Goal: Task Accomplishment & Management: Use online tool/utility

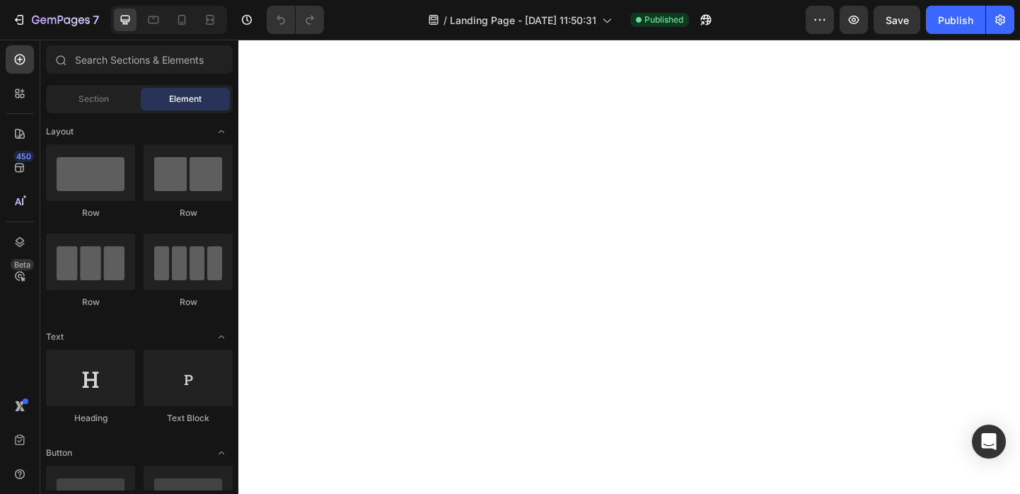
scroll to position [6096, 0]
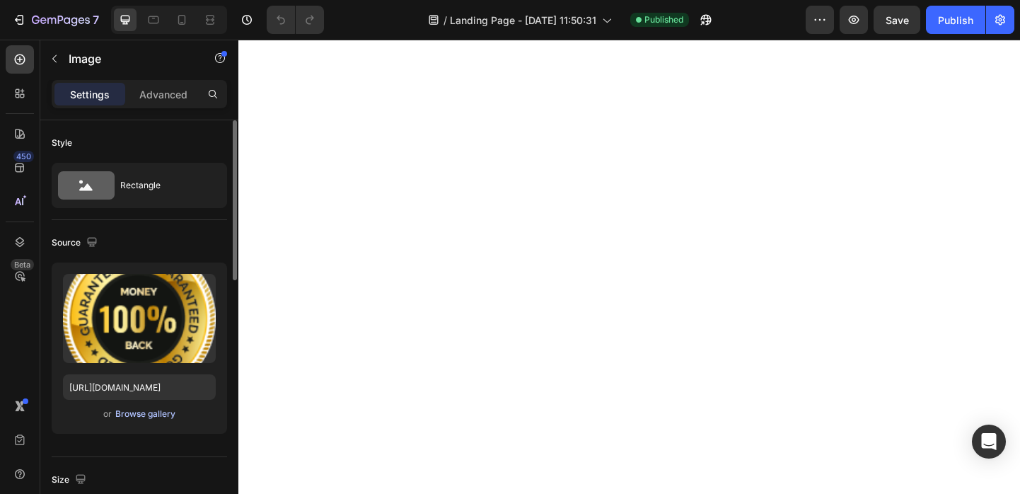
click at [146, 409] on div "Browse gallery" at bounding box center [145, 413] width 60 height 13
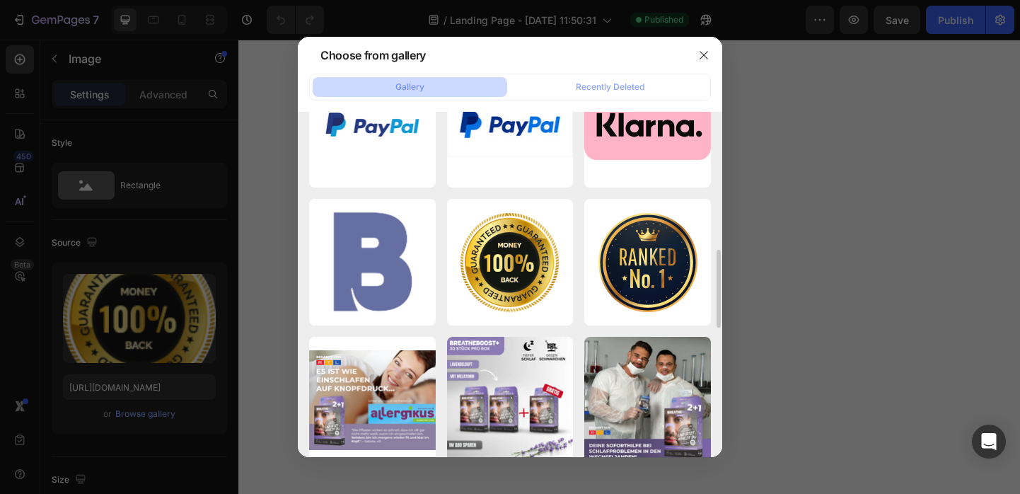
scroll to position [897, 0]
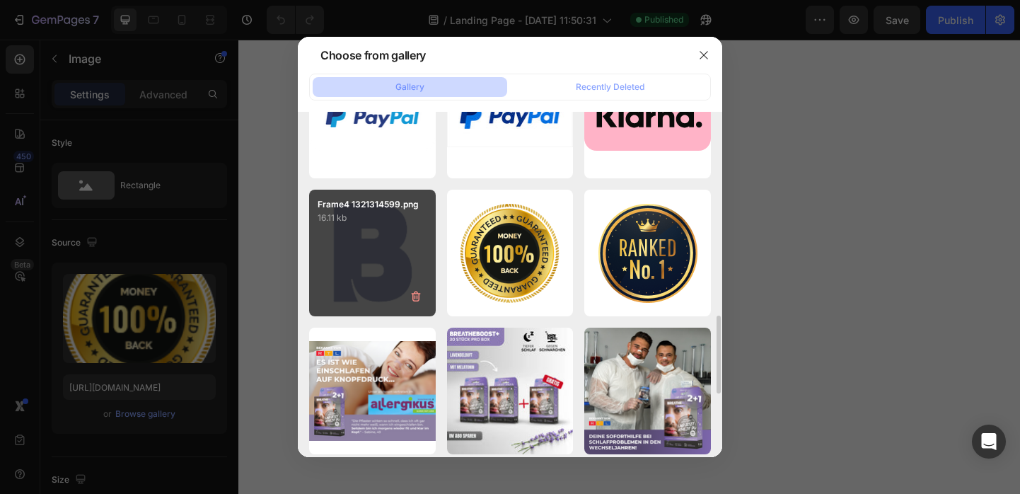
click at [376, 225] on div "Frame4 1321314599.png 16.11 kb" at bounding box center [372, 253] width 127 height 127
type input "[URL][DOMAIN_NAME]"
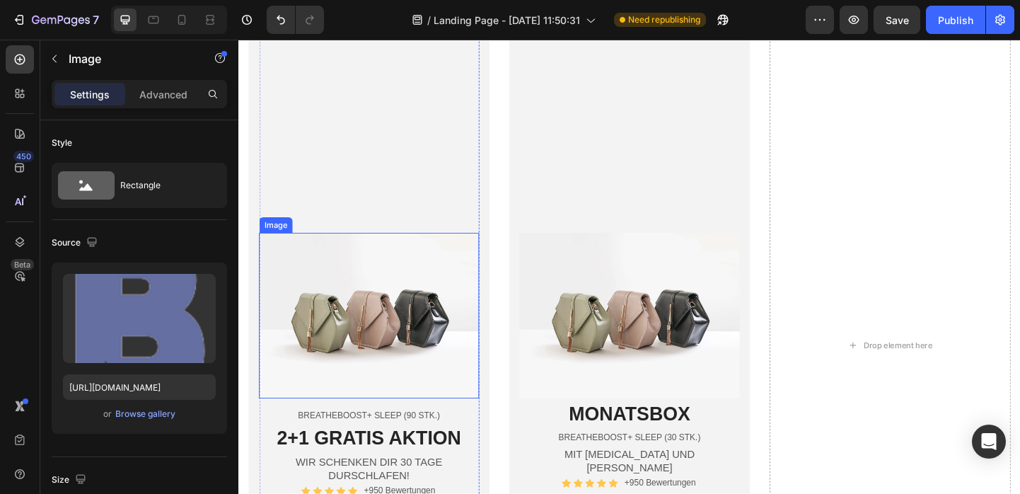
scroll to position [4321, 0]
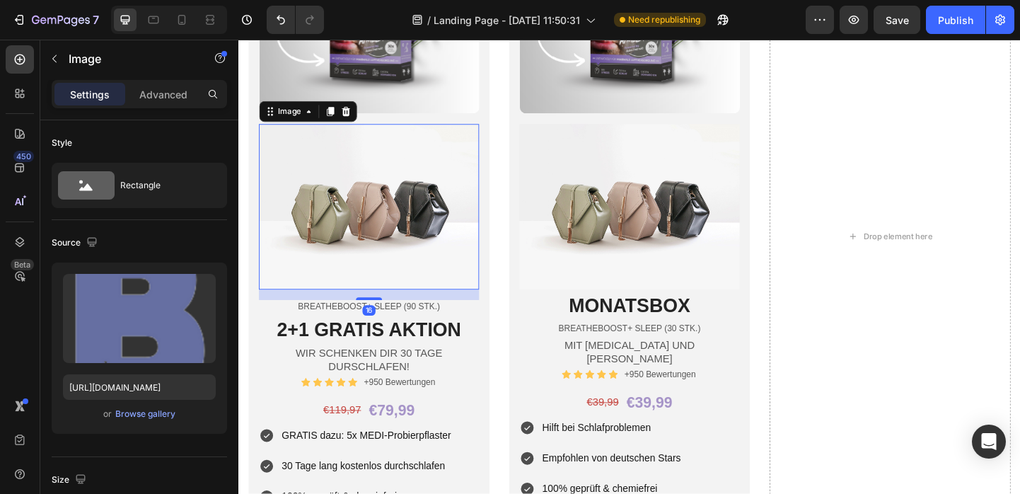
click at [395, 290] on img at bounding box center [379, 222] width 239 height 180
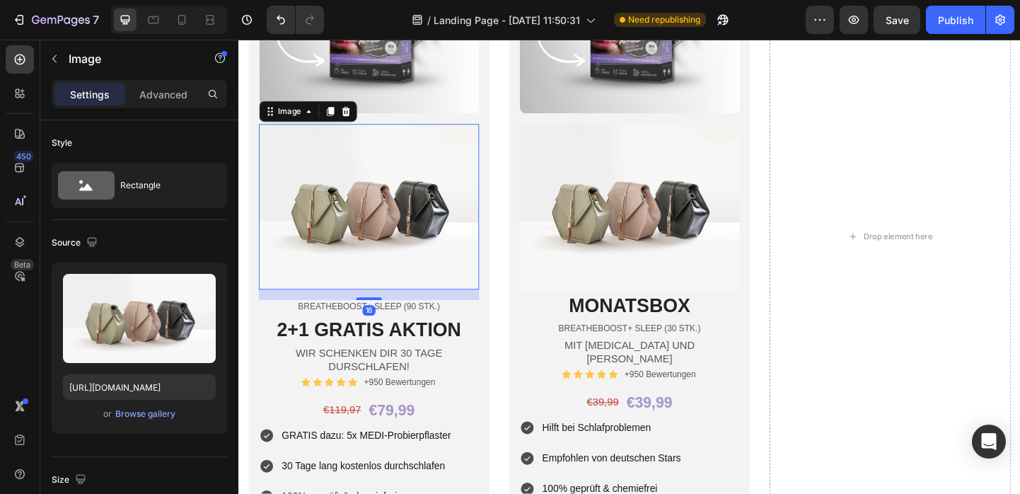
click at [408, 219] on img at bounding box center [379, 222] width 239 height 180
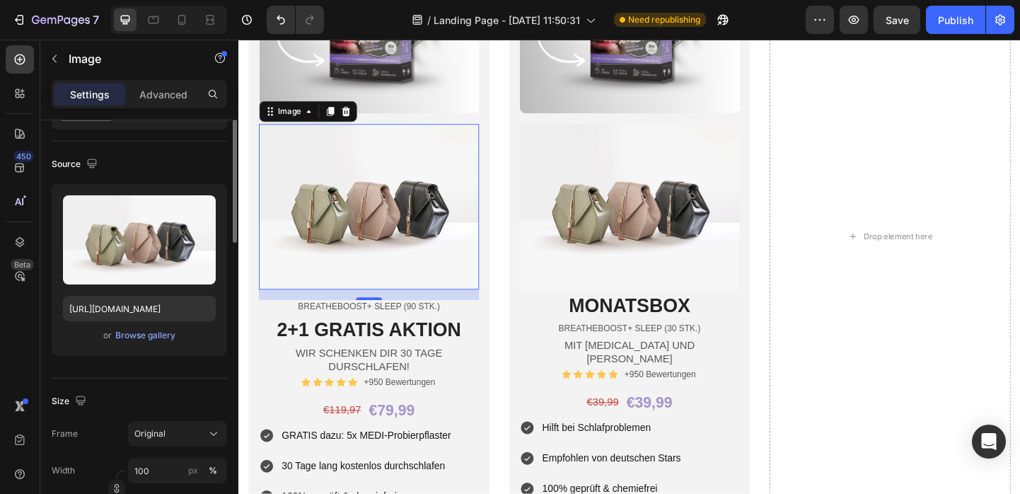
scroll to position [79, 0]
click at [144, 332] on div "Browse gallery" at bounding box center [145, 334] width 60 height 13
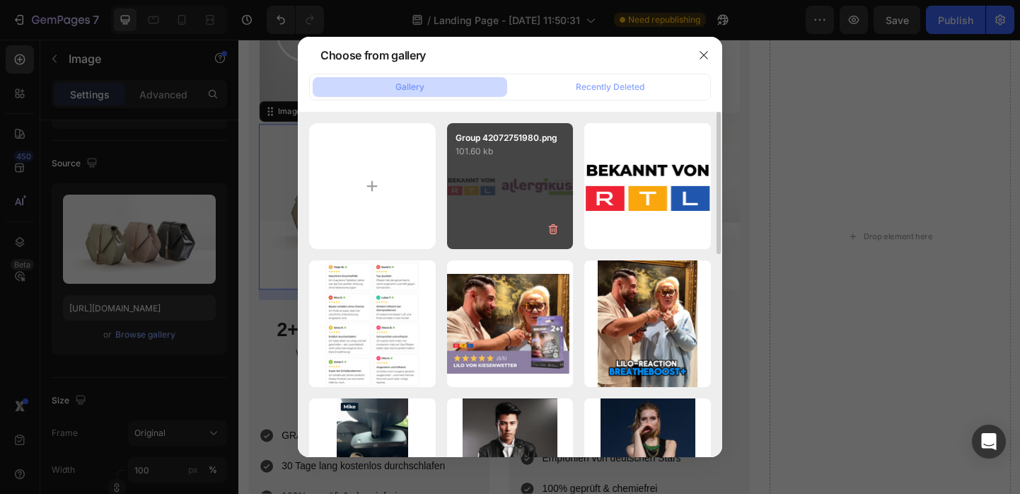
click at [508, 192] on div "Group 42072751980.png 101.60 kb" at bounding box center [510, 186] width 127 height 127
type input "[URL][DOMAIN_NAME]"
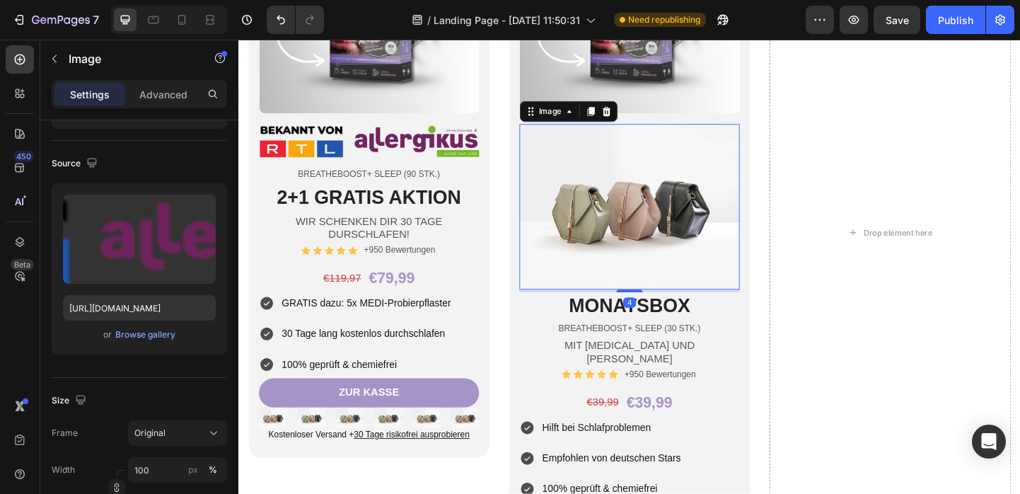
click at [693, 234] on img at bounding box center [662, 222] width 239 height 180
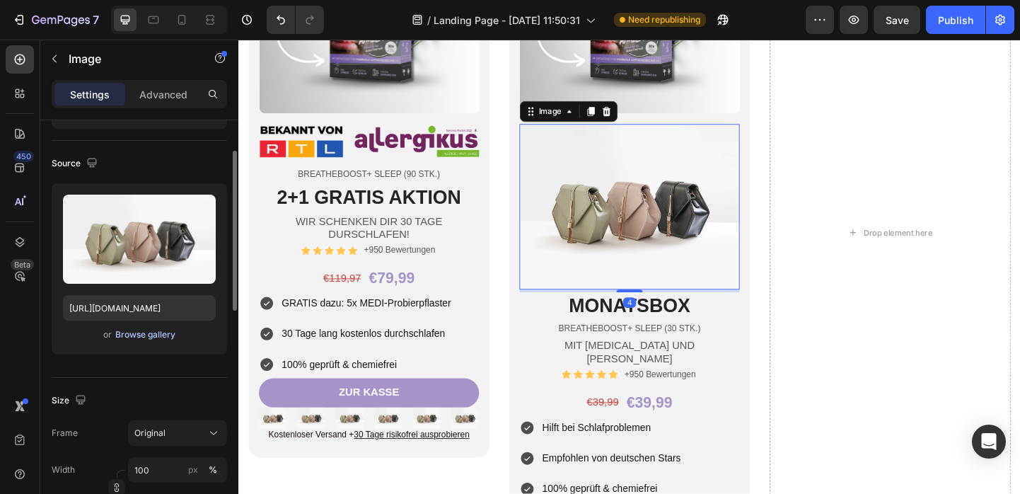
click at [140, 332] on div "Browse gallery" at bounding box center [145, 334] width 60 height 13
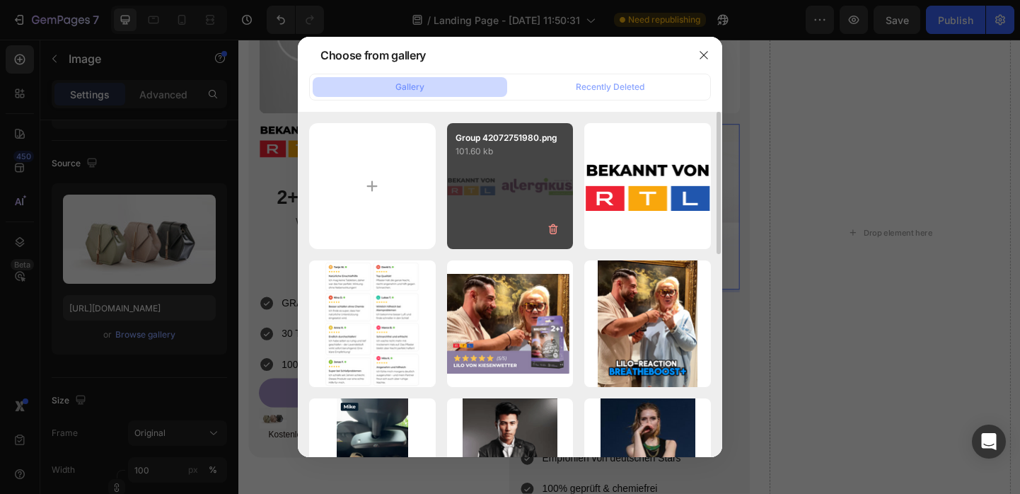
click at [538, 178] on div "Group 42072751980.png 101.60 kb" at bounding box center [510, 186] width 127 height 127
type input "[URL][DOMAIN_NAME]"
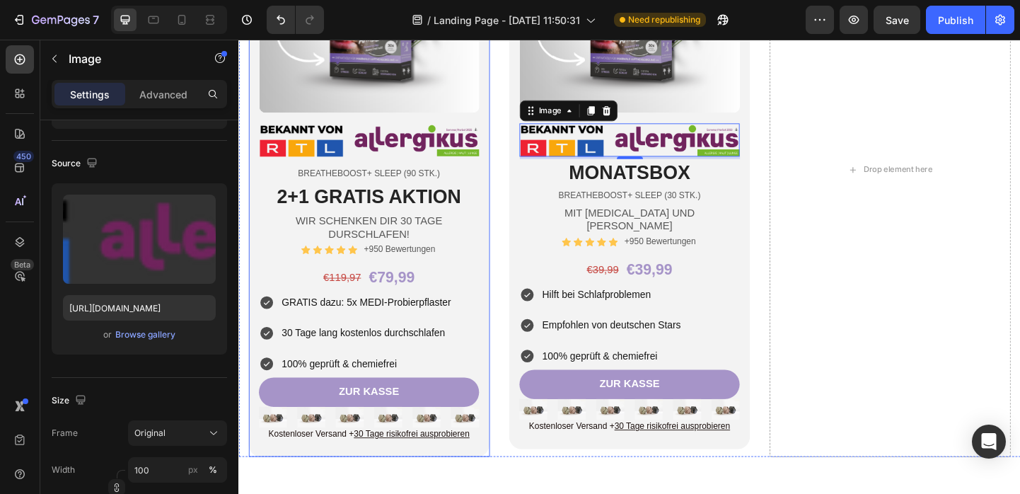
scroll to position [4374, 0]
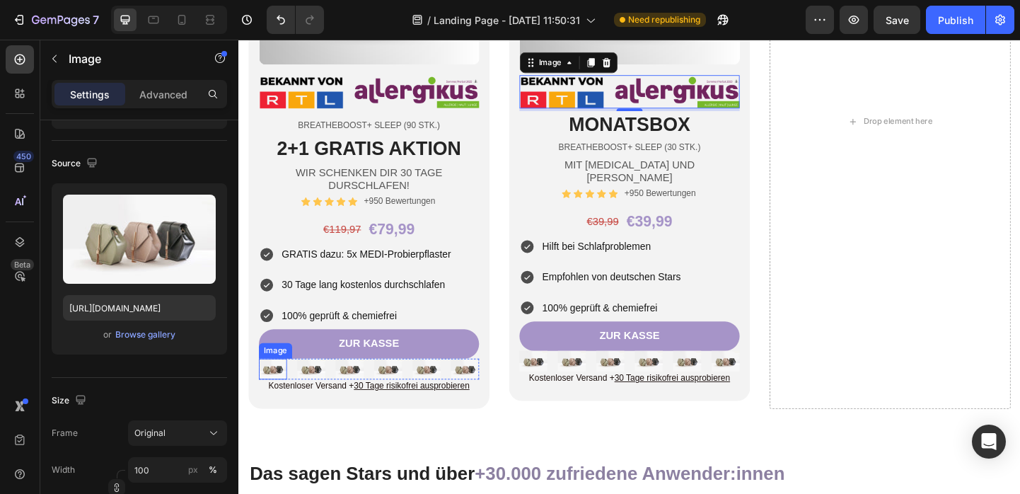
click at [275, 398] on img at bounding box center [275, 397] width 30 height 23
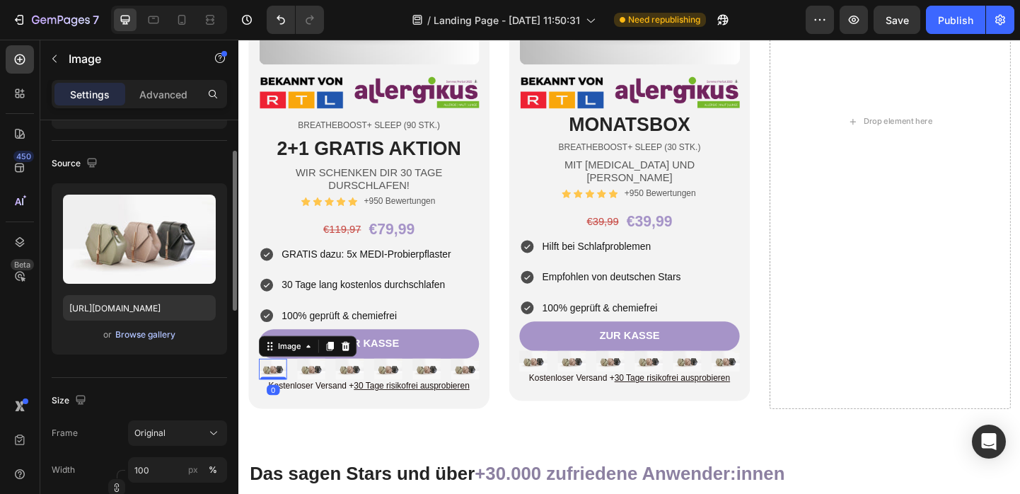
click at [136, 336] on div "Browse gallery" at bounding box center [145, 334] width 60 height 13
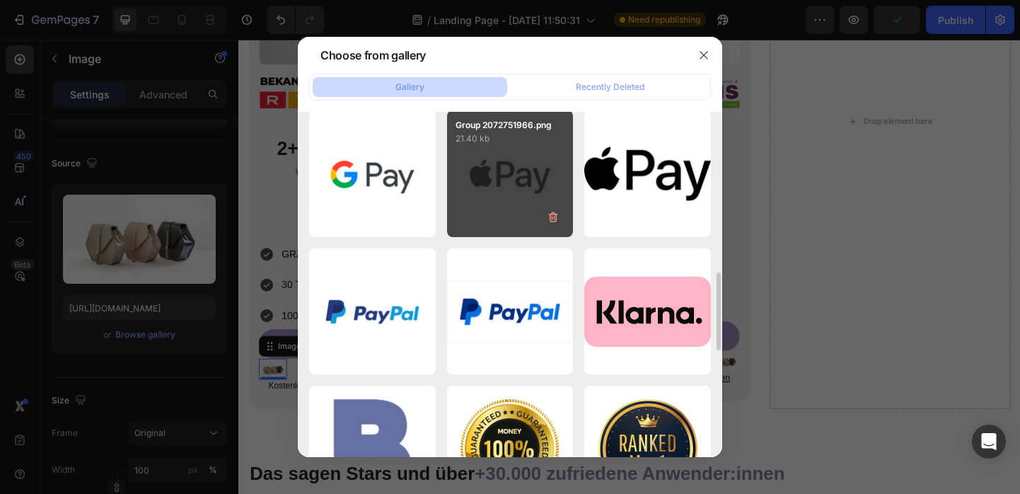
scroll to position [702, 0]
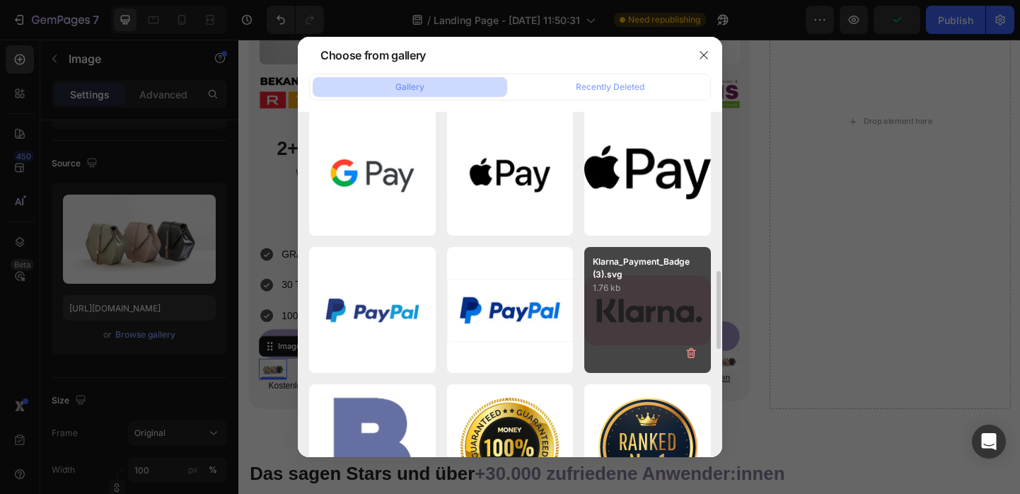
click at [617, 286] on p "1.76 kb" at bounding box center [648, 288] width 110 height 14
type input "[URL][DOMAIN_NAME]"
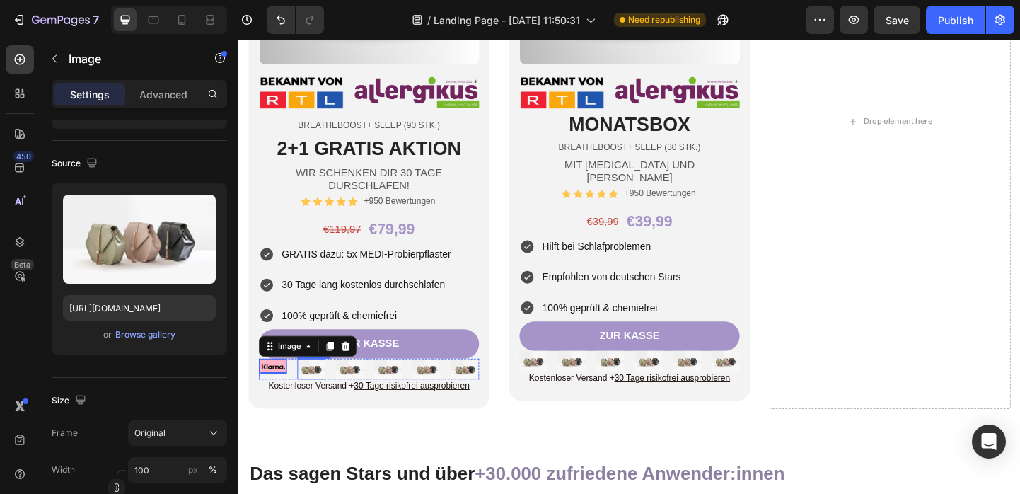
click at [320, 405] on img at bounding box center [317, 397] width 30 height 23
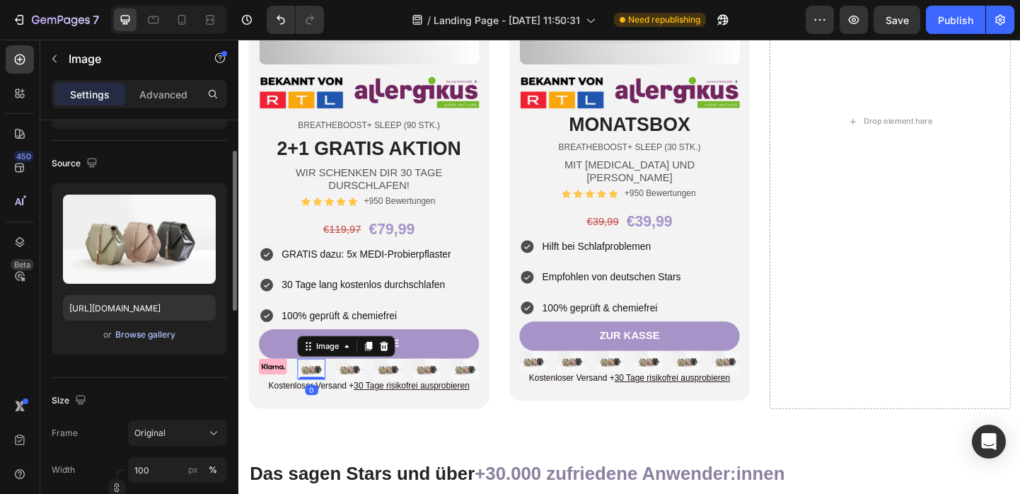
click at [149, 330] on div "Browse gallery" at bounding box center [145, 334] width 60 height 13
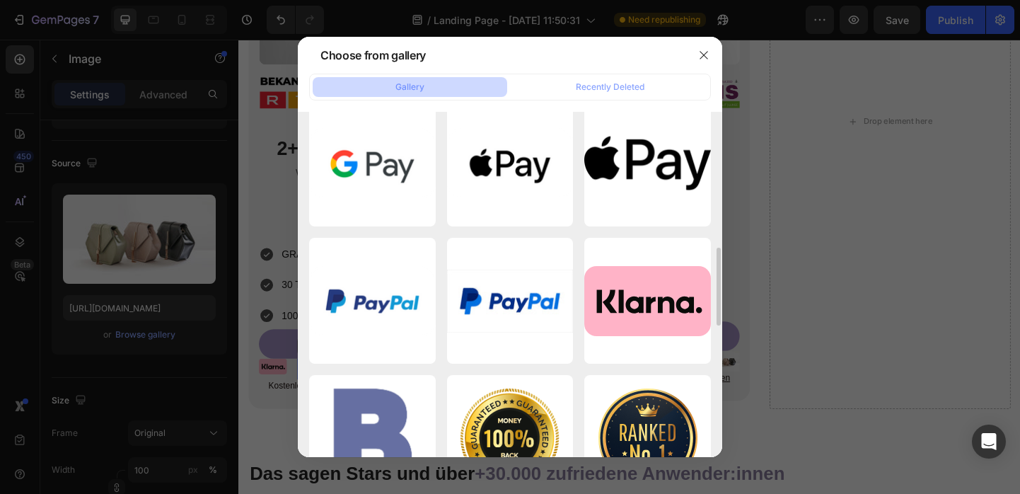
scroll to position [717, 0]
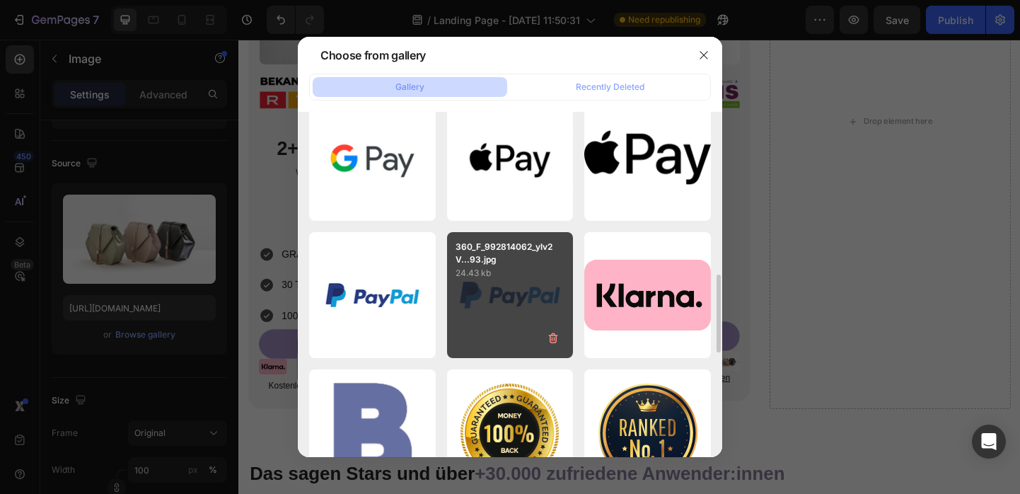
click at [540, 288] on div "360_F_992814062_ylv2V...93.jpg 24.43 kb" at bounding box center [510, 295] width 127 height 127
type input "[URL][DOMAIN_NAME]"
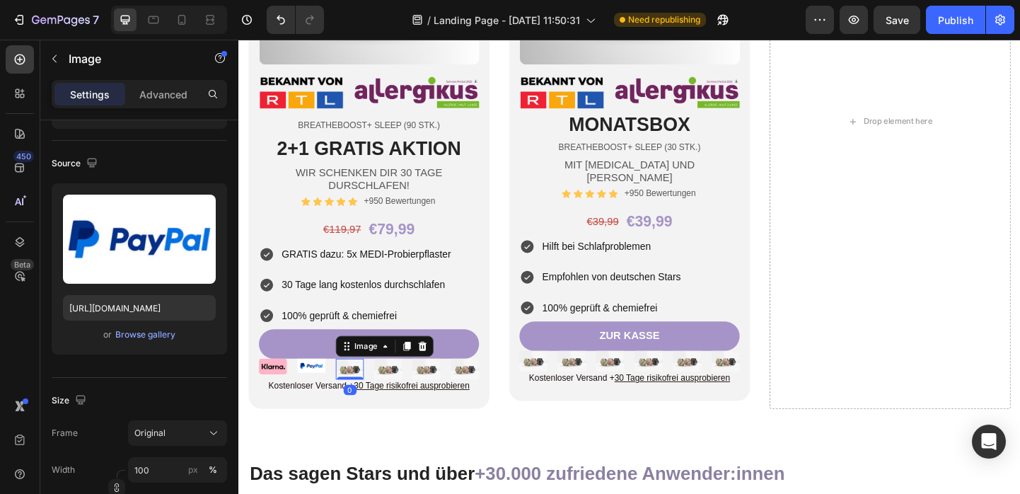
click at [363, 399] on img at bounding box center [359, 397] width 30 height 23
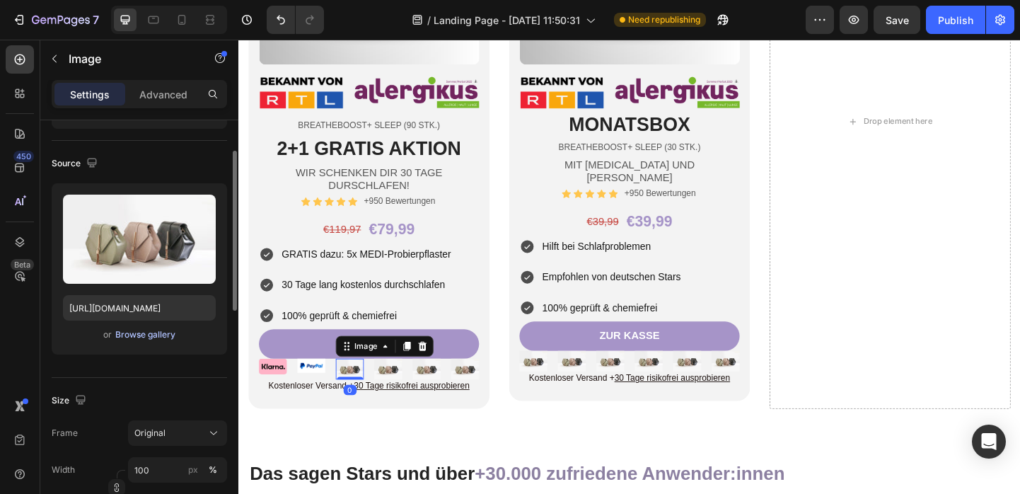
click at [145, 337] on div "Browse gallery" at bounding box center [145, 334] width 60 height 13
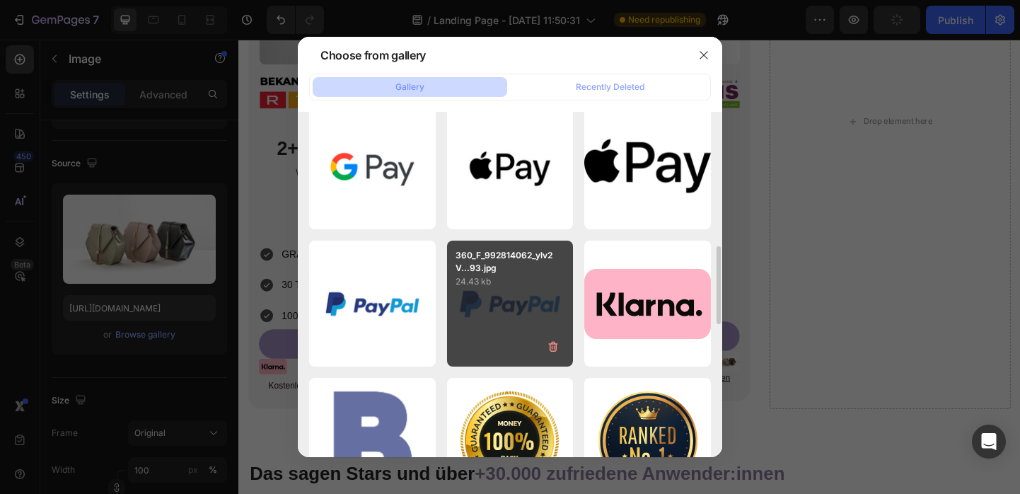
scroll to position [728, 0]
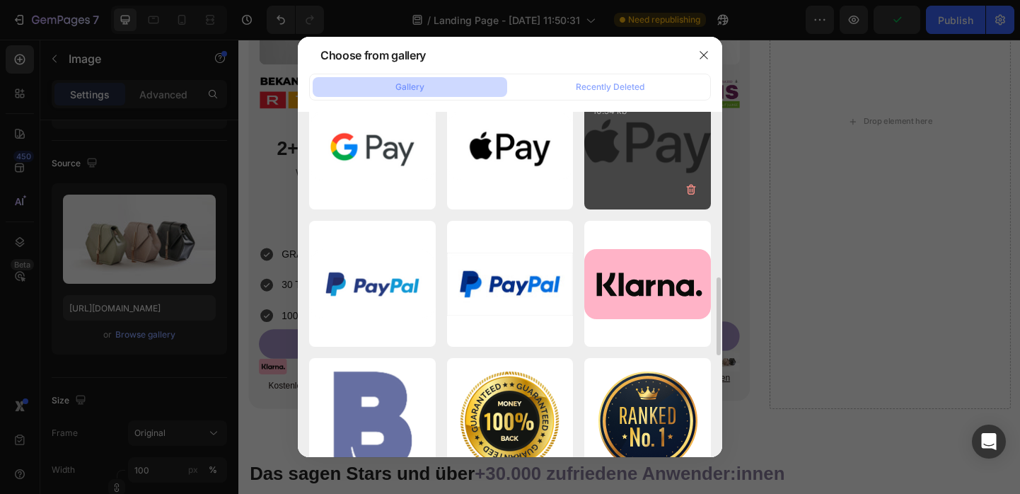
click at [668, 149] on div "5977576.png 10.54 kb" at bounding box center [647, 146] width 127 height 127
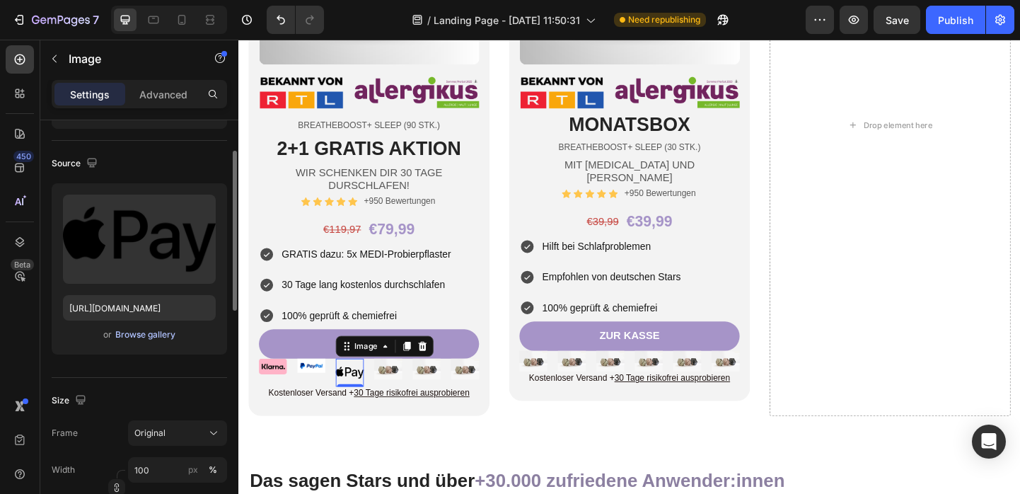
click at [163, 332] on div "Browse gallery" at bounding box center [145, 334] width 60 height 13
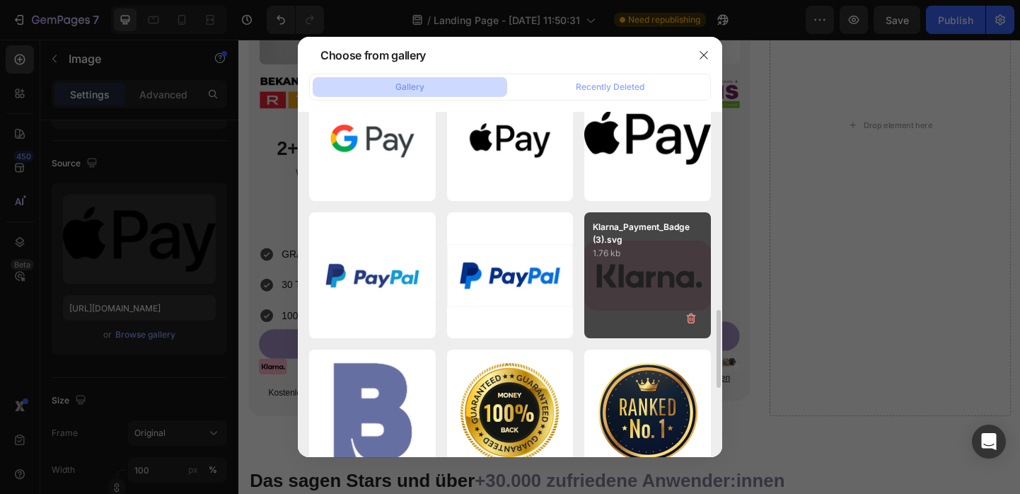
scroll to position [696, 0]
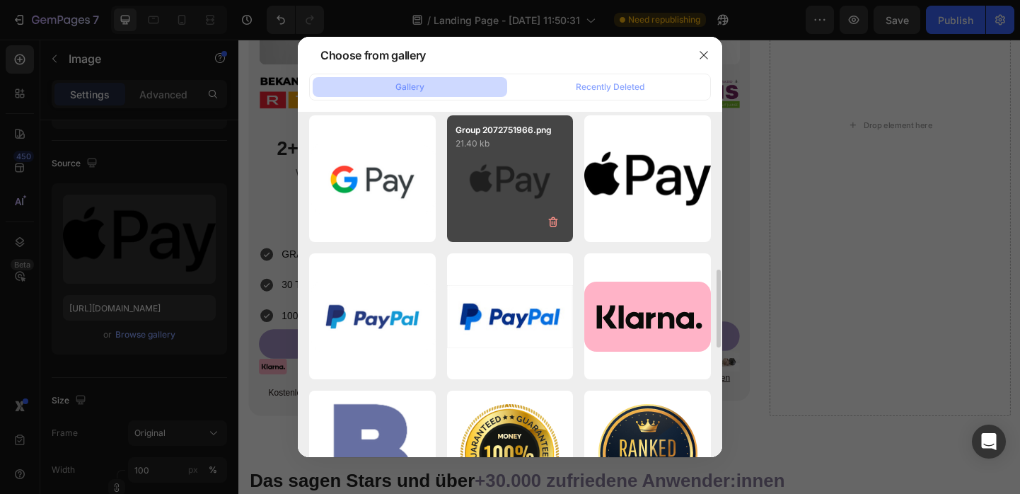
click at [523, 194] on div "Group 2072751966.png 21.40 kb" at bounding box center [510, 178] width 127 height 127
type input "[URL][DOMAIN_NAME]"
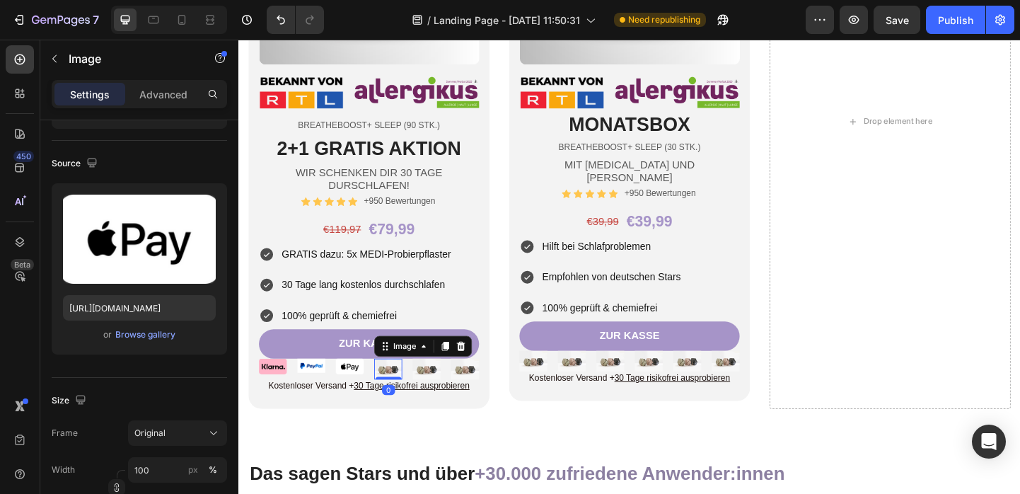
click at [395, 406] on img at bounding box center [400, 397] width 30 height 23
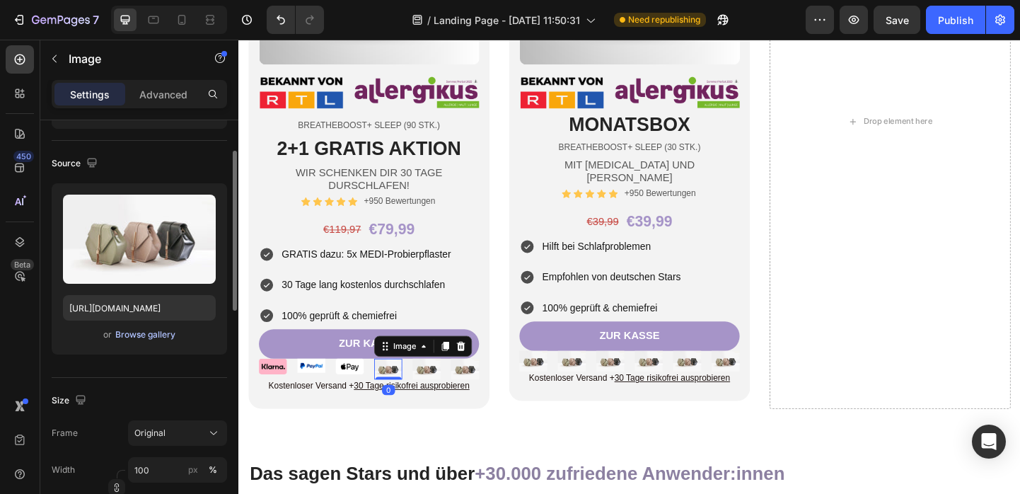
click at [153, 334] on div "Browse gallery" at bounding box center [145, 334] width 60 height 13
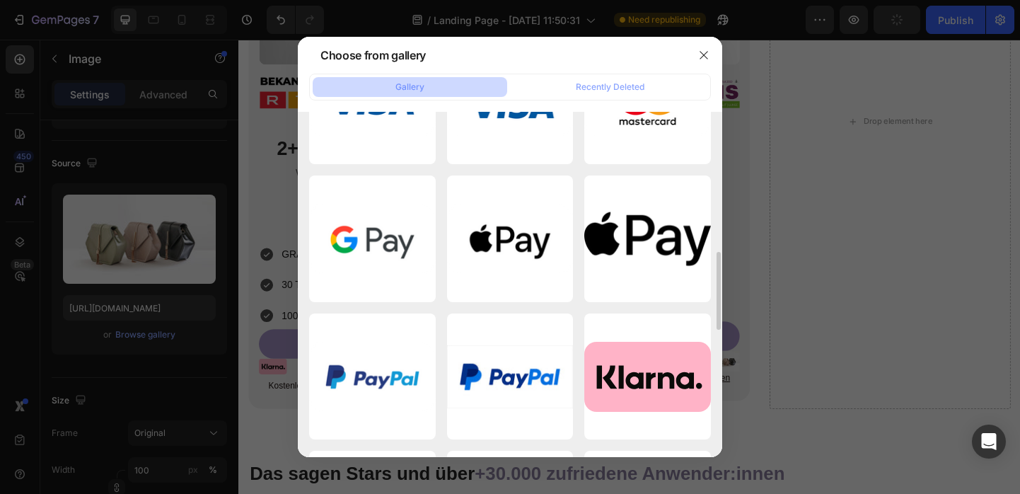
scroll to position [632, 0]
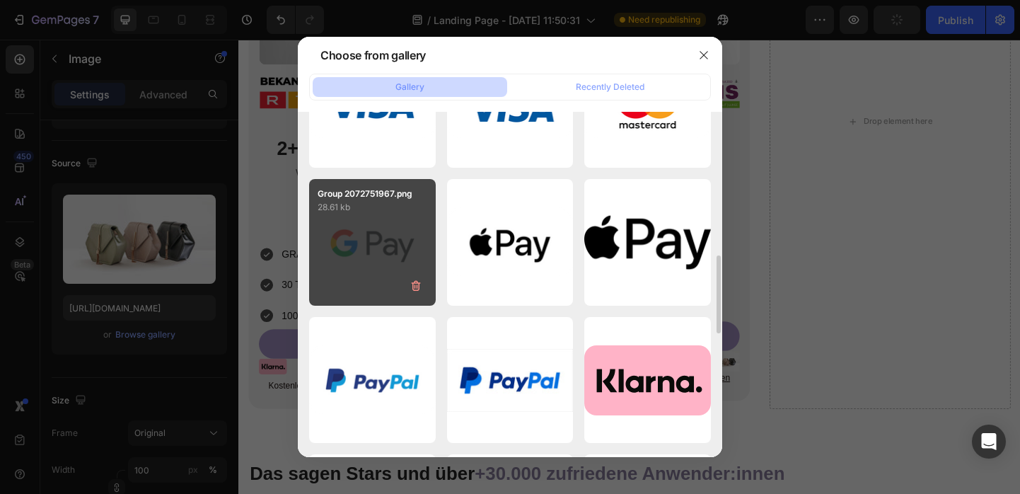
click at [397, 233] on div "Group 2072751967.png 28.61 kb" at bounding box center [372, 242] width 127 height 127
type input "[URL][DOMAIN_NAME]"
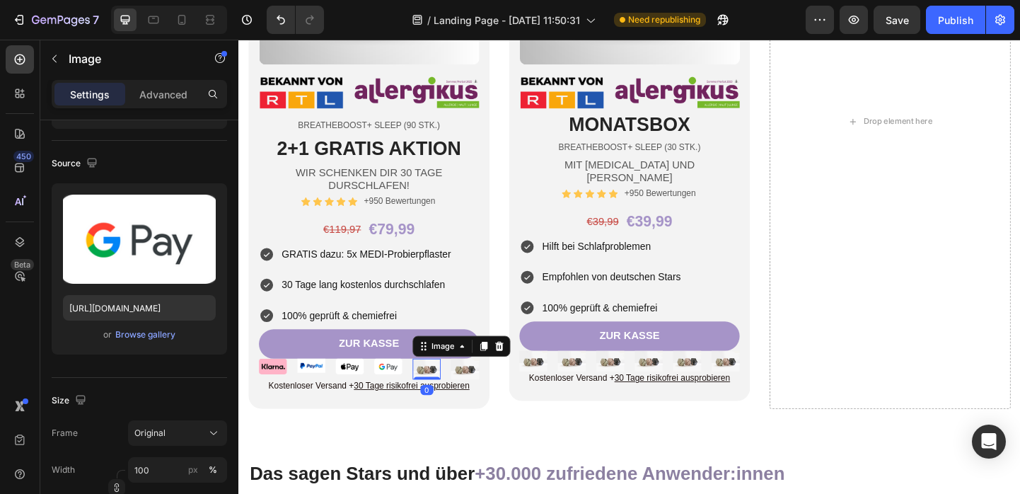
click at [433, 399] on img at bounding box center [442, 397] width 30 height 23
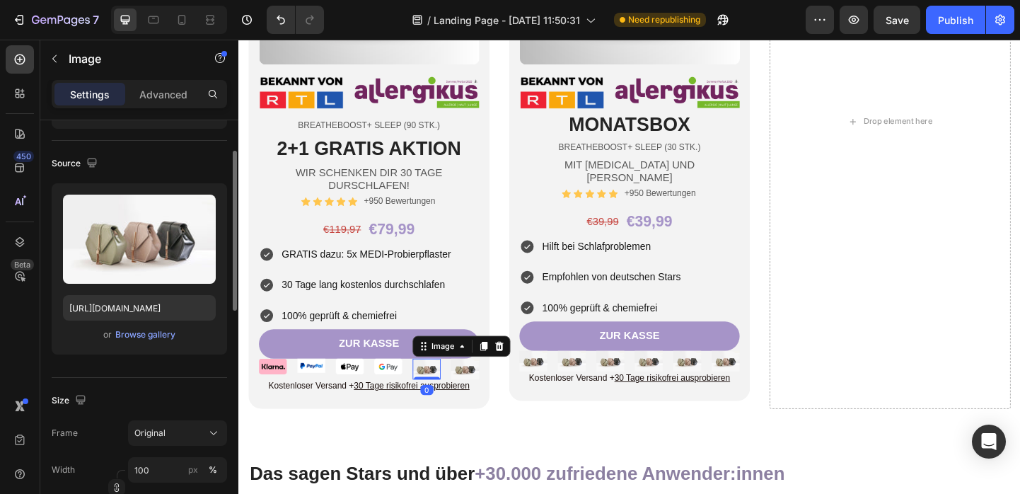
click at [112, 332] on div "or Browse gallery" at bounding box center [139, 334] width 153 height 17
click at [124, 335] on div "Browse gallery" at bounding box center [145, 334] width 60 height 13
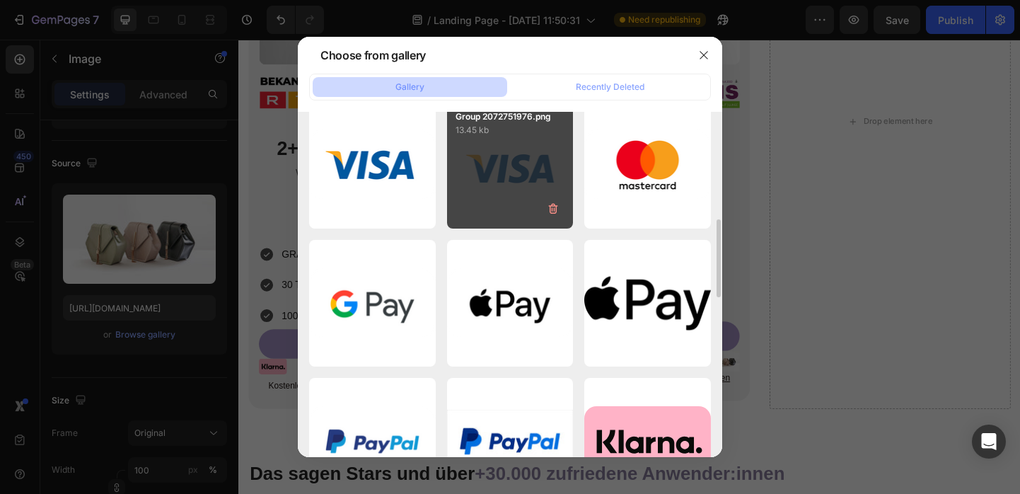
scroll to position [554, 0]
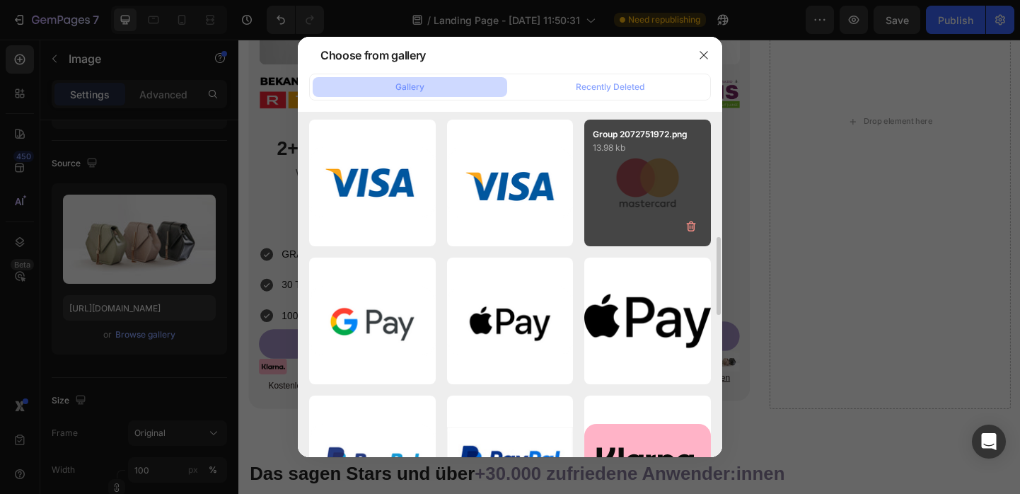
click at [666, 174] on div "Group 2072751972.png 13.98 kb" at bounding box center [647, 183] width 127 height 127
type input "[URL][DOMAIN_NAME]"
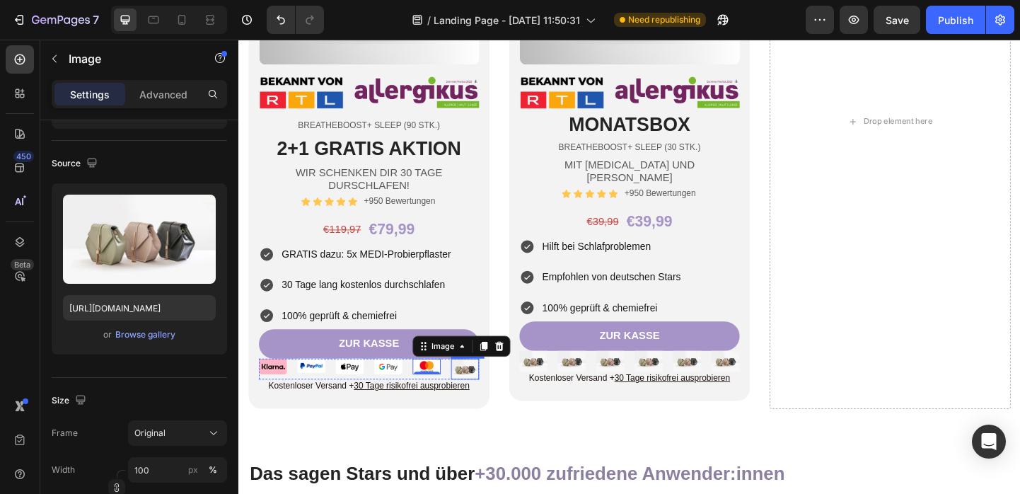
click at [489, 393] on img at bounding box center [484, 397] width 30 height 23
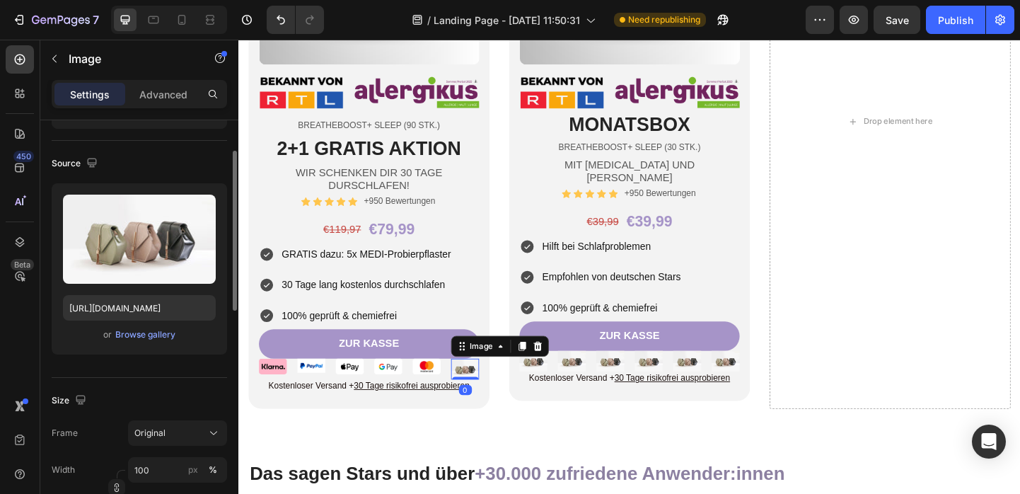
click at [148, 343] on div "Upload Image [URL][DOMAIN_NAME] or Browse gallery" at bounding box center [139, 268] width 175 height 171
click at [155, 330] on div "Browse gallery" at bounding box center [145, 334] width 60 height 13
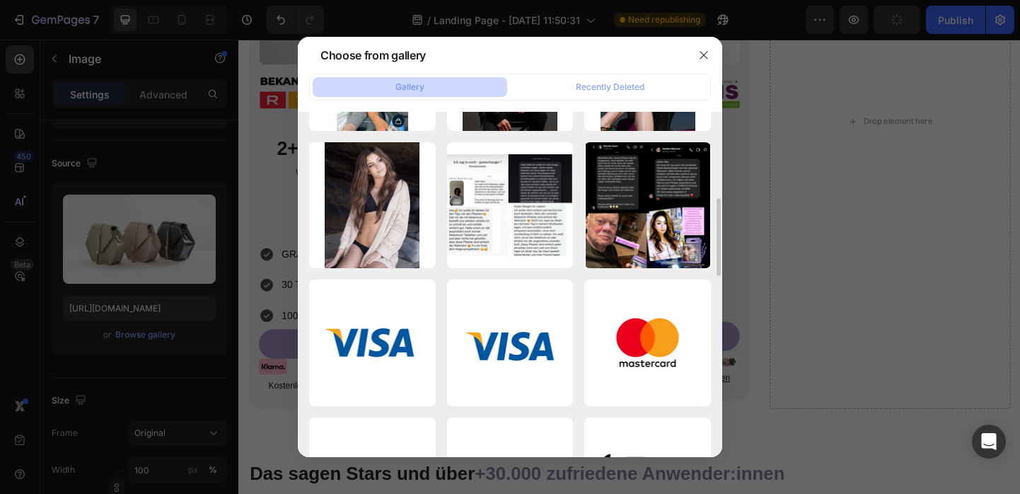
scroll to position [392, 0]
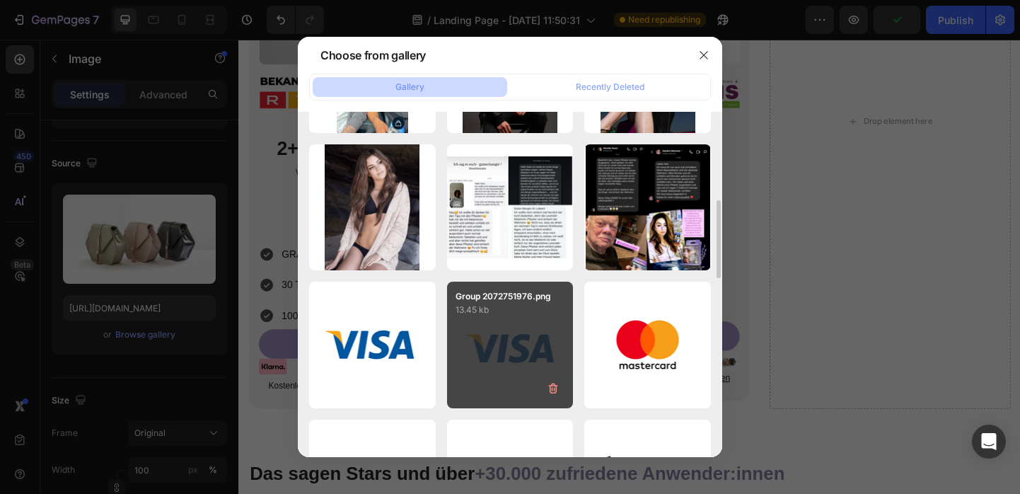
click at [516, 321] on div "Group 2072751976.png 13.45 kb" at bounding box center [510, 344] width 127 height 127
type input "[URL][DOMAIN_NAME]"
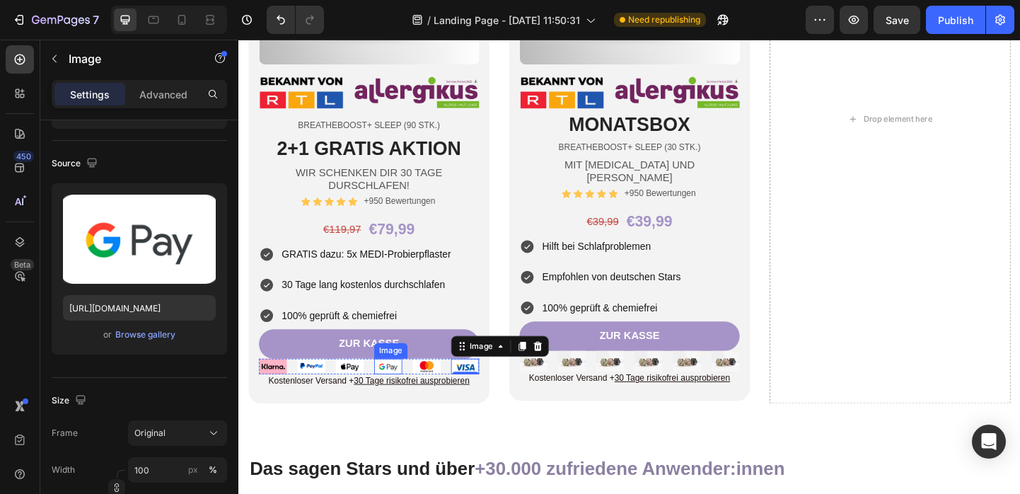
click at [390, 392] on img at bounding box center [400, 394] width 30 height 17
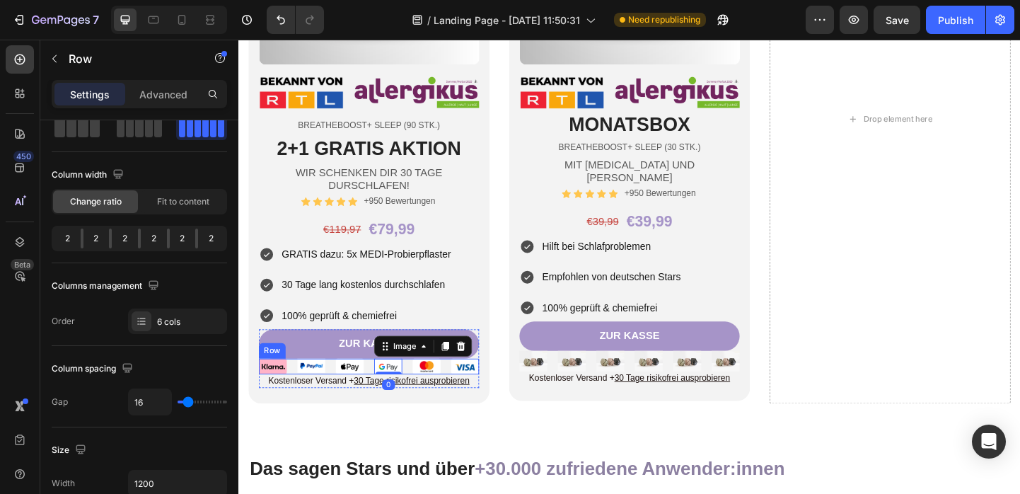
click at [380, 393] on div "Image Image Image Image 0 Image Image Row" at bounding box center [379, 394] width 239 height 17
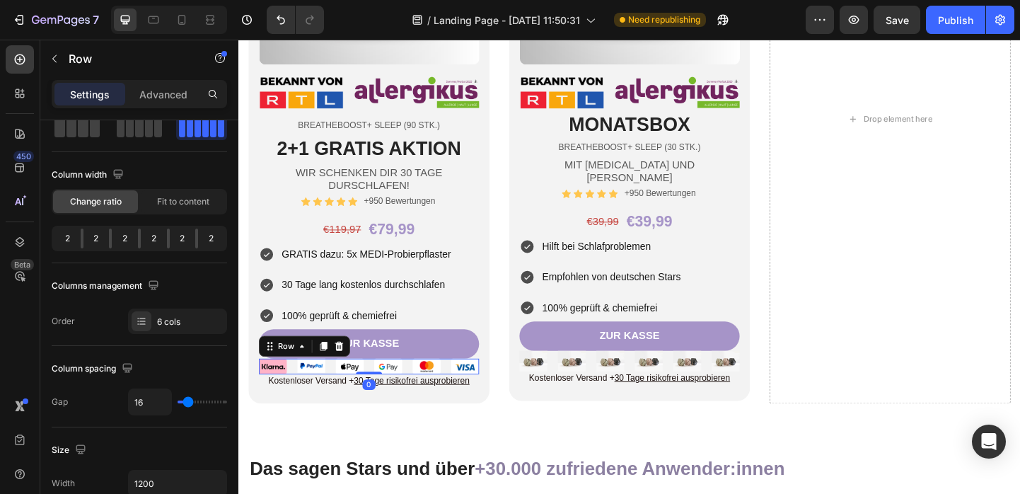
scroll to position [0, 0]
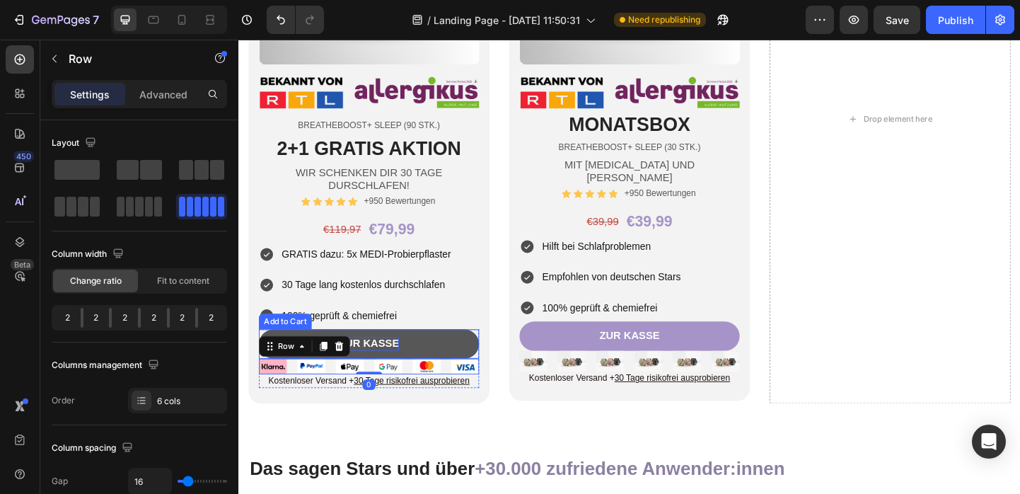
click at [394, 376] on div "Zur Kasse" at bounding box center [379, 370] width 65 height 15
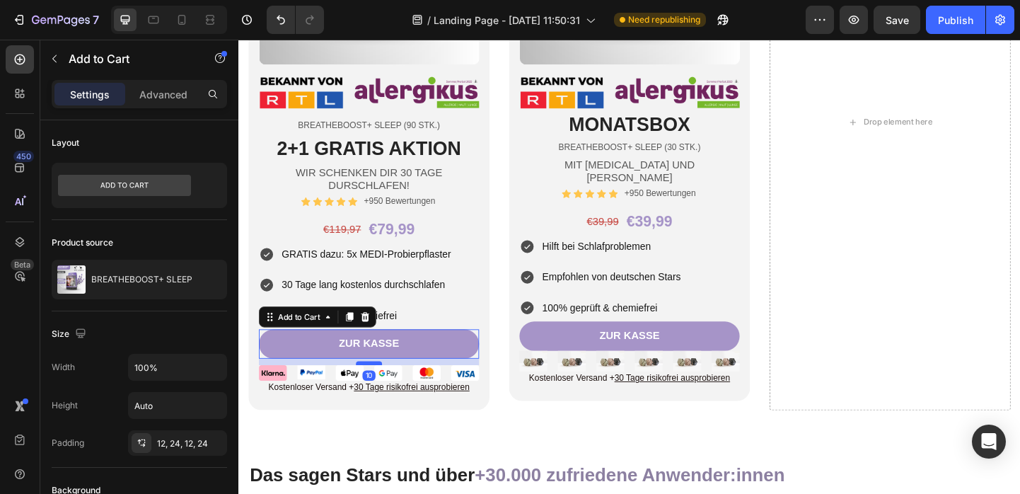
click at [380, 392] on div at bounding box center [380, 391] width 28 height 4
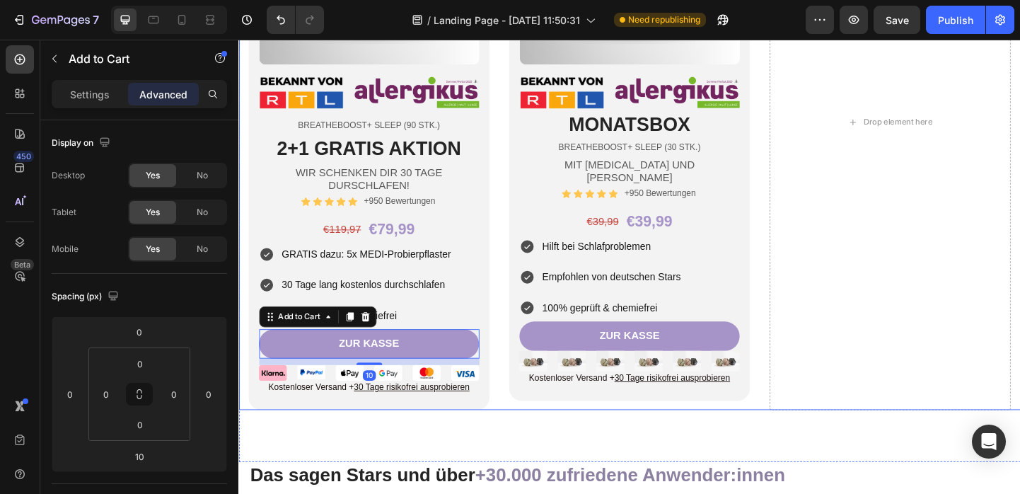
click at [617, 436] on div "Product Images Image MONATSBOX Heading BREATHEBOOST+ SLEEP (30 Stk.) Text Block…" at bounding box center [663, 129] width 262 height 625
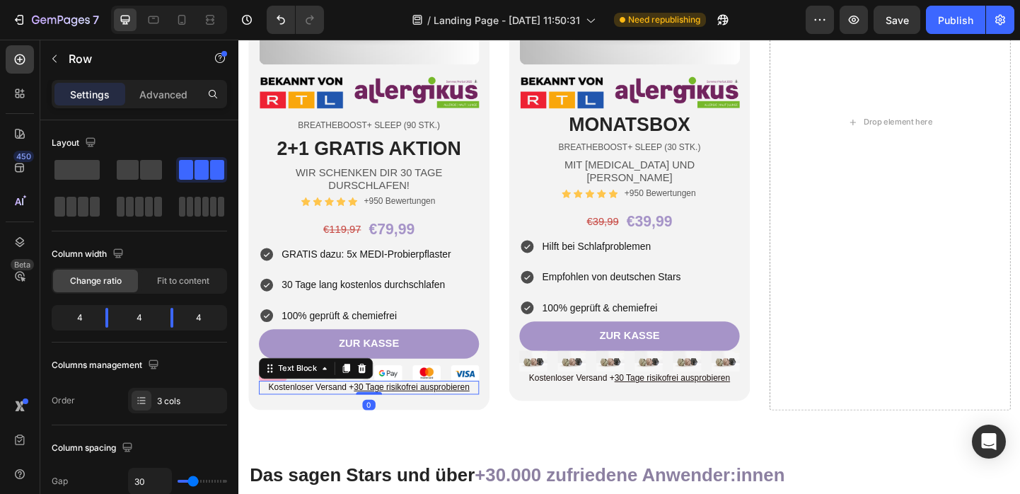
click at [402, 412] on div "Kostenloser Versand + 30 Tage risikofrei ausprobieren" at bounding box center [379, 417] width 239 height 15
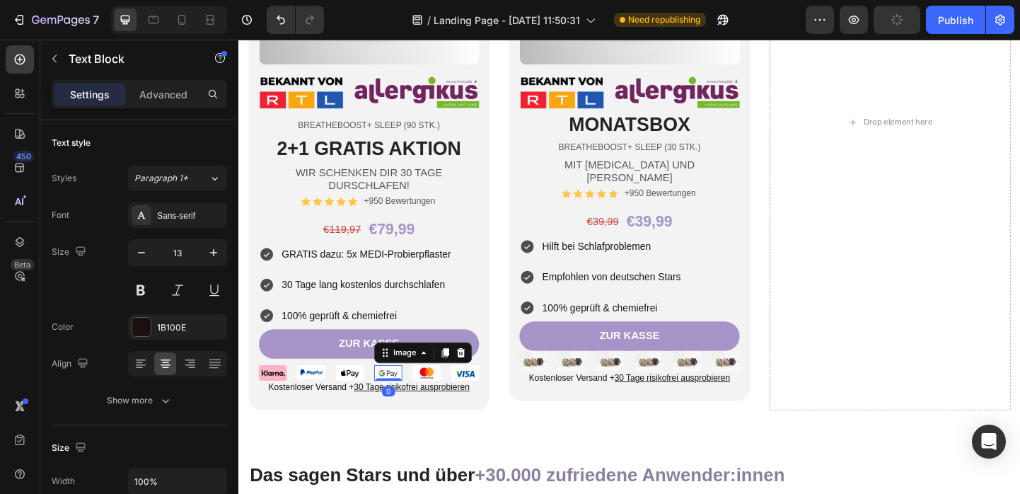
click at [402, 398] on img at bounding box center [400, 401] width 30 height 17
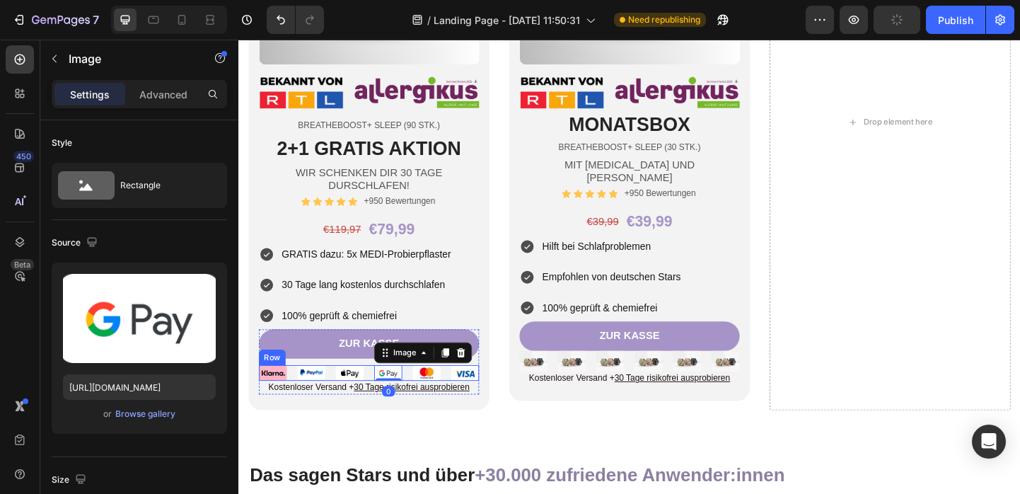
click at [382, 400] on div "Image Image Image Image 0 Image Image Row" at bounding box center [379, 401] width 239 height 17
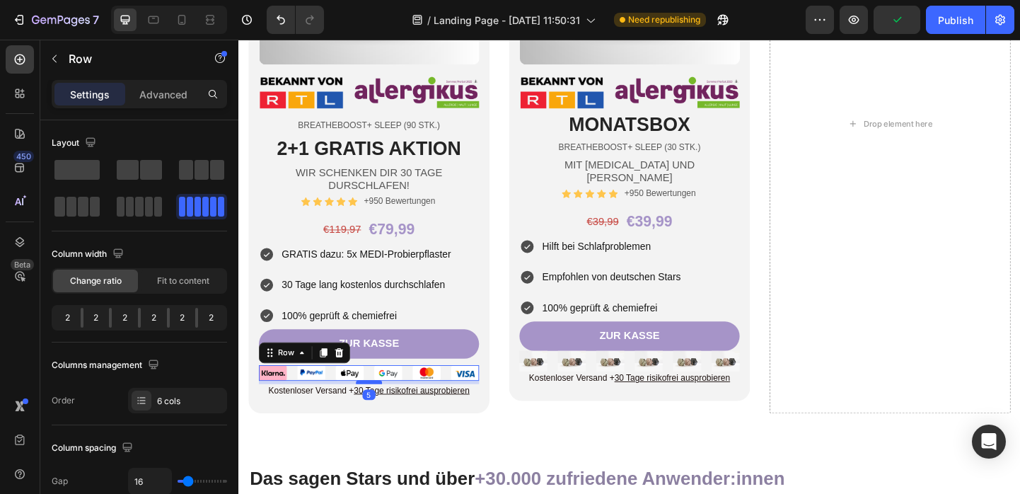
click at [377, 412] on div at bounding box center [380, 411] width 28 height 4
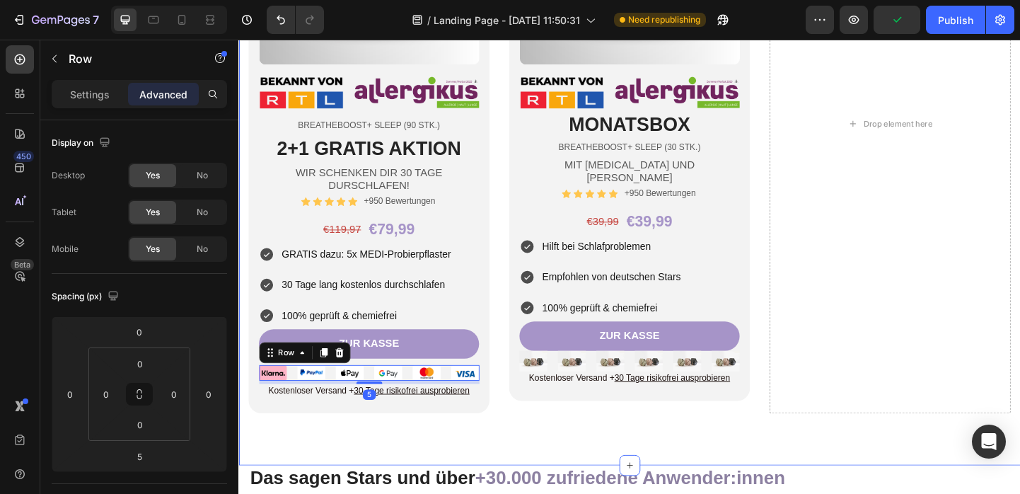
click at [677, 465] on div "Product Images Image BREATHEBOOST+ SLEEP (90 Stk.) Text Block 2+1 GRATIS AKTION…" at bounding box center [662, 131] width 849 height 742
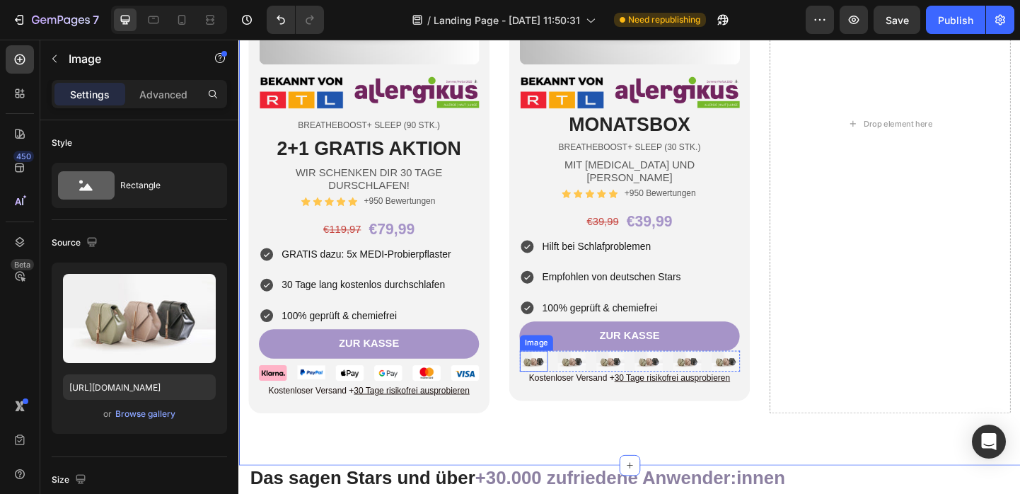
click at [564, 378] on img at bounding box center [558, 389] width 30 height 23
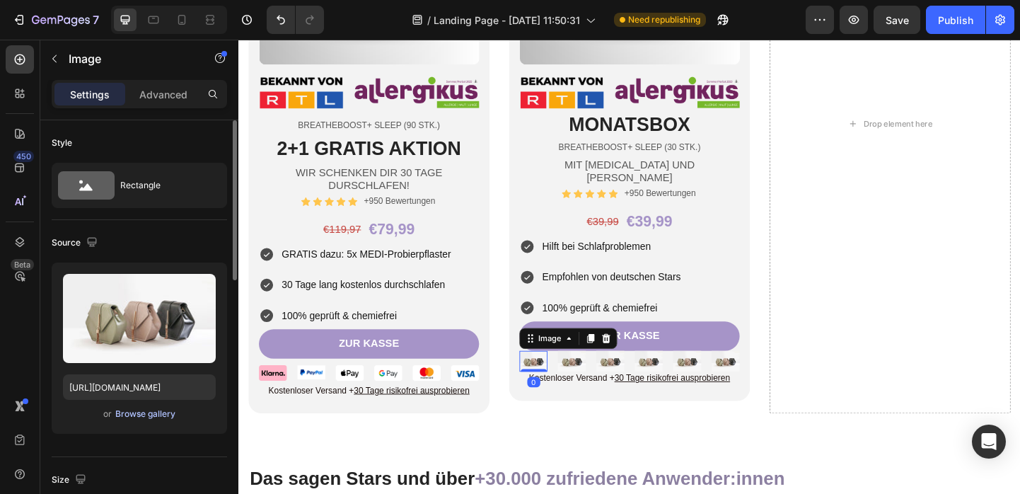
click at [144, 417] on div "Browse gallery" at bounding box center [145, 413] width 60 height 13
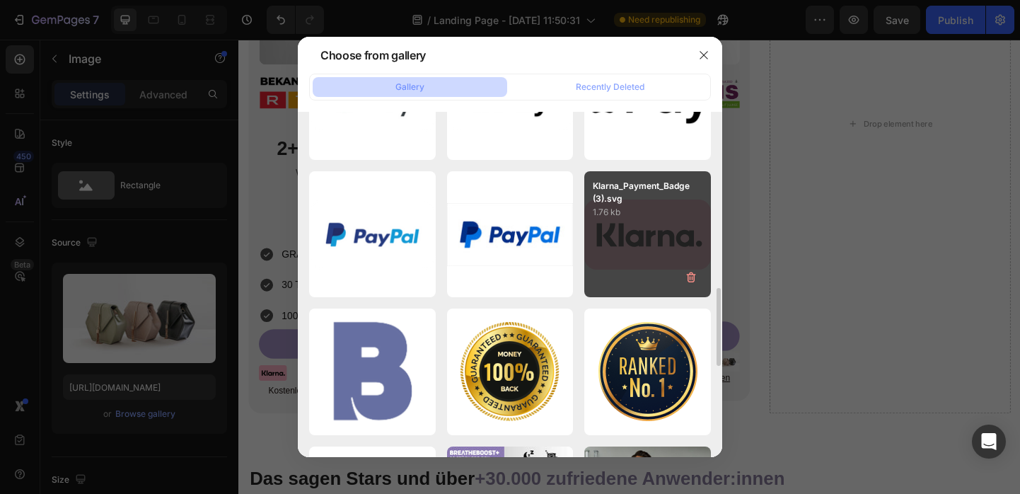
scroll to position [780, 0]
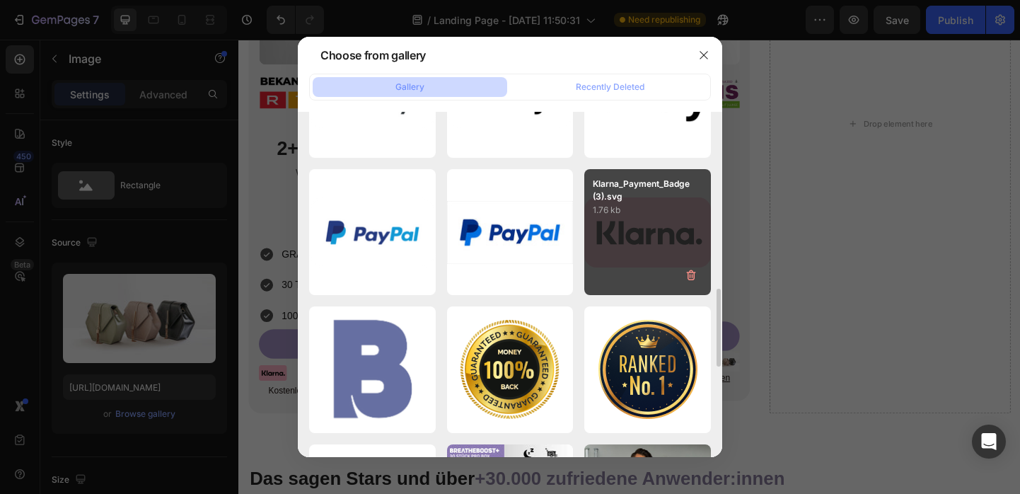
click at [646, 211] on p "1.76 kb" at bounding box center [648, 210] width 110 height 14
type input "[URL][DOMAIN_NAME]"
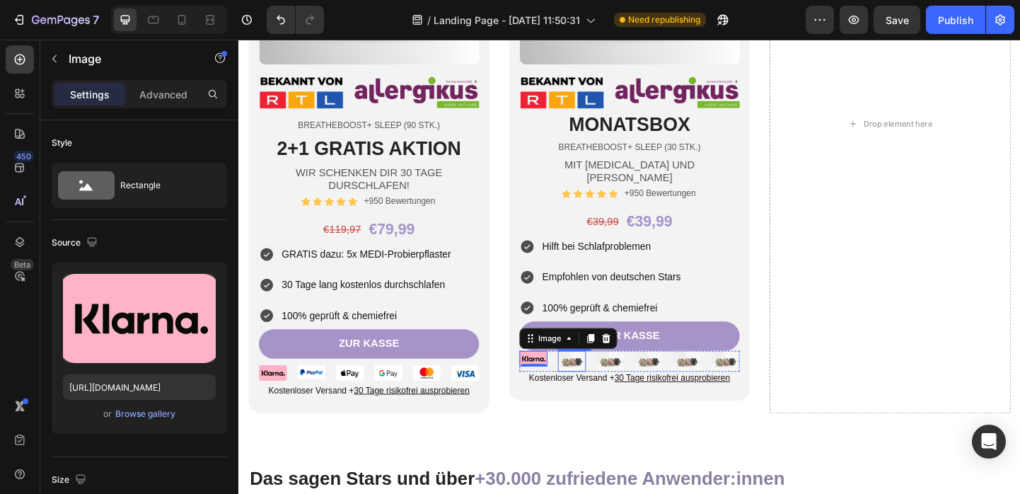
click at [604, 378] on img at bounding box center [600, 389] width 30 height 23
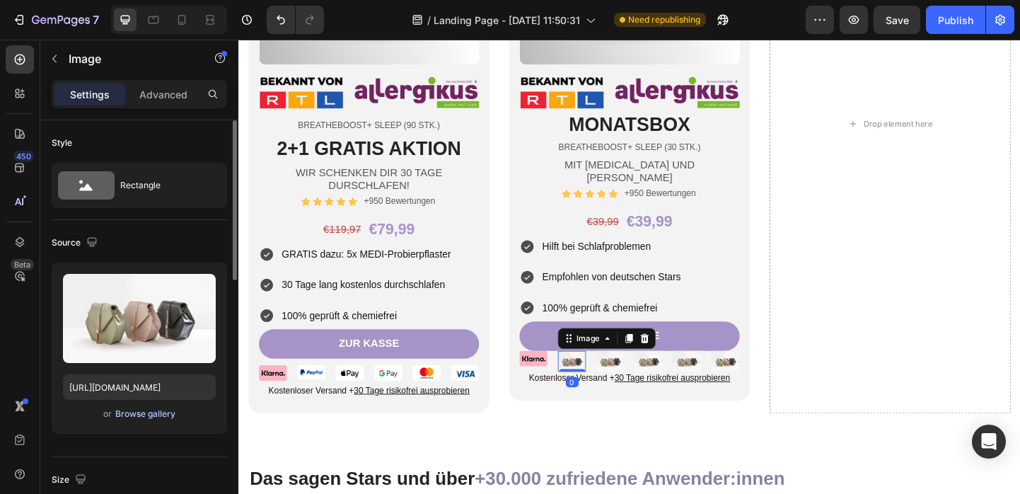
click at [143, 417] on div "Browse gallery" at bounding box center [145, 413] width 60 height 13
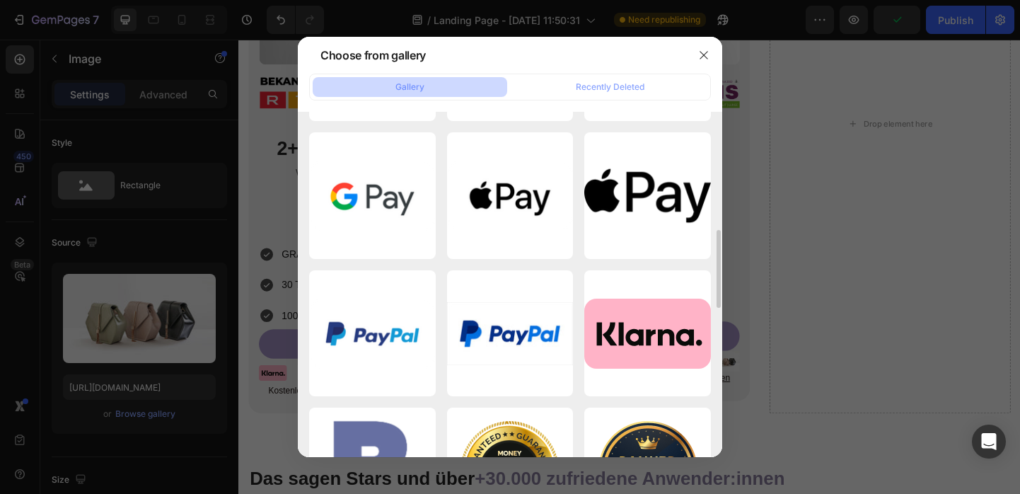
scroll to position [717, 0]
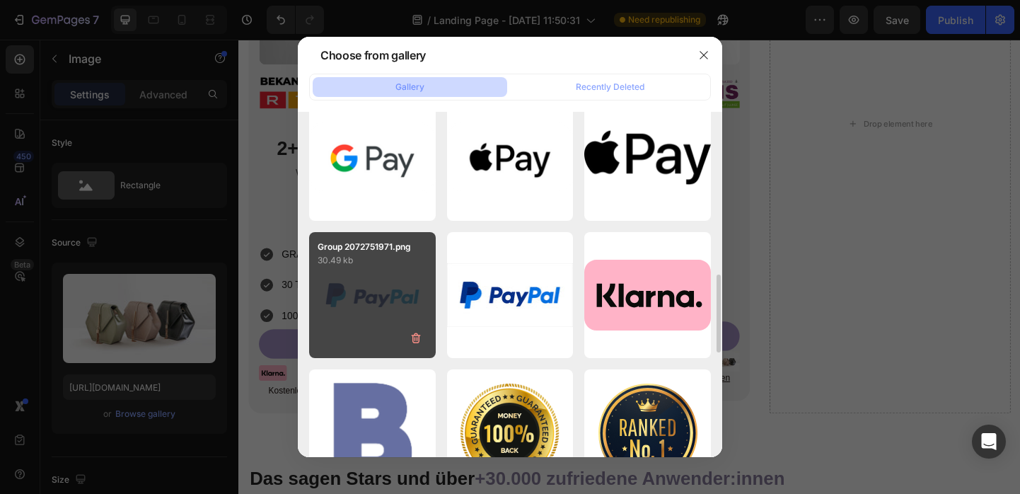
click at [408, 291] on div "Group 2072751971.png 30.49 kb" at bounding box center [372, 295] width 127 height 127
type input "[URL][DOMAIN_NAME]"
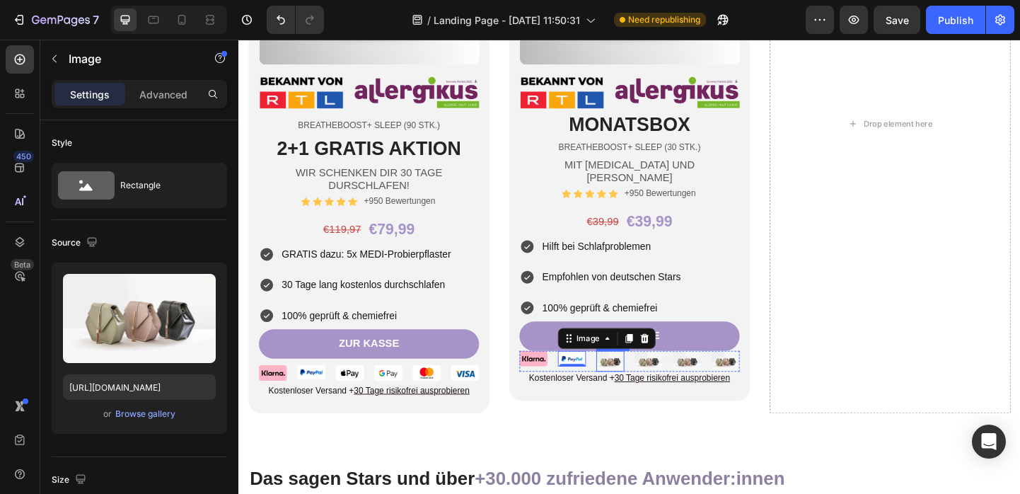
click at [630, 378] on img at bounding box center [642, 389] width 30 height 23
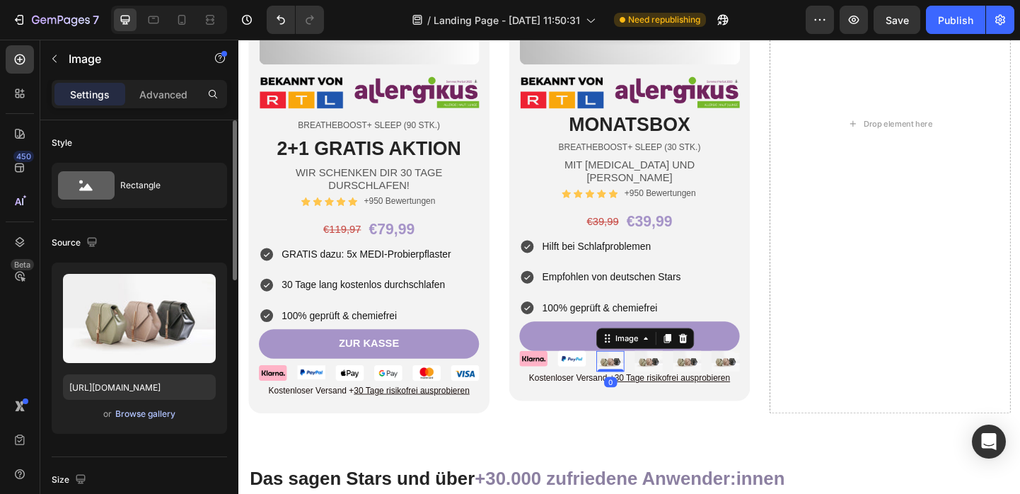
click at [165, 417] on div "Browse gallery" at bounding box center [145, 413] width 60 height 13
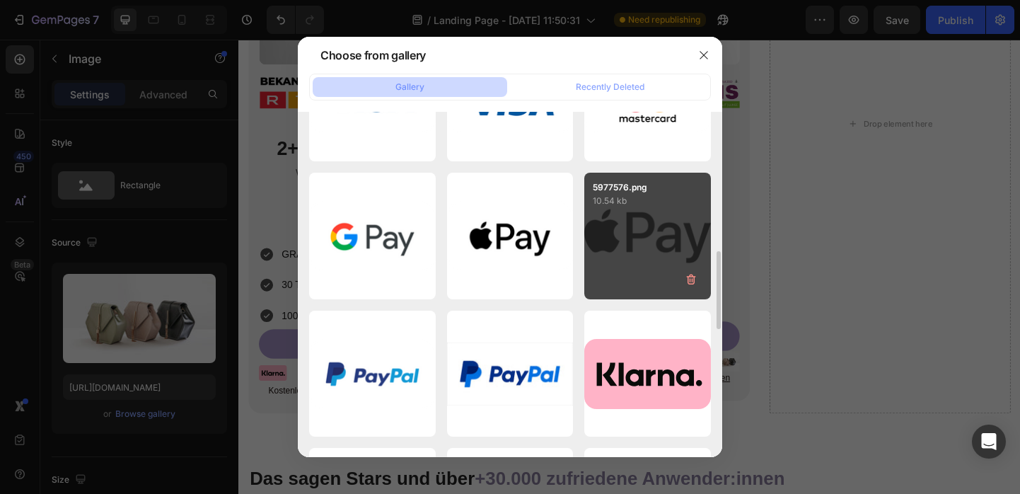
scroll to position [640, 0]
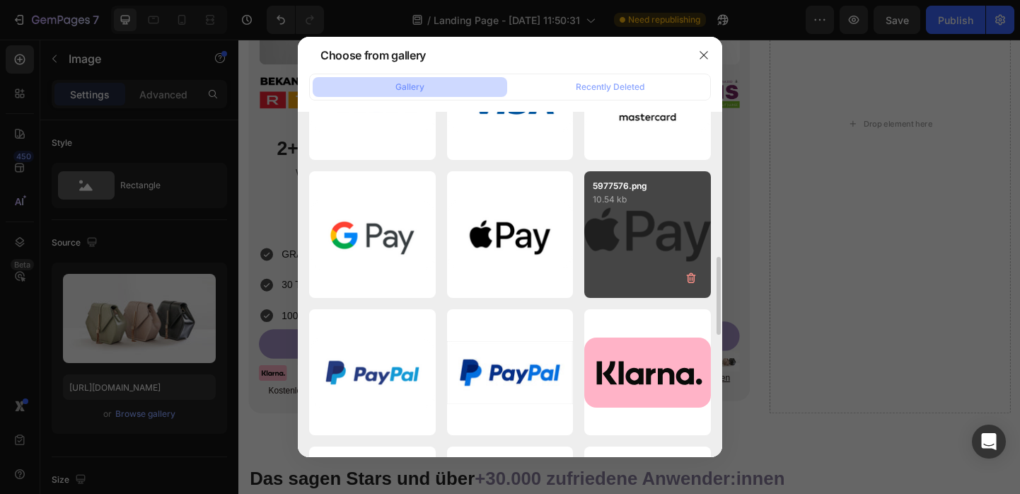
click at [643, 211] on div "5977576.png 10.54 kb" at bounding box center [647, 234] width 127 height 127
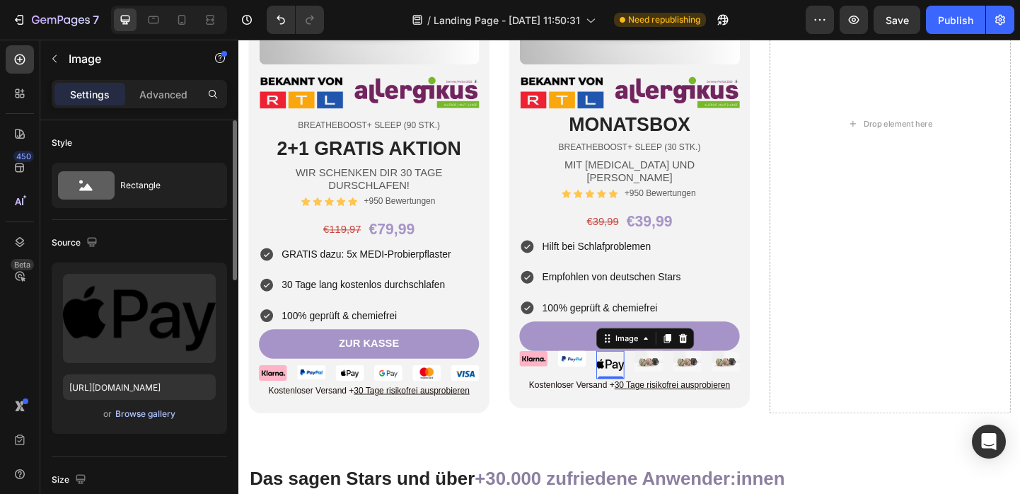
click at [160, 414] on div "Browse gallery" at bounding box center [145, 413] width 60 height 13
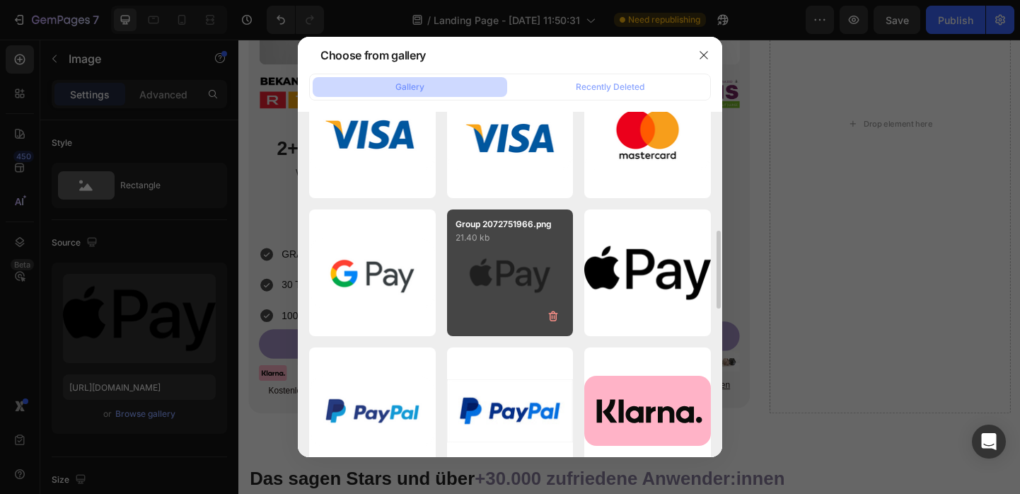
scroll to position [588, 0]
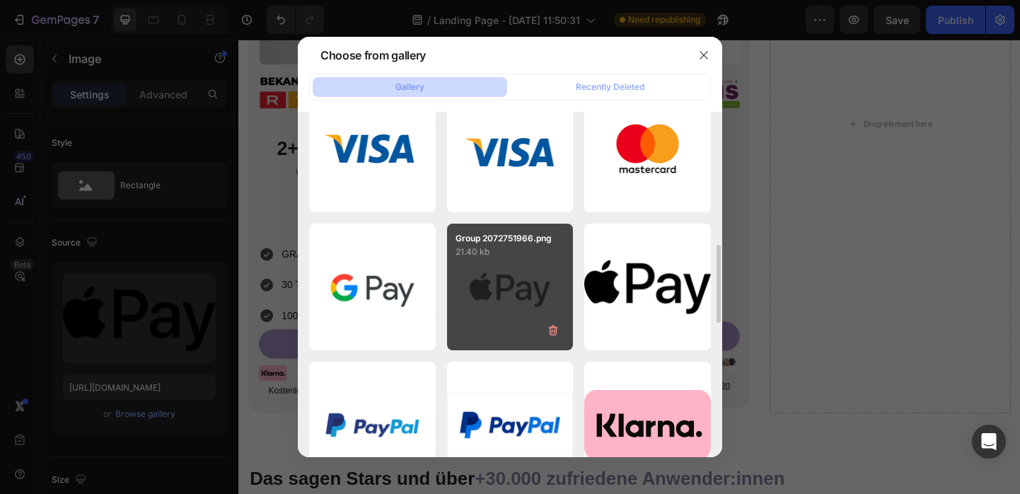
click at [517, 268] on div "Group 2072751966.png 21.40 kb" at bounding box center [510, 286] width 127 height 127
type input "[URL][DOMAIN_NAME]"
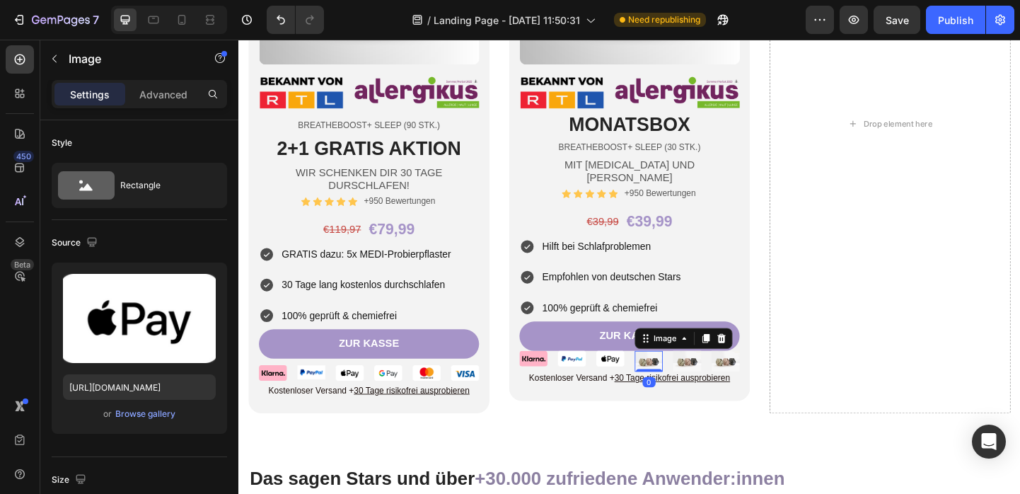
click at [673, 378] on img at bounding box center [683, 389] width 30 height 23
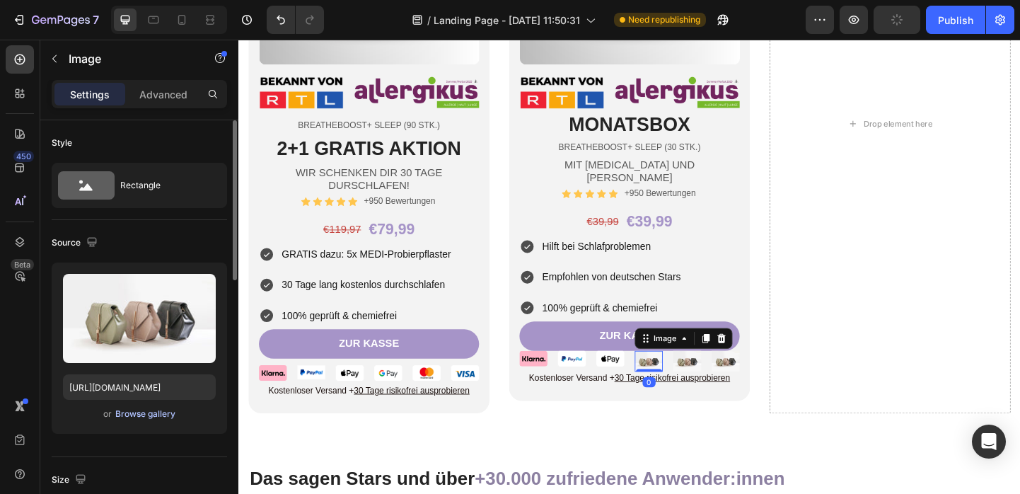
click at [151, 411] on div "Browse gallery" at bounding box center [145, 413] width 60 height 13
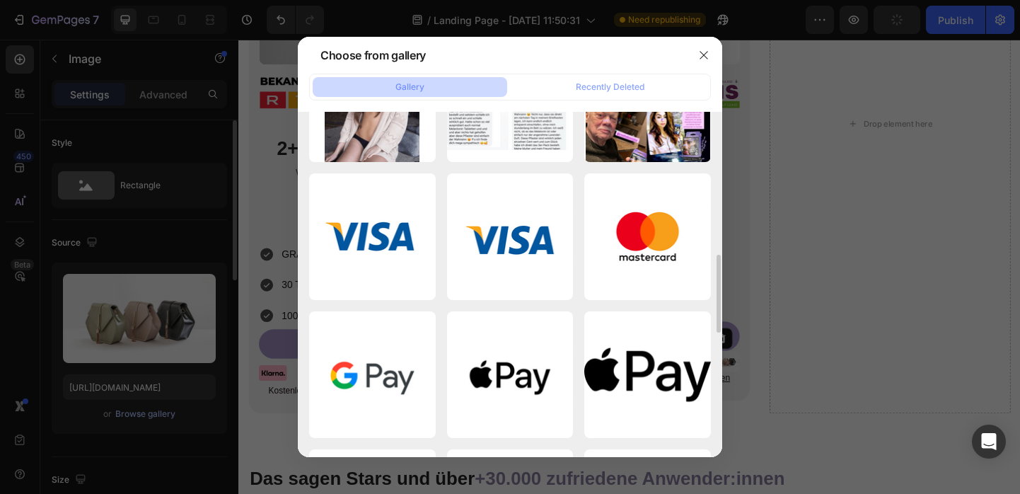
scroll to position [524, 0]
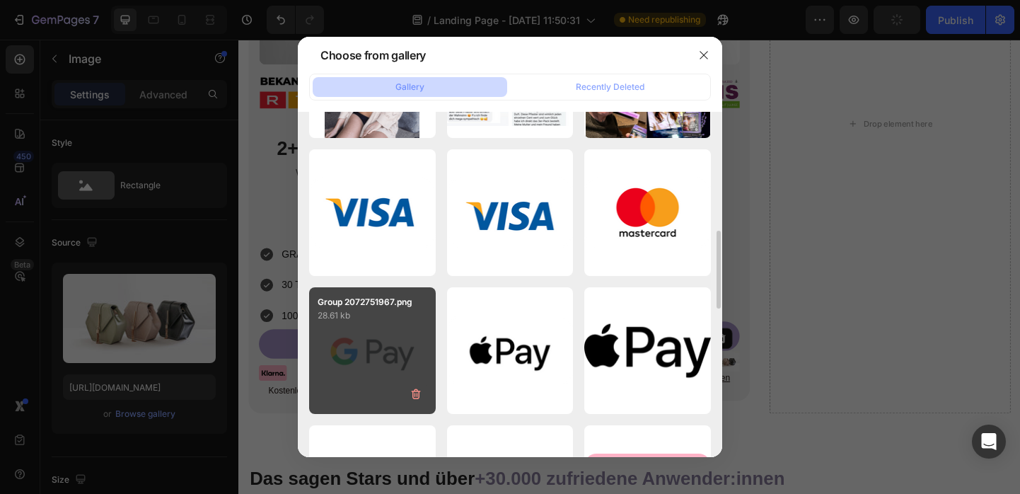
click at [345, 339] on div "Group 2072751967.png 28.61 kb" at bounding box center [372, 350] width 127 height 127
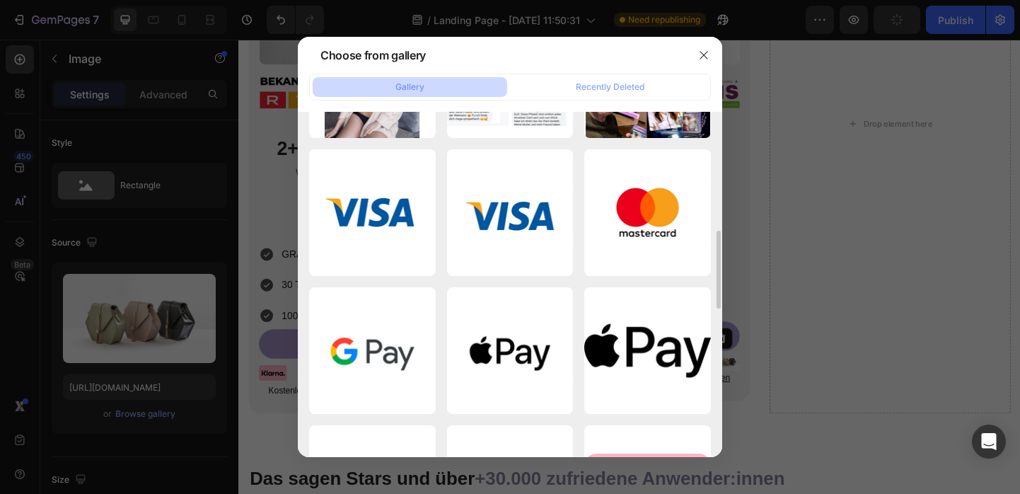
type input "[URL][DOMAIN_NAME]"
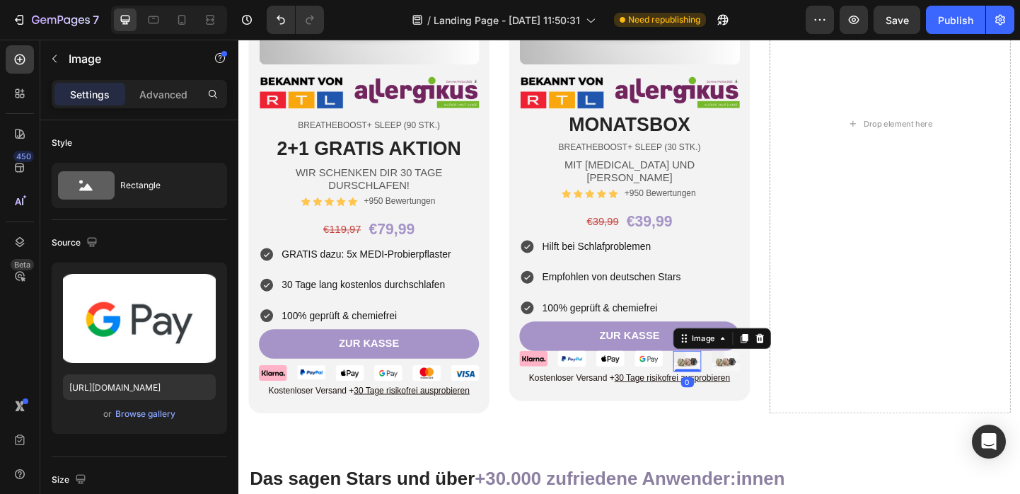
click at [713, 378] on img at bounding box center [725, 389] width 30 height 23
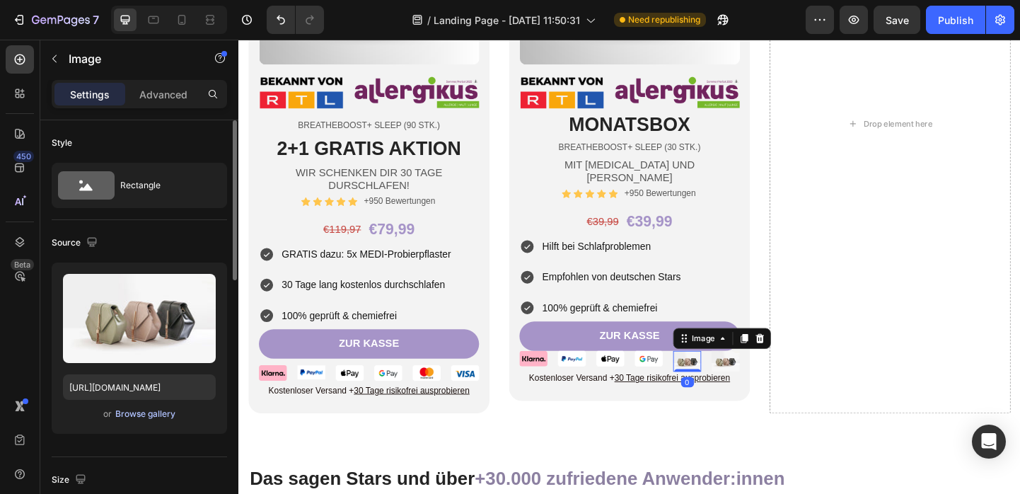
click at [170, 414] on div "Browse gallery" at bounding box center [145, 413] width 60 height 13
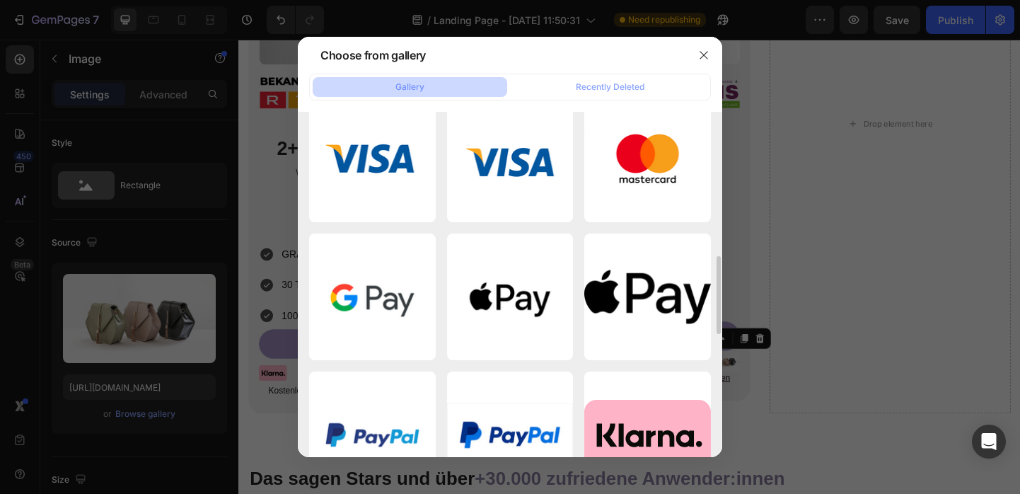
scroll to position [588, 0]
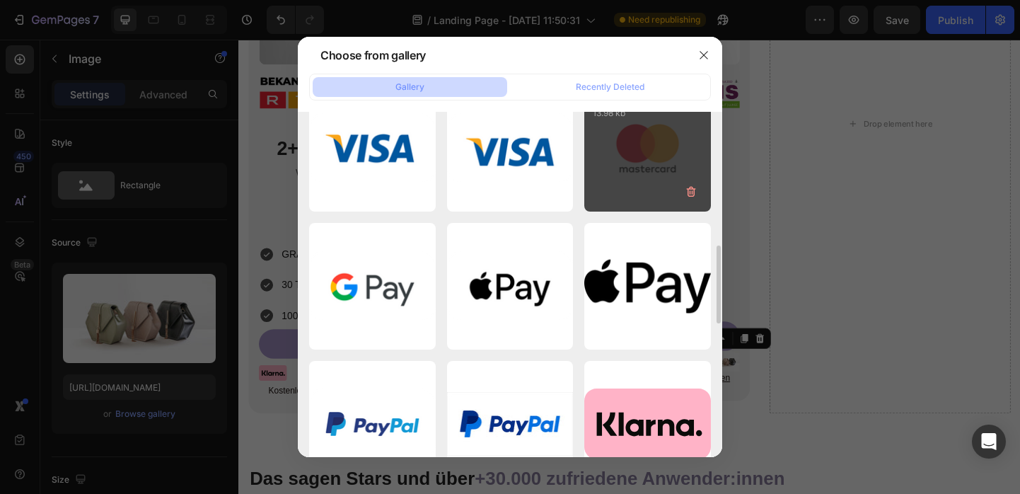
click at [624, 171] on div "Group 2072751972.png 13.98 kb" at bounding box center [647, 148] width 127 height 127
type input "[URL][DOMAIN_NAME]"
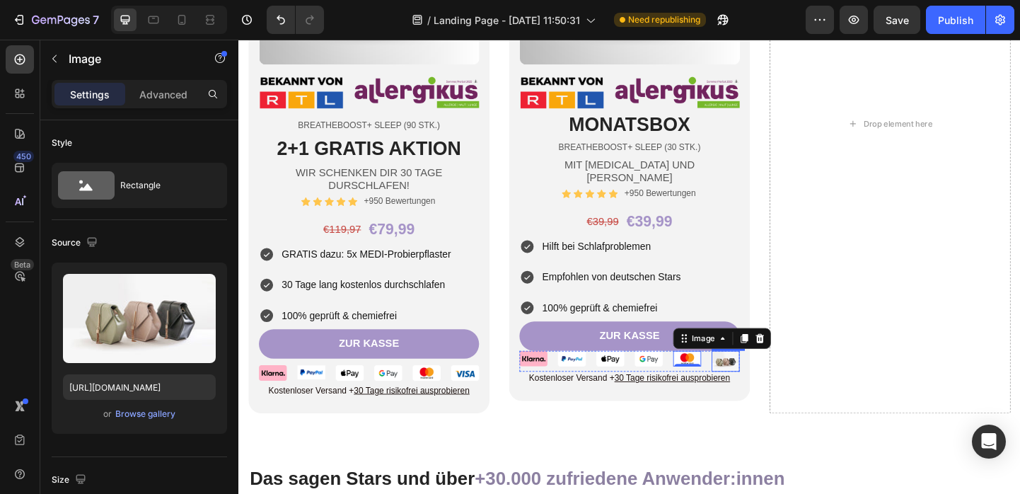
click at [757, 378] on img at bounding box center [767, 389] width 30 height 23
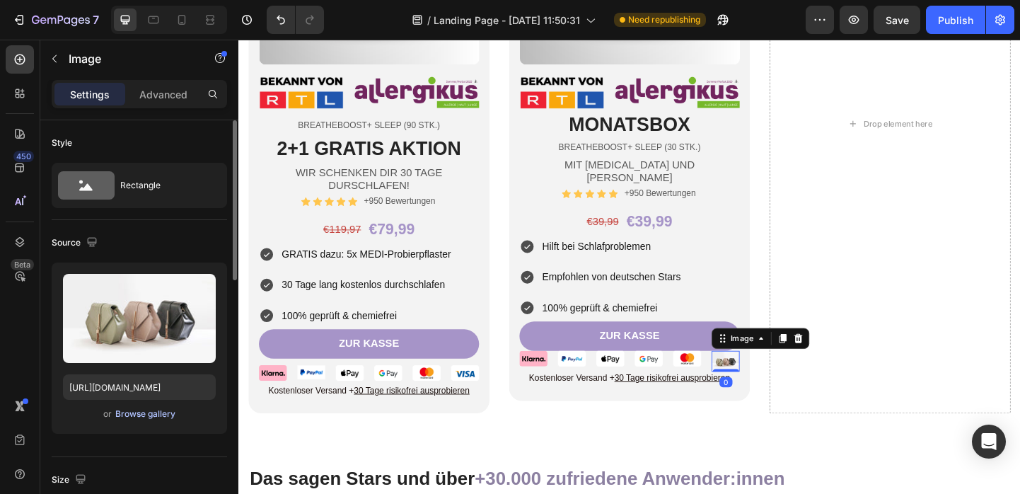
click at [139, 414] on div "Browse gallery" at bounding box center [145, 413] width 60 height 13
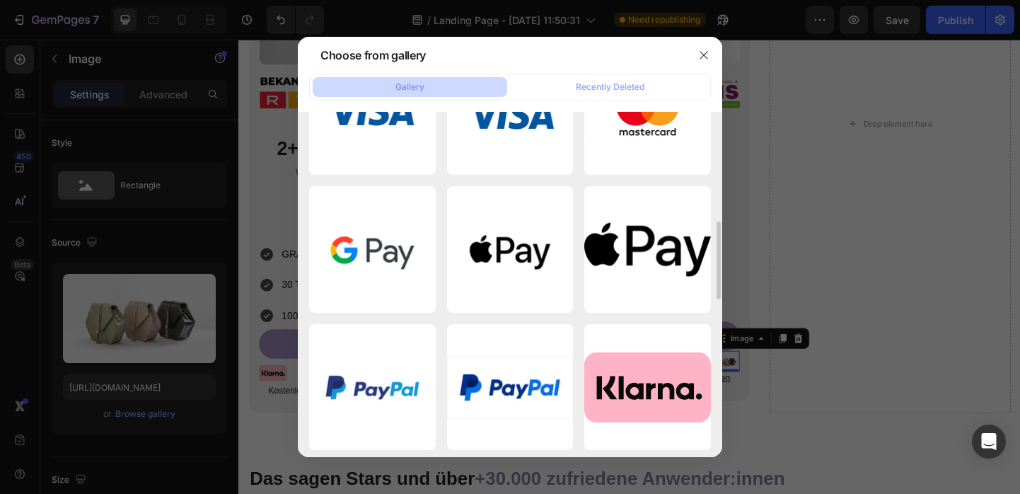
scroll to position [538, 0]
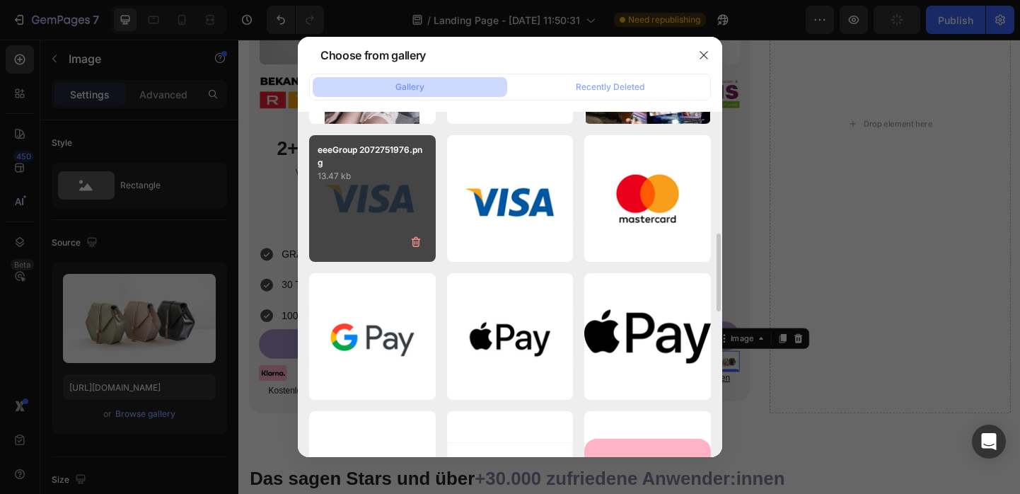
click at [407, 210] on div "eeeGroup 2072751976.png 13.47 kb" at bounding box center [372, 198] width 127 height 127
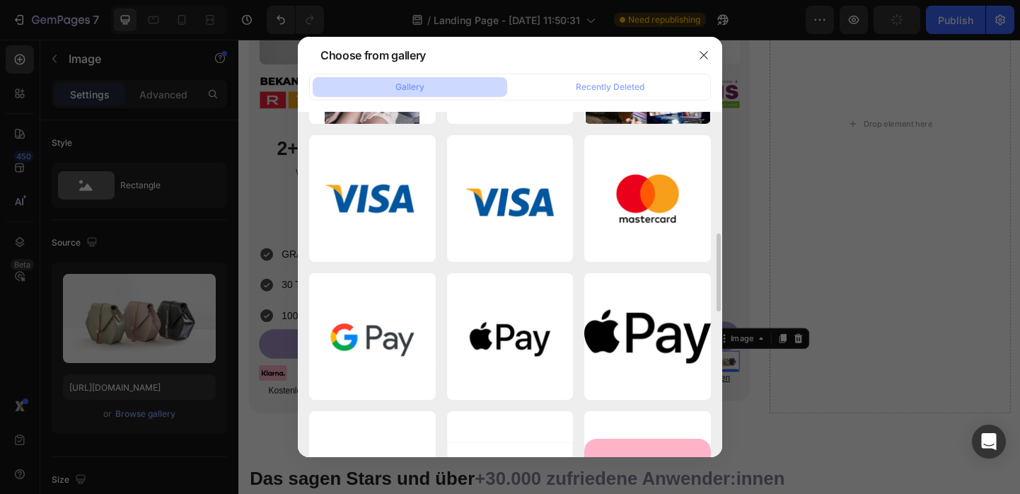
type input "[URL][DOMAIN_NAME]"
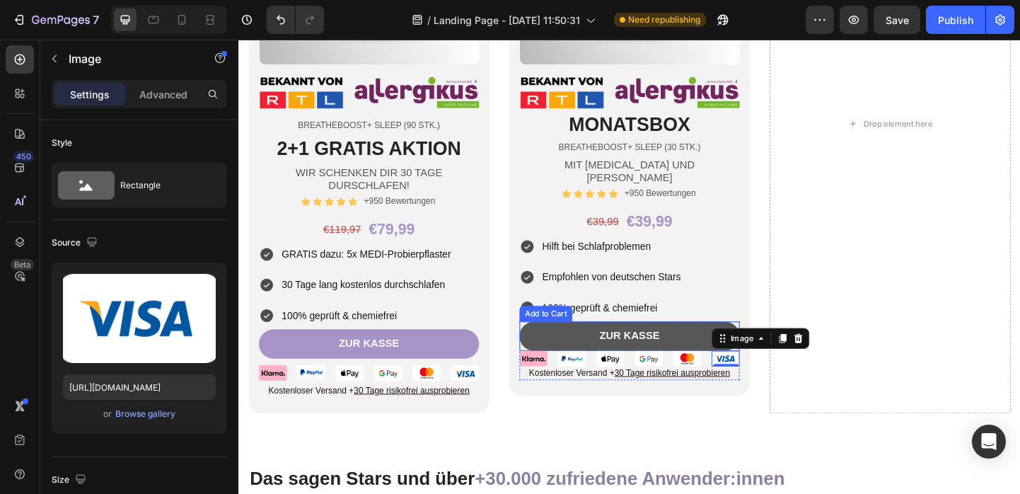
click at [719, 352] on button "Zur Kasse" at bounding box center [662, 362] width 239 height 32
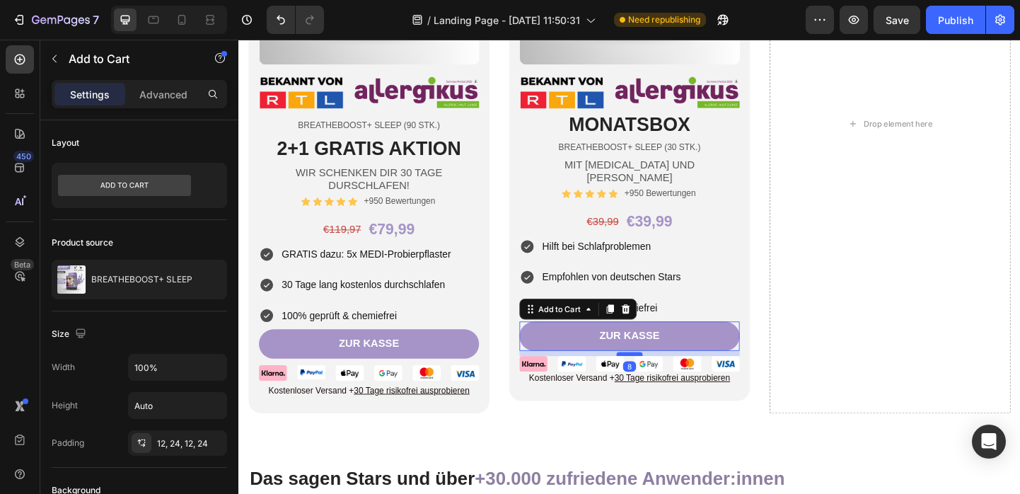
click at [661, 379] on div at bounding box center [663, 381] width 28 height 4
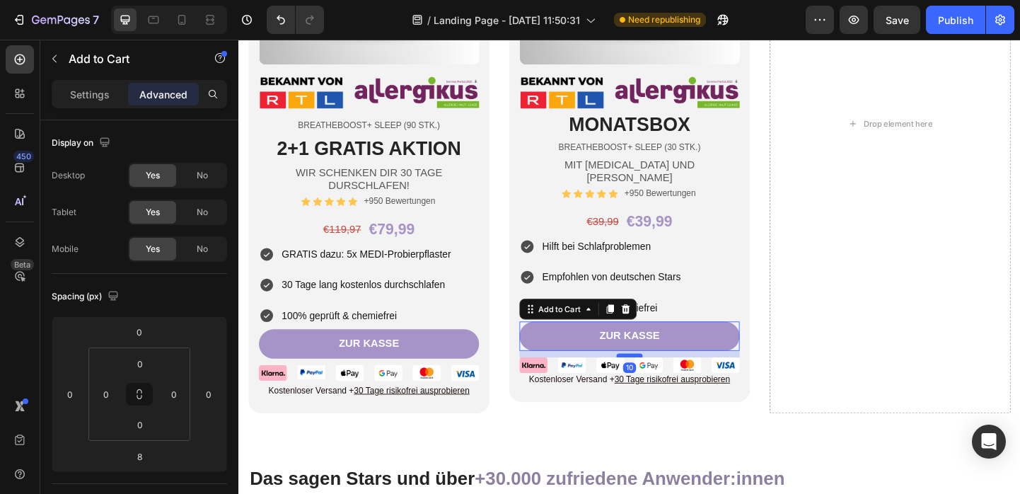
click at [663, 380] on div at bounding box center [663, 382] width 28 height 4
type input "10"
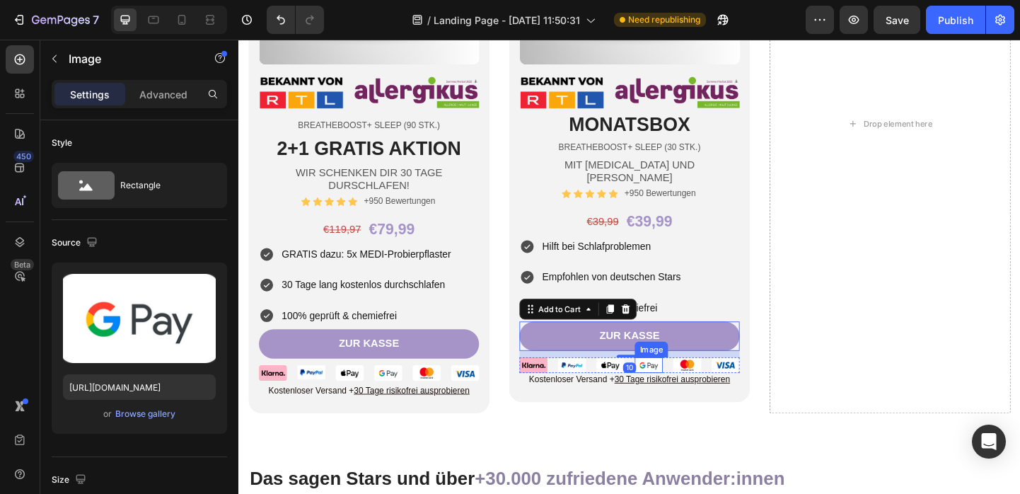
click at [690, 385] on div "Image" at bounding box center [683, 393] width 30 height 17
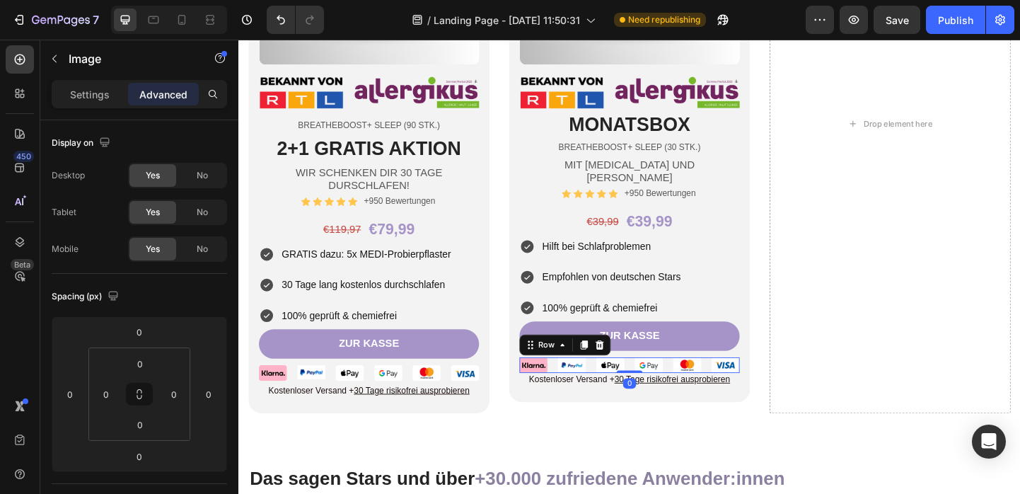
click at [707, 385] on div "Image Image Image Image Image Image Row 0" at bounding box center [662, 393] width 239 height 17
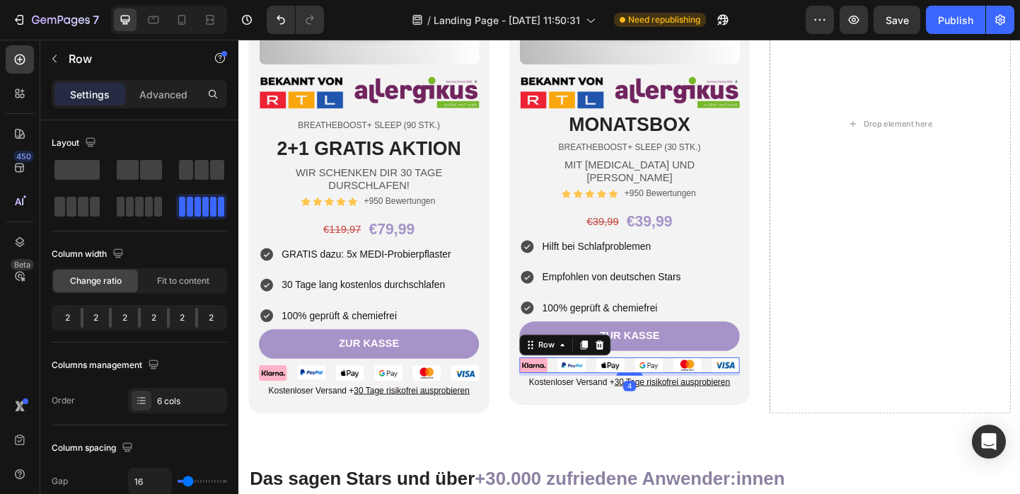
click at [666, 402] on div at bounding box center [663, 403] width 28 height 3
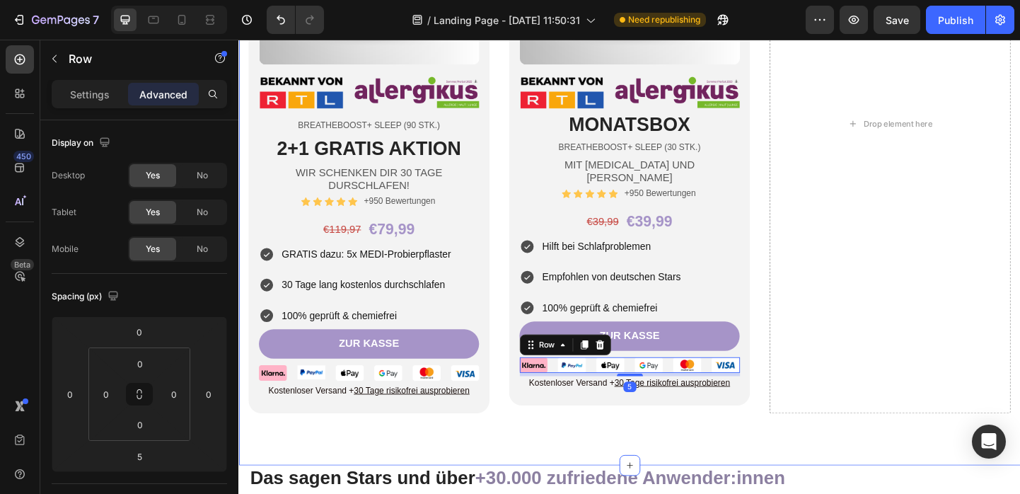
click at [774, 476] on div "Product Images Image BREATHEBOOST+ SLEEP (90 Stk.) Text Block 2+1 GRATIS AKTION…" at bounding box center [662, 131] width 849 height 742
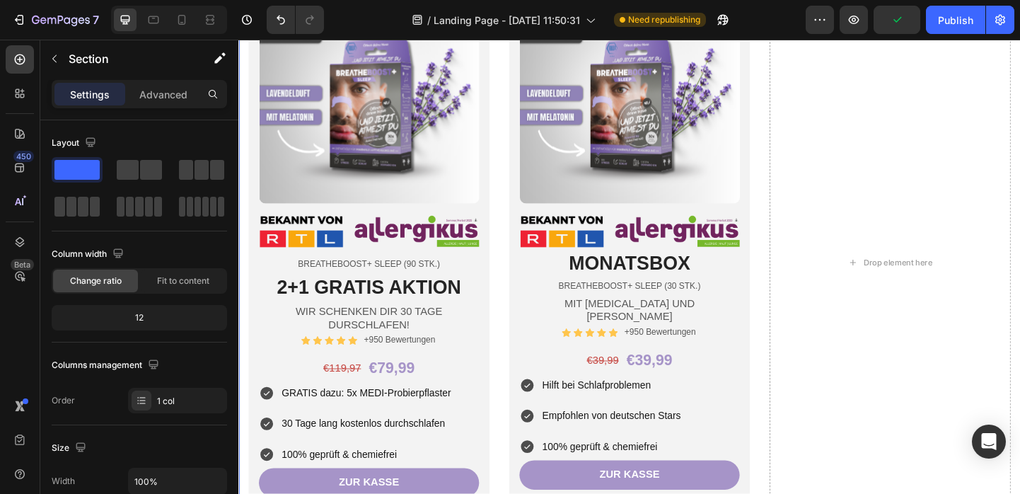
scroll to position [3803, 0]
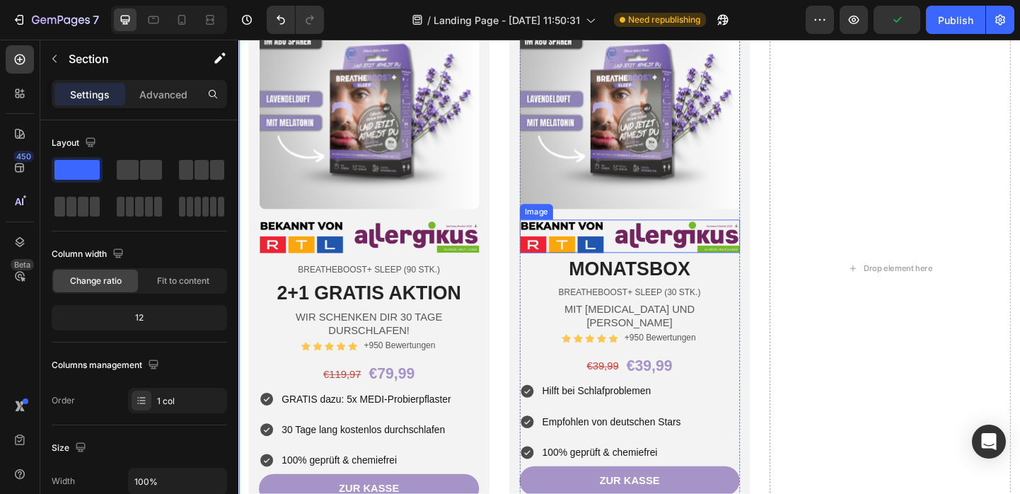
click at [731, 259] on img at bounding box center [662, 254] width 239 height 36
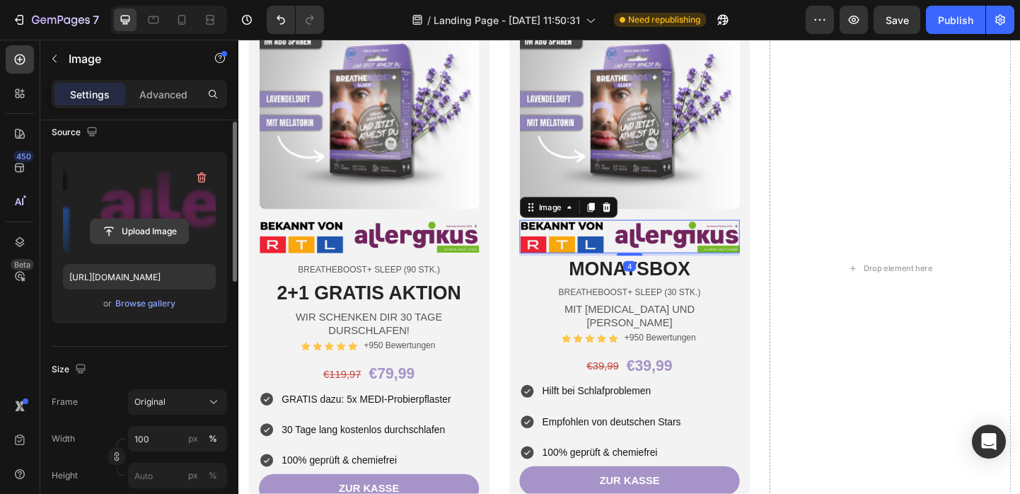
scroll to position [355, 0]
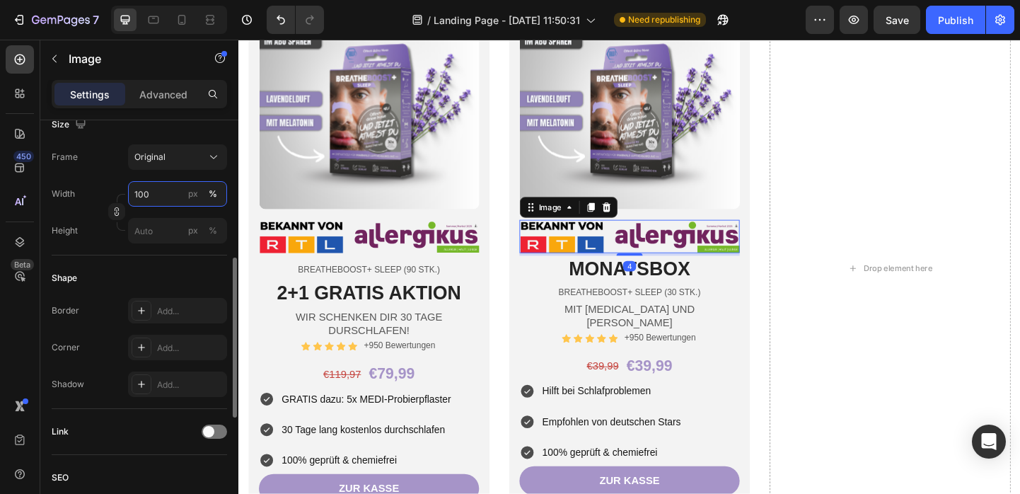
click at [161, 190] on input "100" at bounding box center [177, 193] width 99 height 25
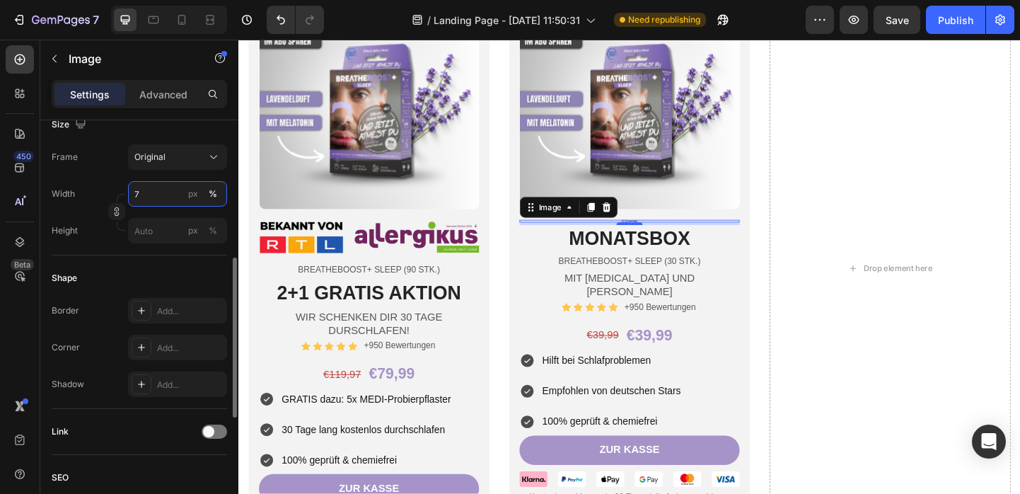
type input "70"
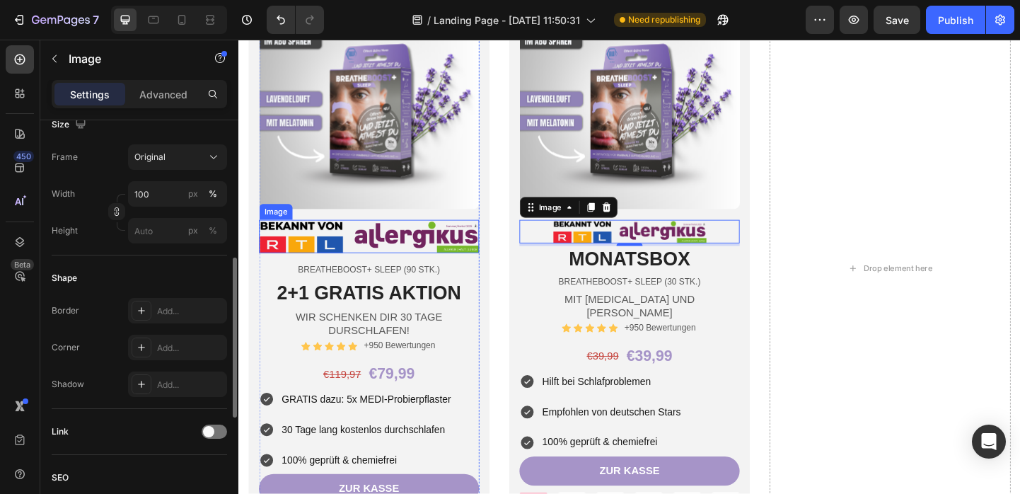
click at [447, 253] on img at bounding box center [379, 254] width 239 height 36
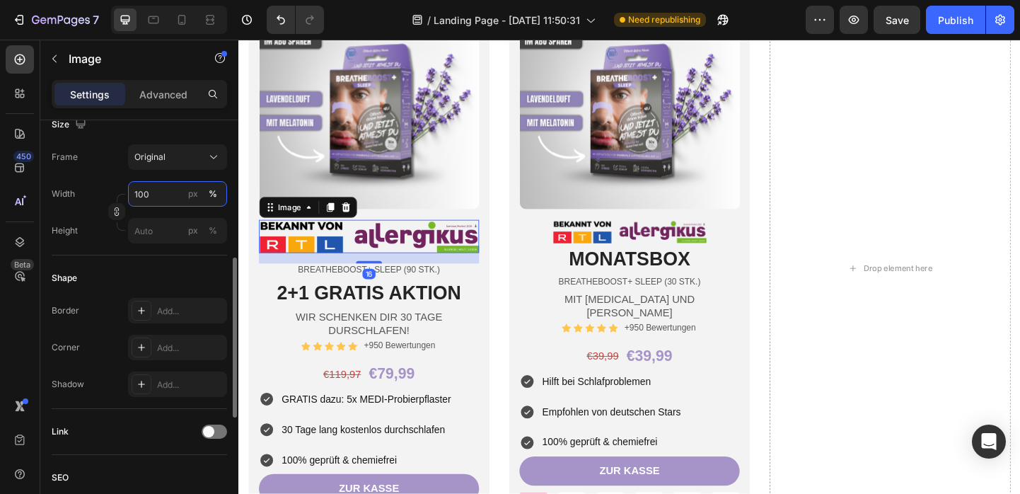
click at [146, 184] on input "100" at bounding box center [177, 193] width 99 height 25
click at [146, 187] on input "100" at bounding box center [177, 193] width 99 height 25
click at [146, 189] on input "100" at bounding box center [177, 193] width 99 height 25
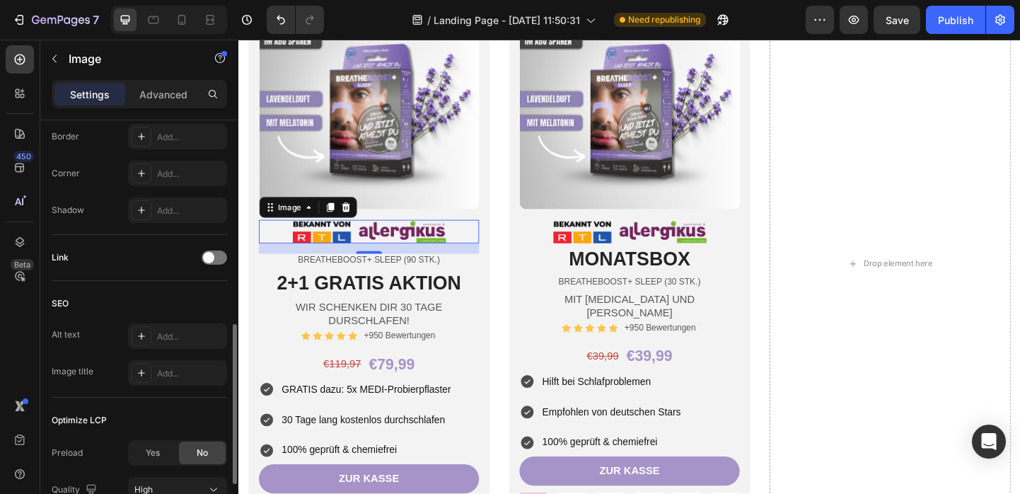
scroll to position [528, 0]
type input "70"
click at [209, 260] on span at bounding box center [208, 257] width 11 height 11
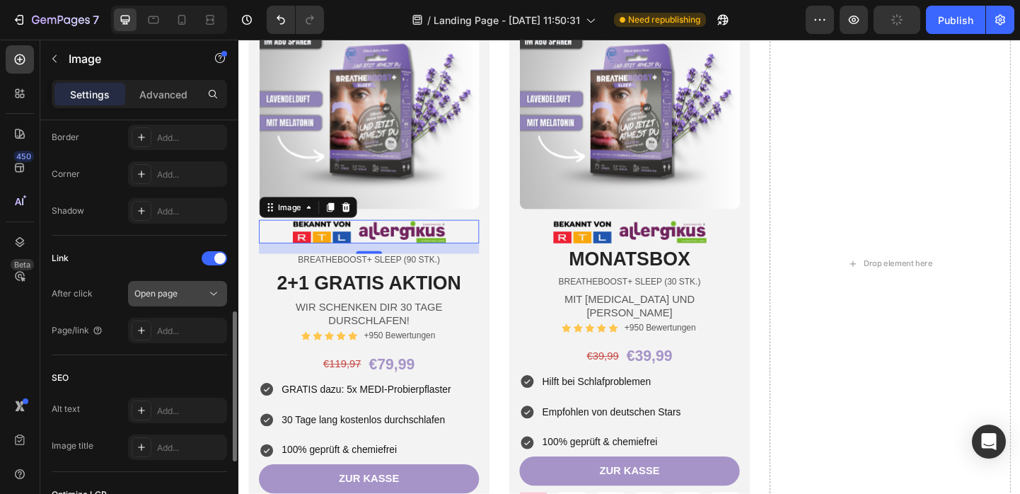
click at [180, 296] on div "Open page" at bounding box center [170, 293] width 72 height 13
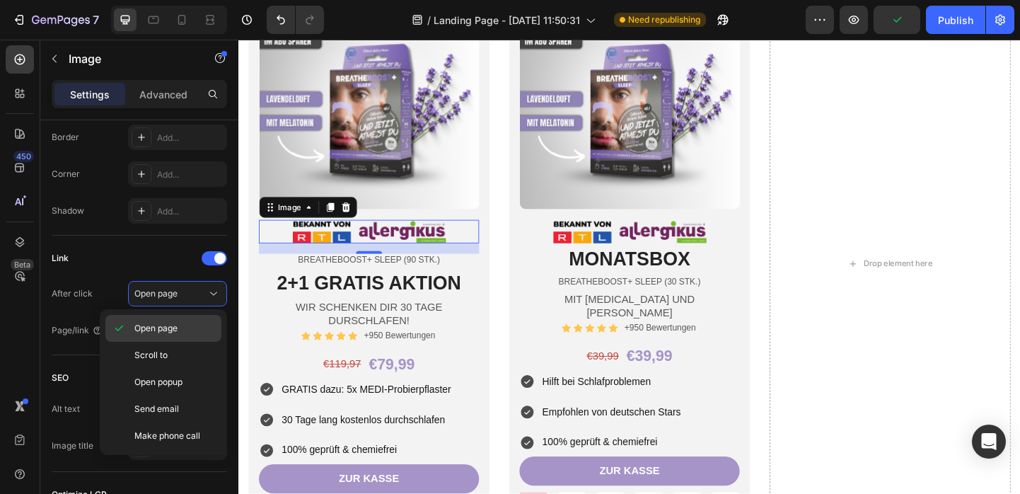
click at [182, 333] on p "Open page" at bounding box center [174, 328] width 81 height 13
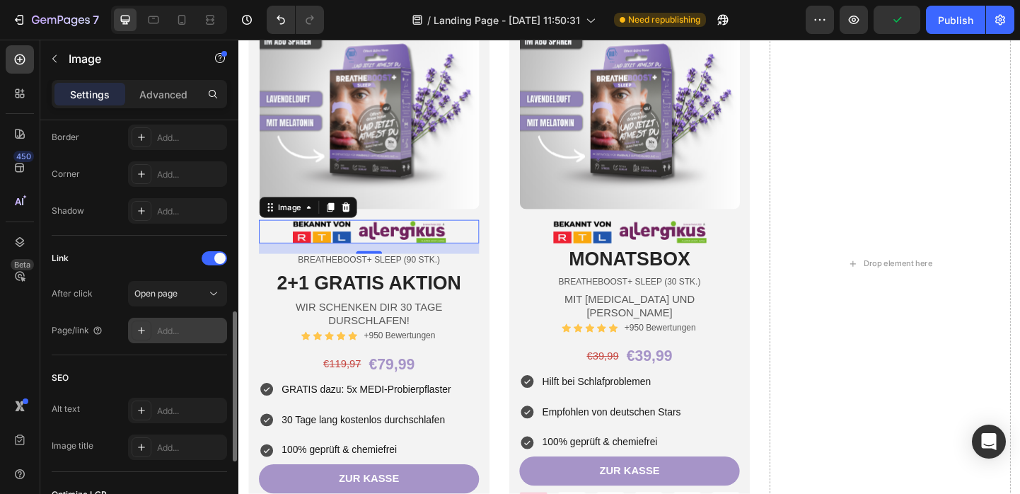
click at [177, 326] on div "Add..." at bounding box center [190, 331] width 66 height 13
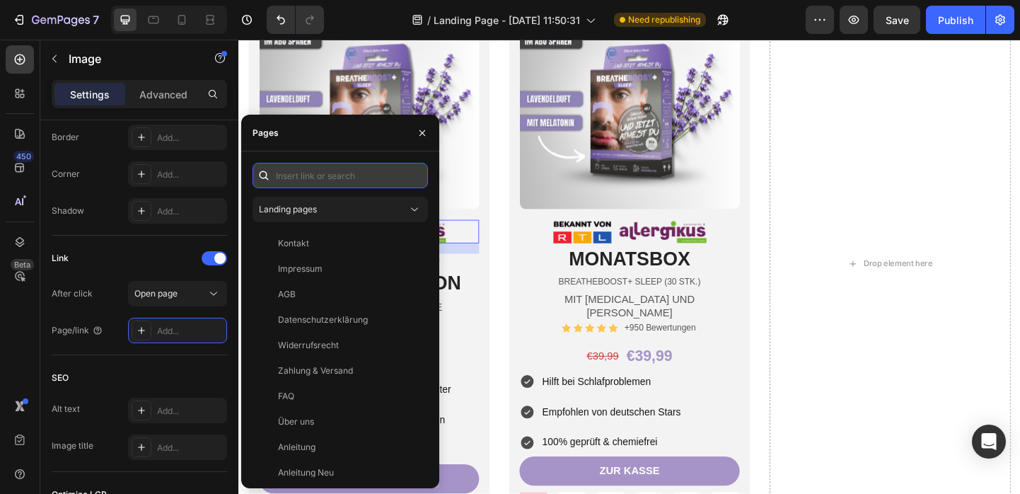
click at [334, 178] on input "text" at bounding box center [339, 175] width 175 height 25
paste input "[URL][DOMAIN_NAME]"
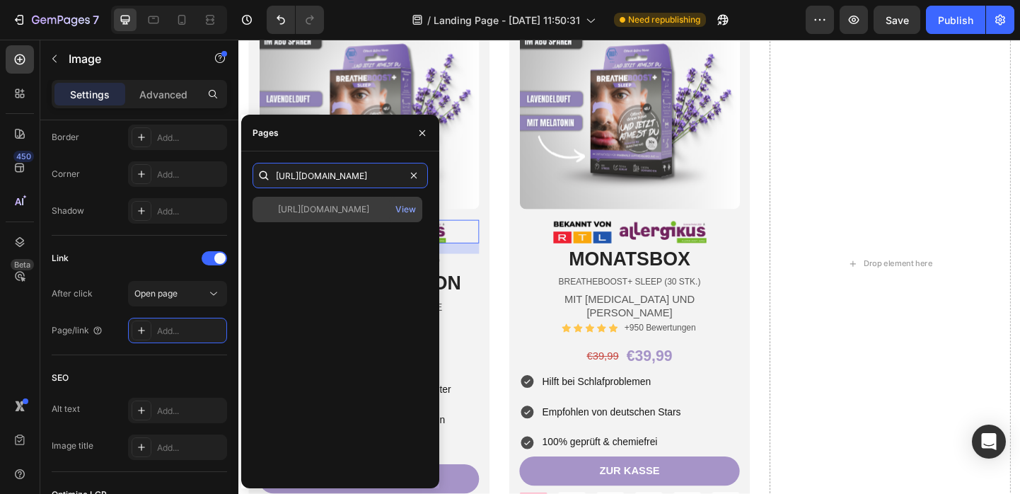
type input "[URL][DOMAIN_NAME]"
click at [364, 211] on div "[URL][DOMAIN_NAME]" at bounding box center [323, 209] width 91 height 13
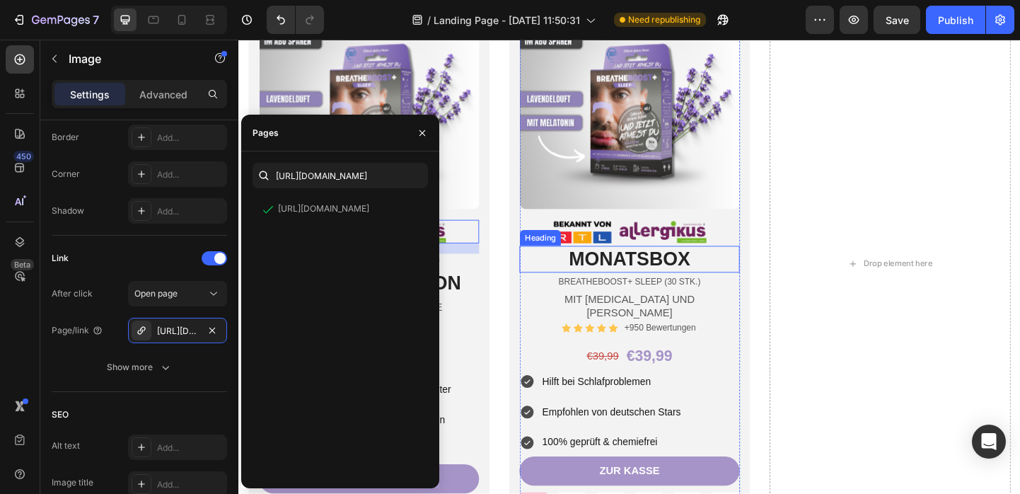
click at [562, 277] on h2 "MONATSBOX" at bounding box center [662, 279] width 239 height 30
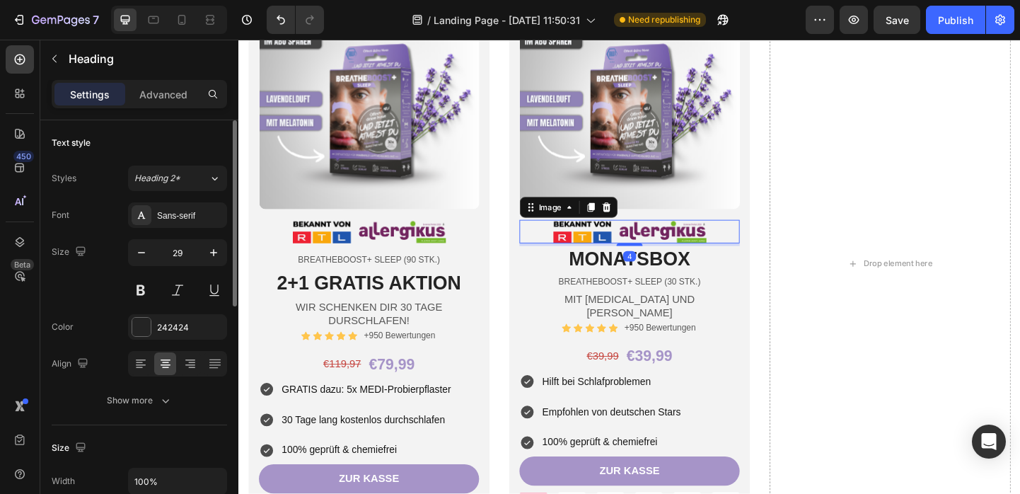
click at [702, 248] on img at bounding box center [663, 248] width 168 height 25
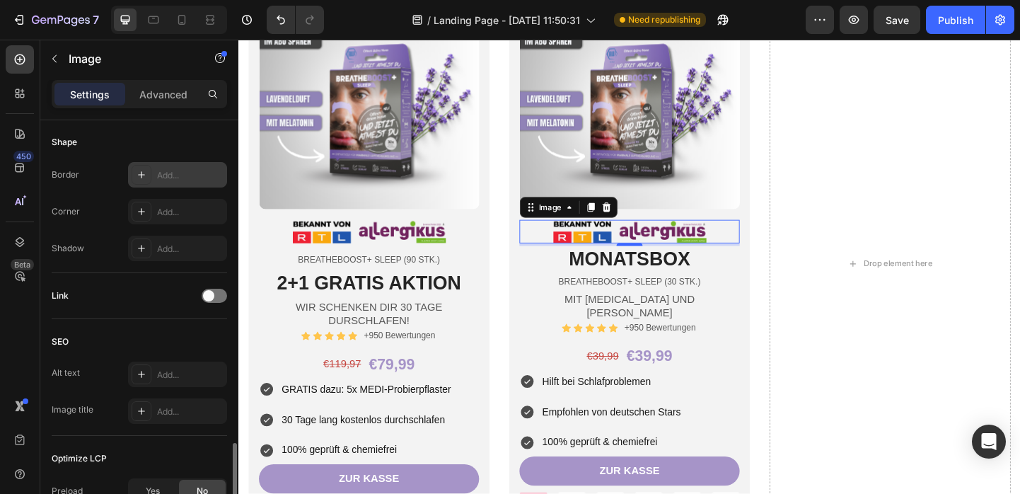
scroll to position [595, 0]
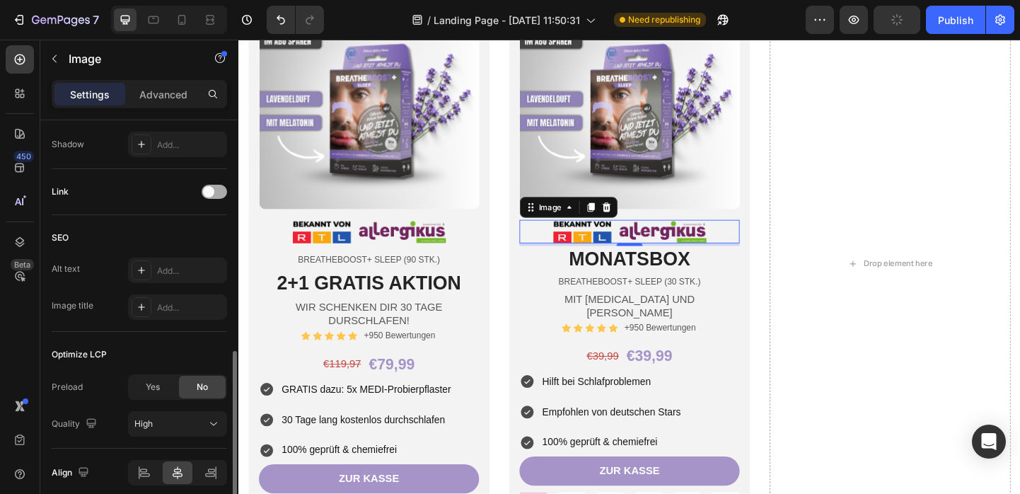
click at [206, 196] on span at bounding box center [208, 191] width 11 height 11
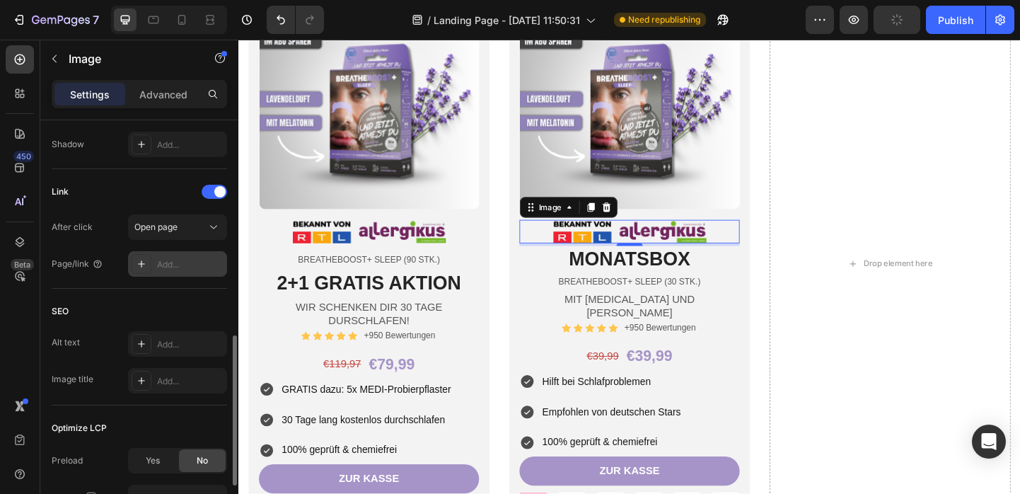
click at [167, 265] on div "Add..." at bounding box center [190, 264] width 66 height 13
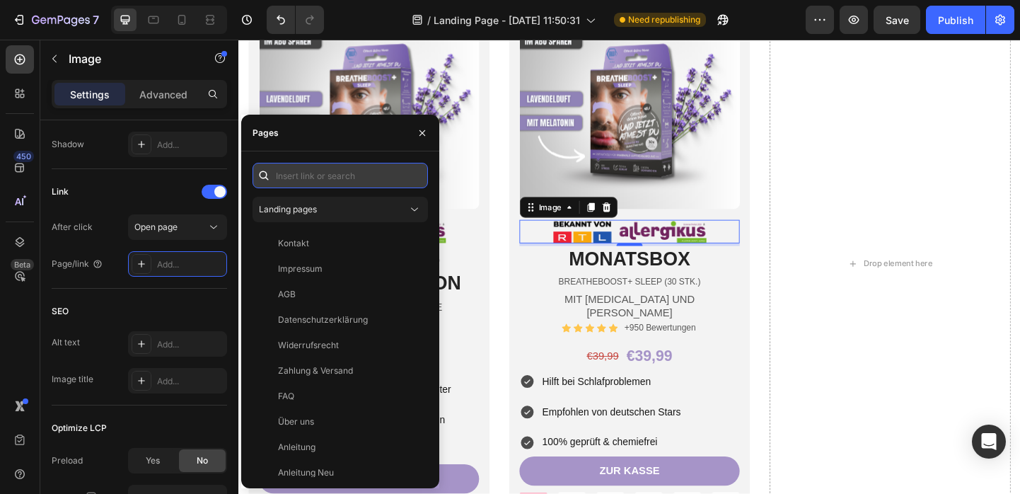
click at [328, 173] on input "text" at bounding box center [339, 175] width 175 height 25
paste input "[URL][DOMAIN_NAME]"
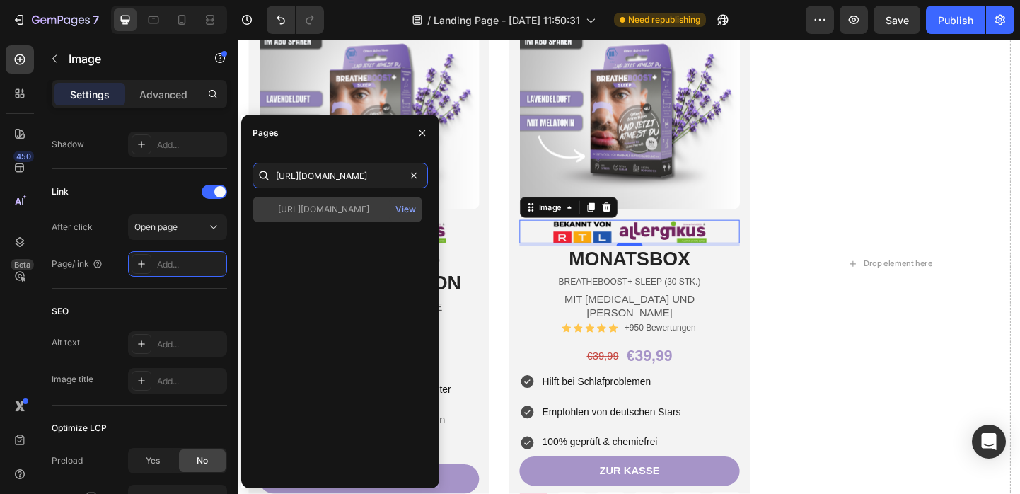
type input "[URL][DOMAIN_NAME]"
click at [369, 214] on div "[URL][DOMAIN_NAME]" at bounding box center [323, 209] width 91 height 13
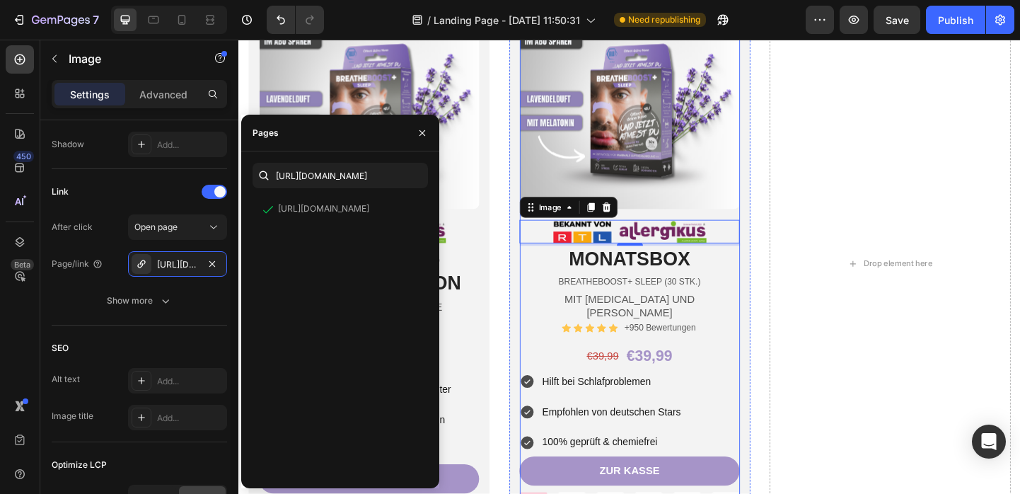
click at [742, 310] on div "BREATHEBOOST+ SLEEP (30 Stk.)" at bounding box center [662, 303] width 239 height 15
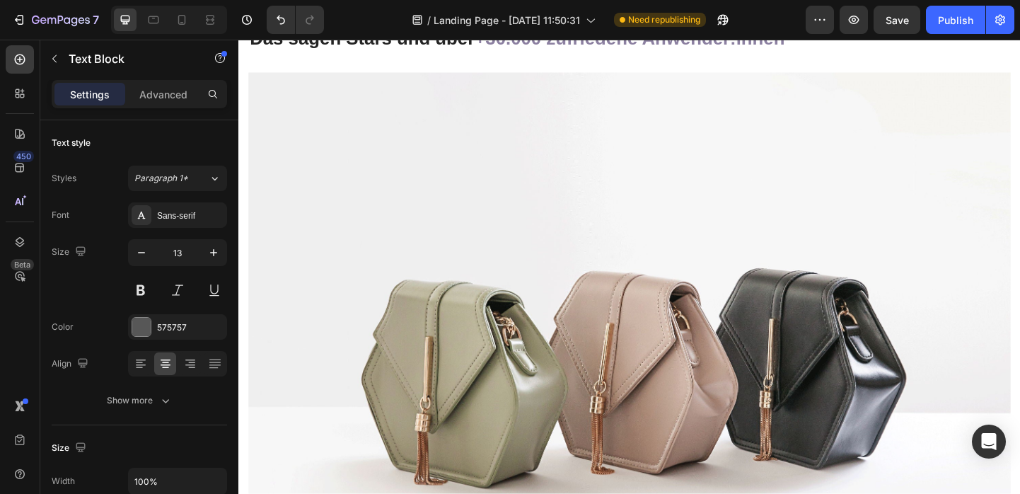
scroll to position [4857, 0]
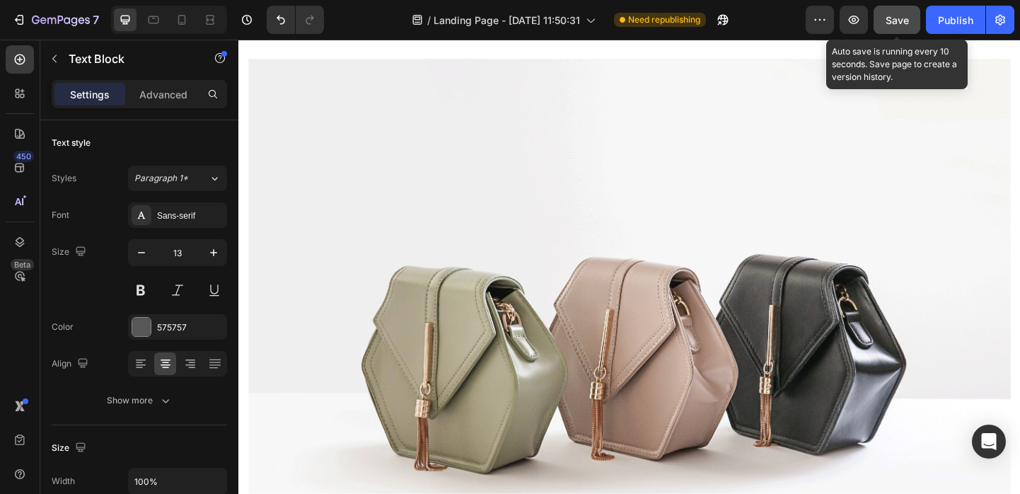
click at [882, 25] on button "Save" at bounding box center [896, 20] width 47 height 28
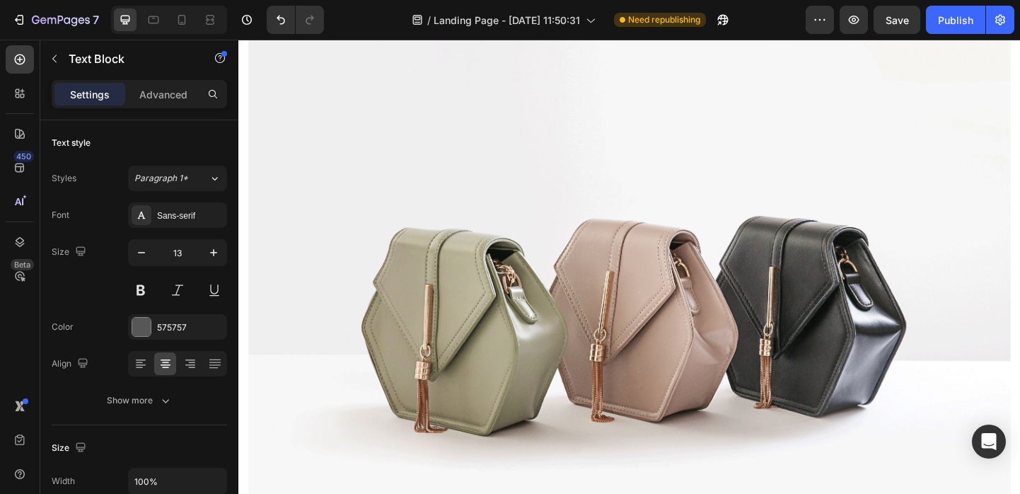
scroll to position [4782, 0]
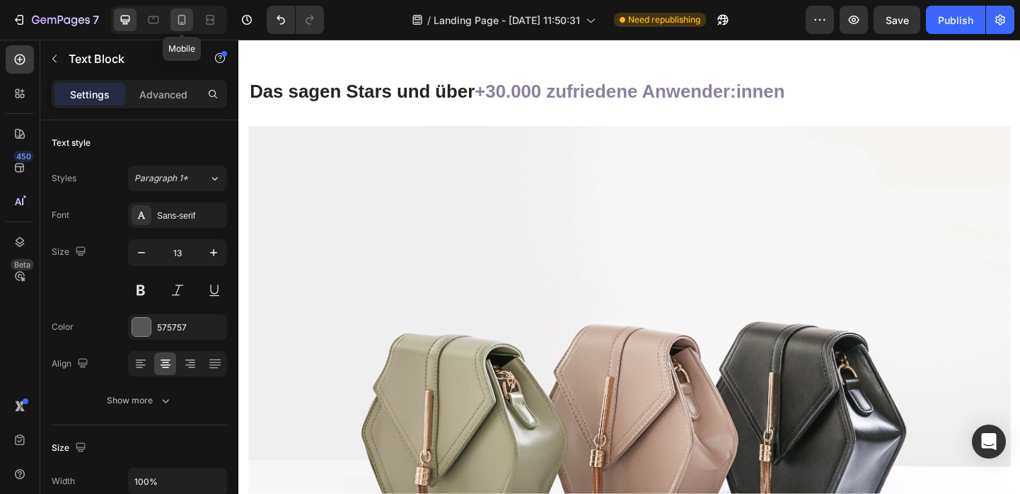
click at [183, 23] on icon at bounding box center [182, 20] width 14 height 14
type input "12"
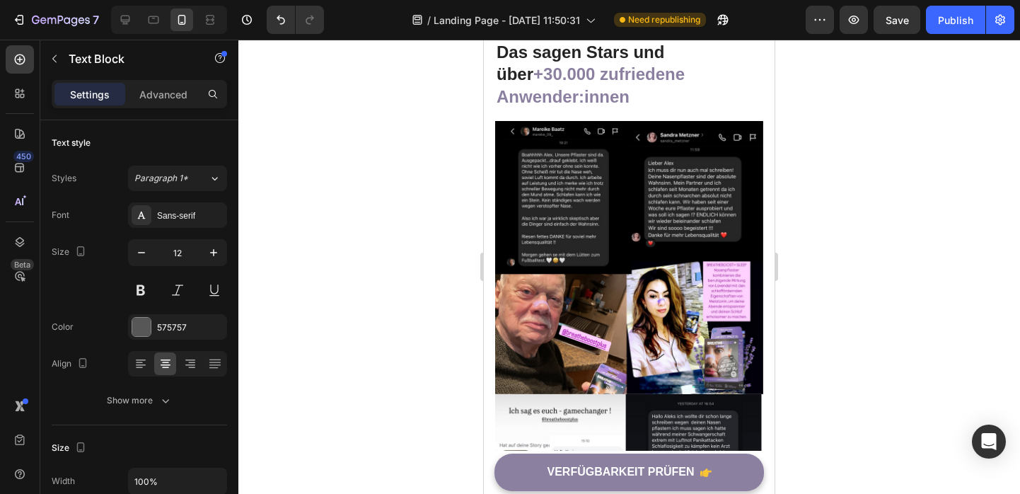
scroll to position [5509, 0]
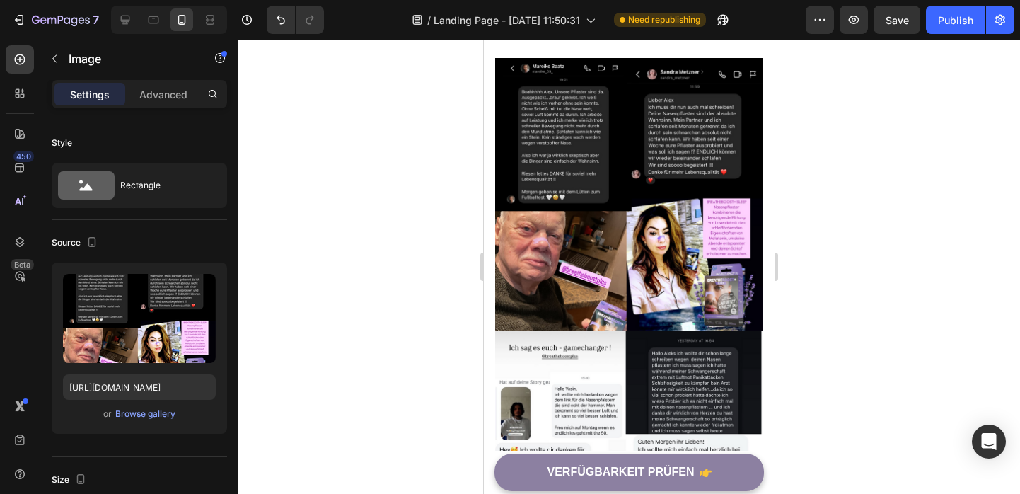
click at [595, 270] on img at bounding box center [629, 194] width 268 height 273
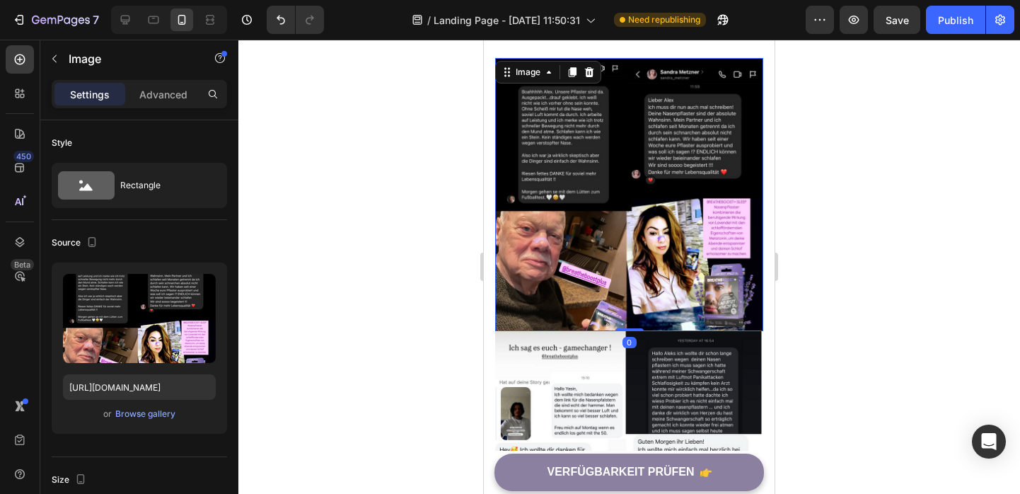
click at [589, 150] on img at bounding box center [629, 194] width 268 height 273
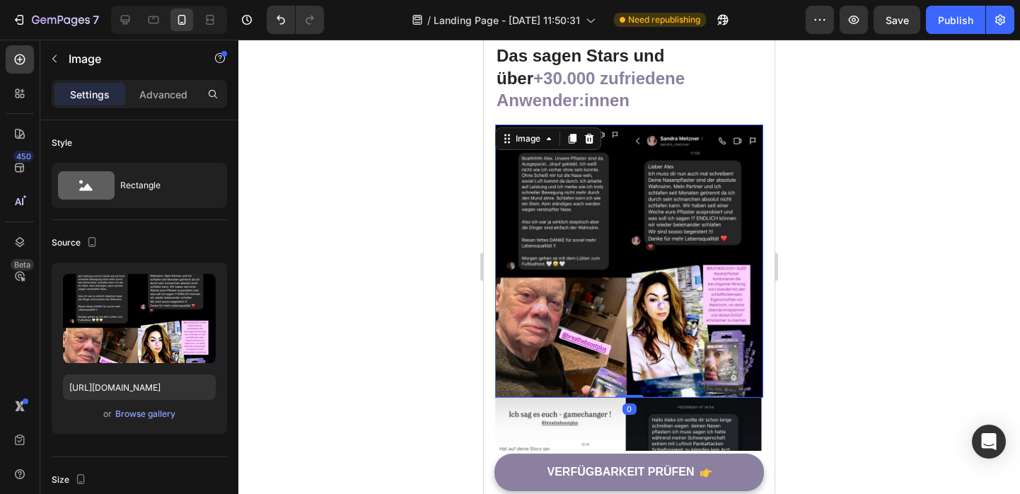
scroll to position [5390, 0]
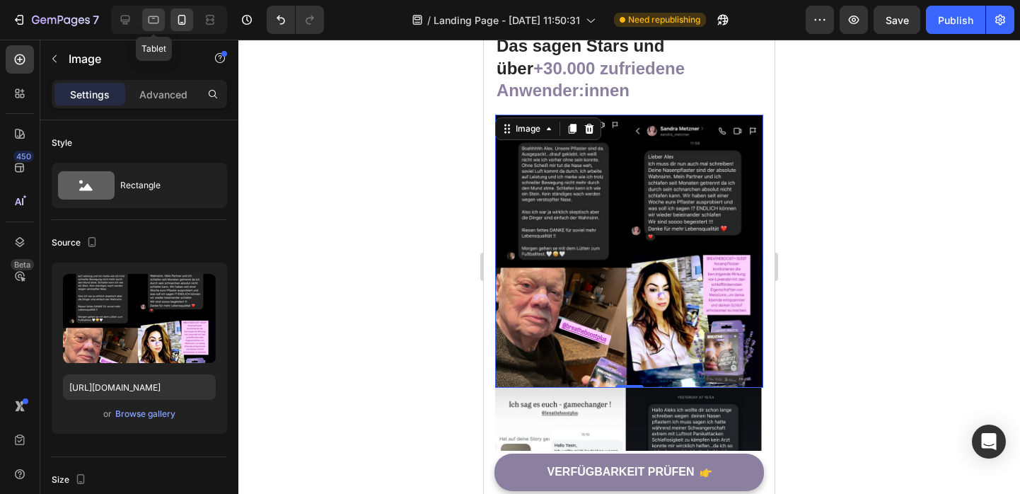
click at [149, 23] on icon at bounding box center [154, 20] width 11 height 8
type input "[URL][DOMAIN_NAME]"
type input "100"
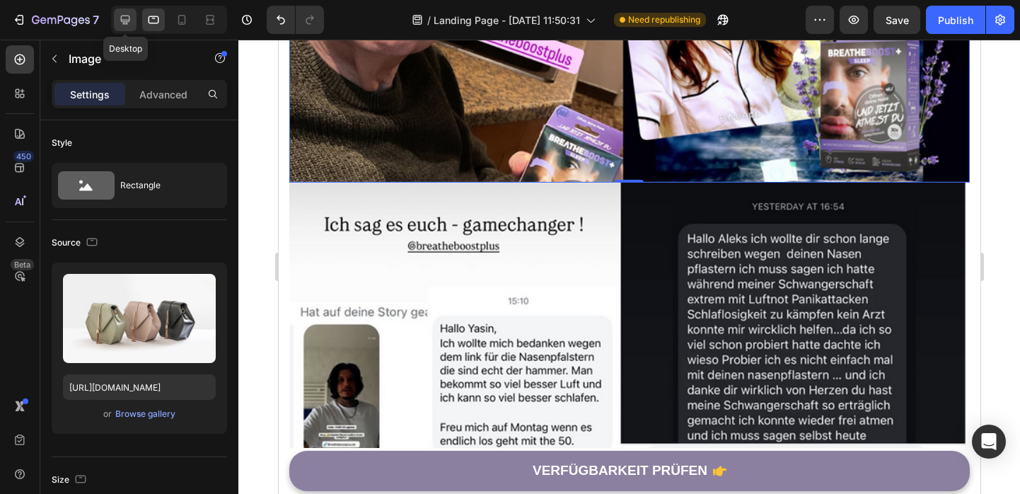
click at [132, 25] on icon at bounding box center [125, 20] width 14 height 14
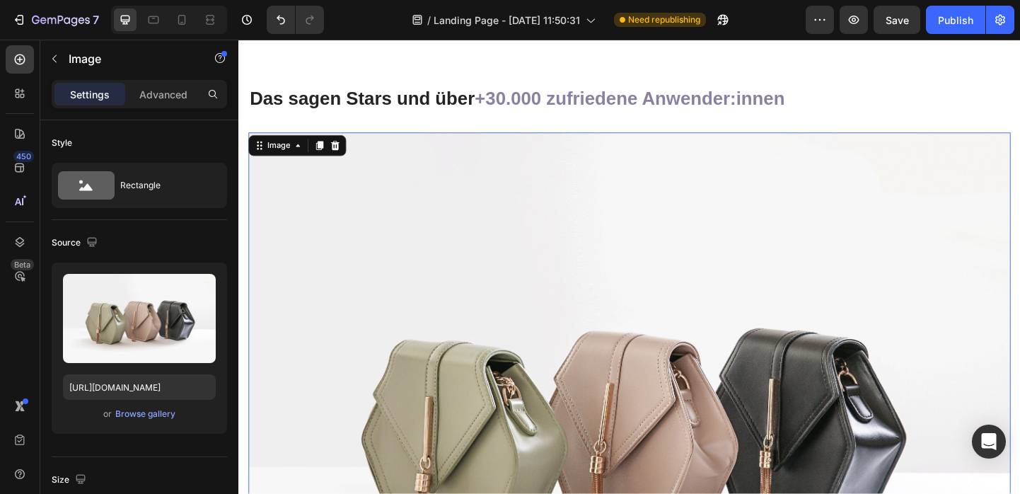
scroll to position [4782, 0]
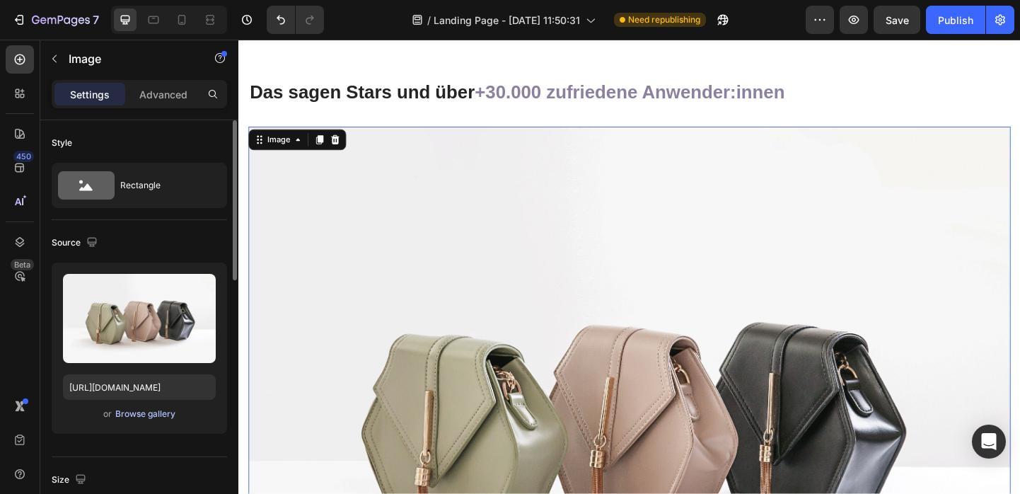
click at [140, 419] on div "Browse gallery" at bounding box center [145, 413] width 60 height 13
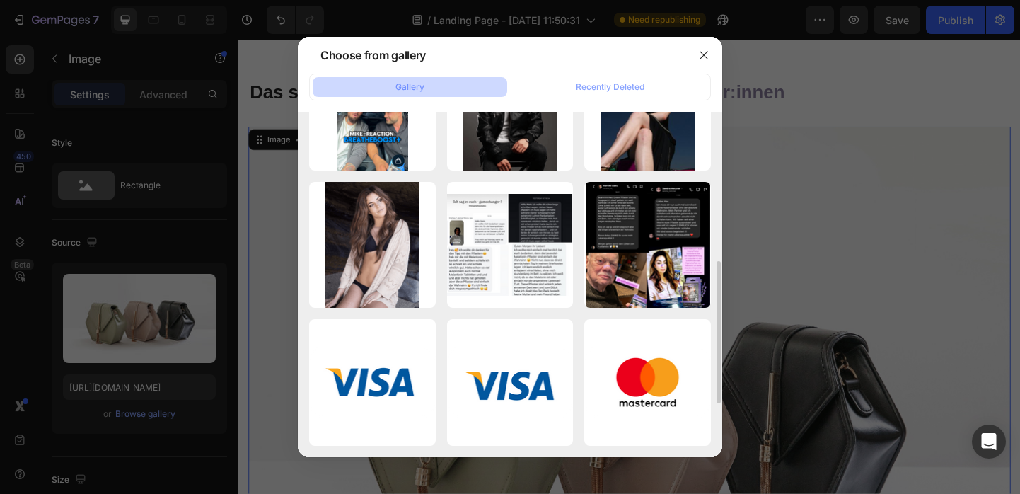
scroll to position [358, 0]
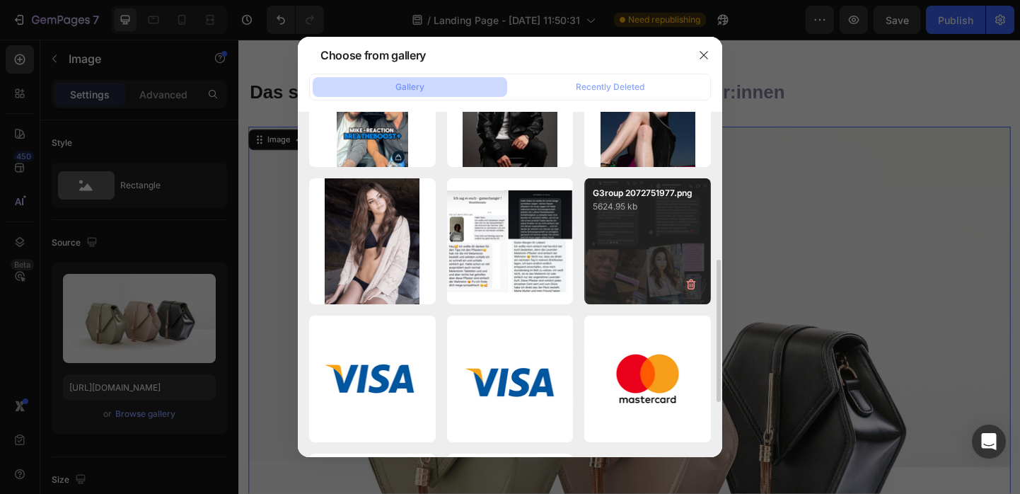
click at [632, 275] on div "G3roup 2072751977.png 5624.95 kb" at bounding box center [647, 241] width 127 height 127
type input "[URL][DOMAIN_NAME]"
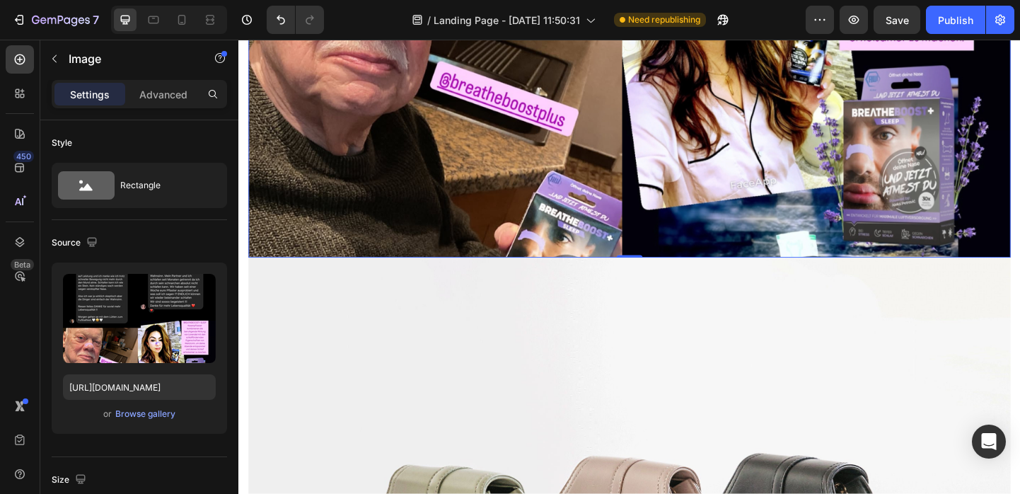
scroll to position [5537, 0]
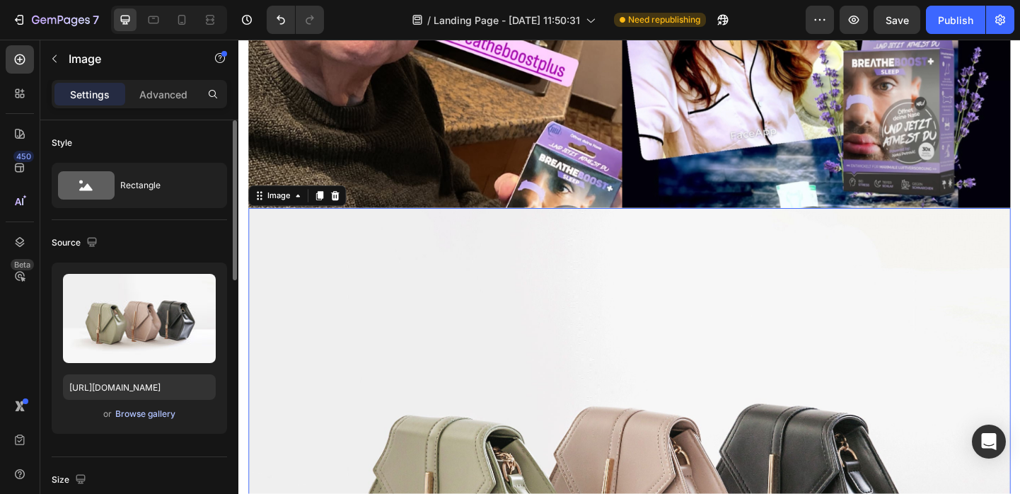
click at [154, 409] on div "Browse gallery" at bounding box center [145, 413] width 60 height 13
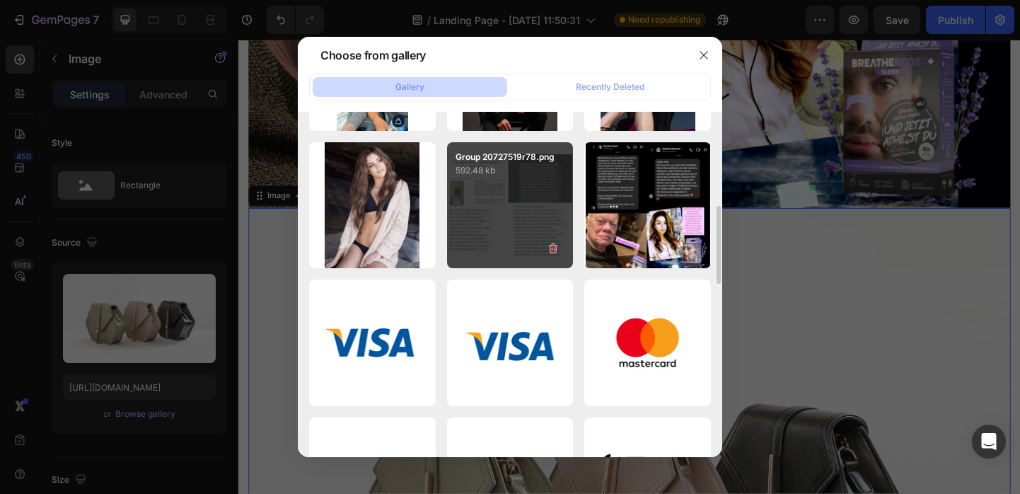
scroll to position [383, 0]
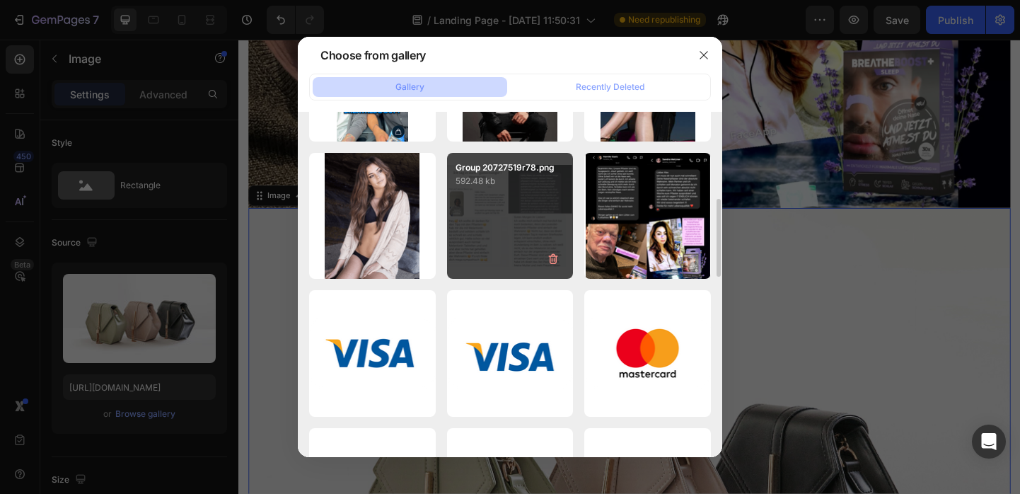
click at [500, 207] on div "Group 20727519r78.png 592.48 kb" at bounding box center [510, 216] width 127 height 127
type input "[URL][DOMAIN_NAME]"
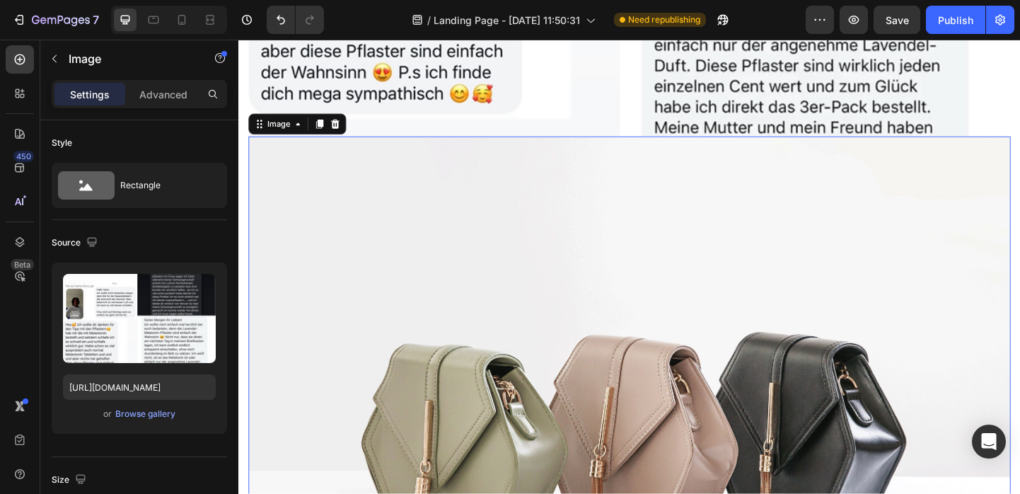
scroll to position [6287, 0]
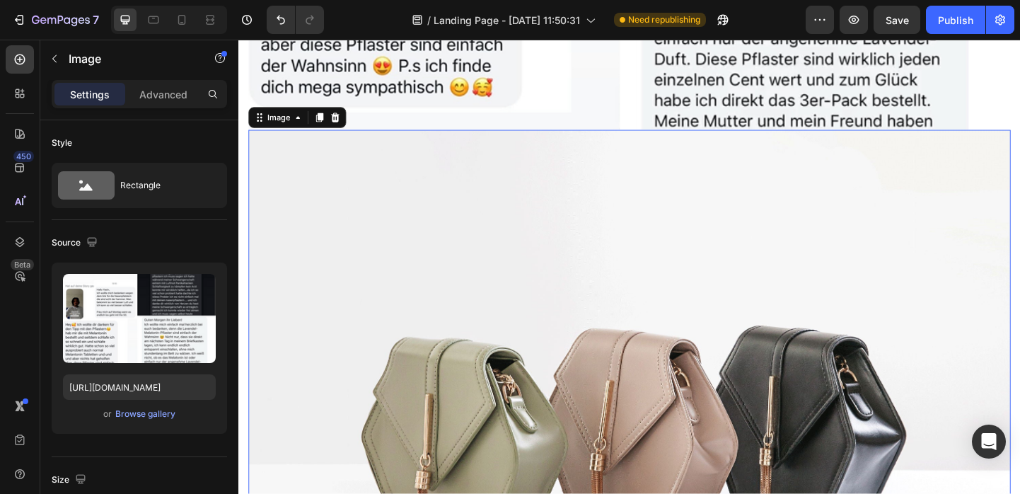
click at [603, 303] on img at bounding box center [662, 448] width 827 height 621
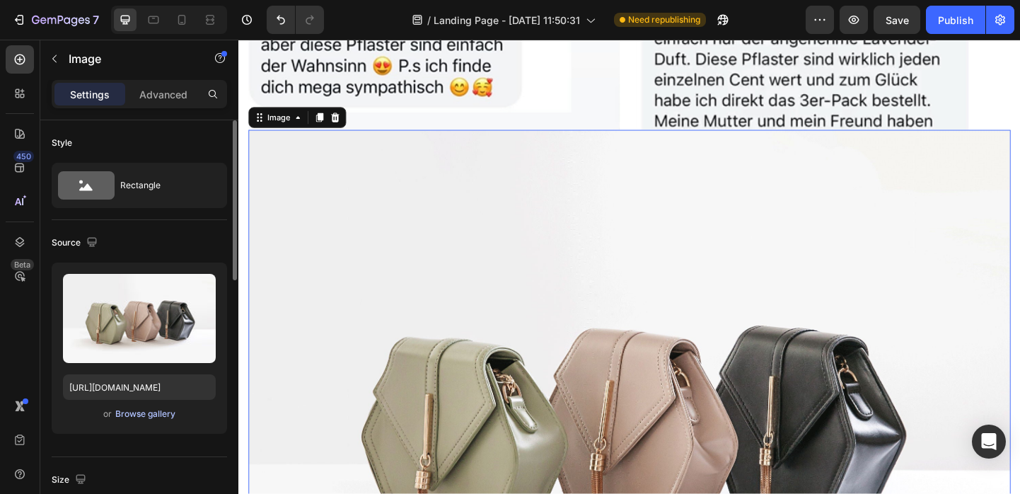
click at [158, 420] on button "Browse gallery" at bounding box center [146, 414] width 62 height 14
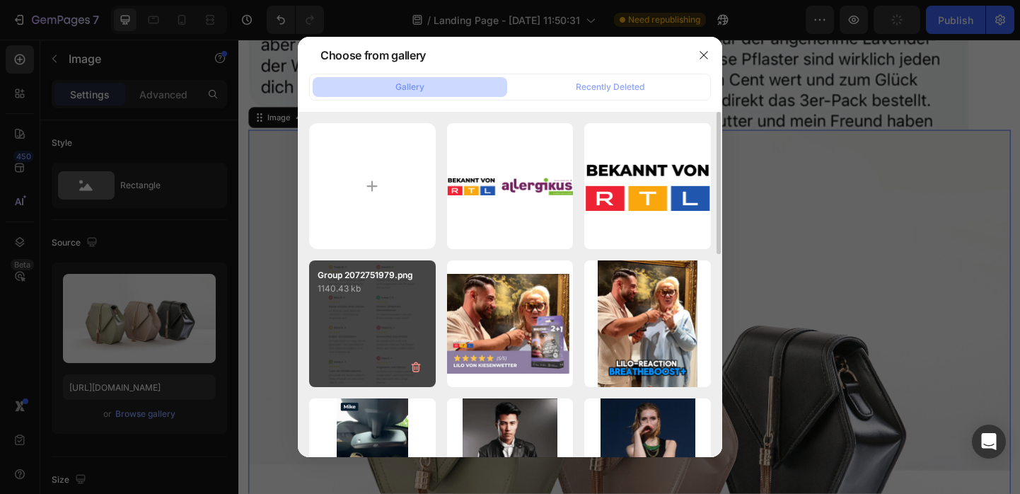
click at [394, 308] on div "Group 2072751979.png 1140.43 kb" at bounding box center [372, 323] width 127 height 127
type input "[URL][DOMAIN_NAME]"
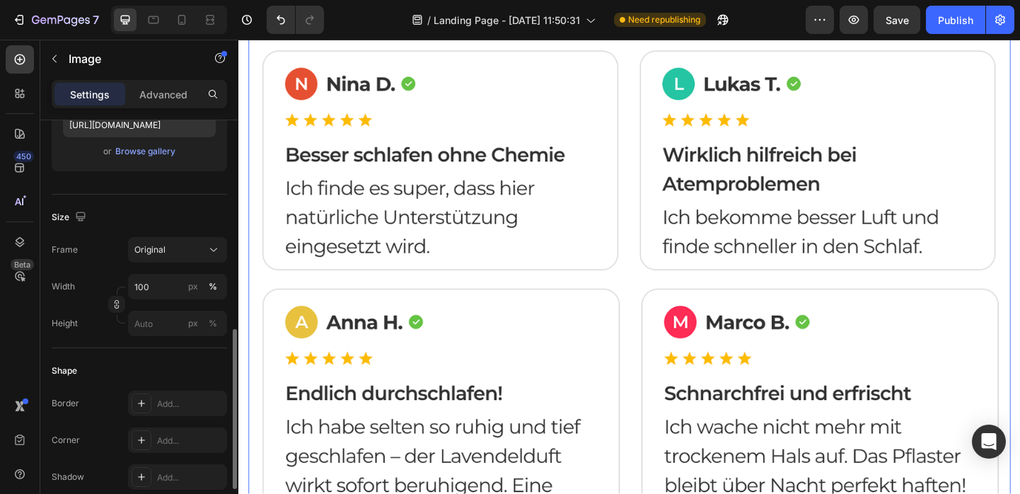
scroll to position [339, 0]
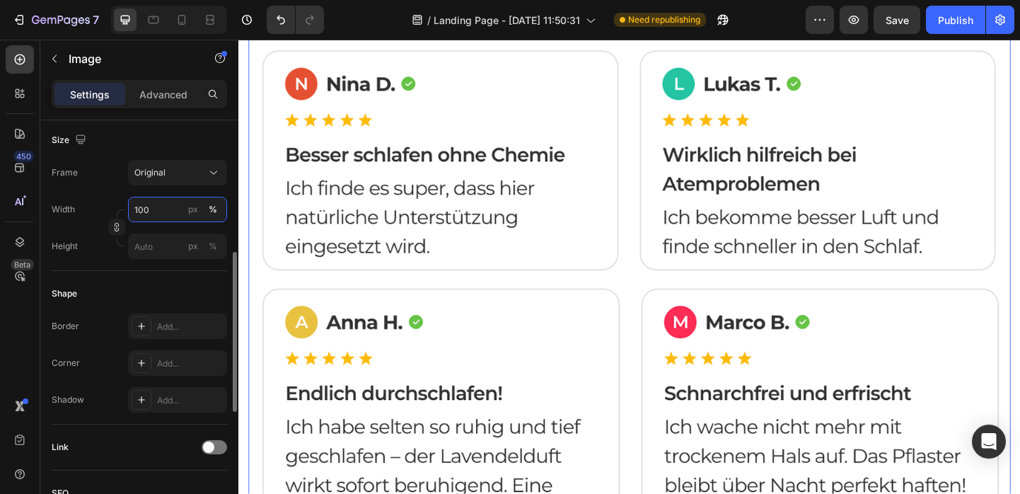
click at [136, 207] on input "100" at bounding box center [177, 209] width 99 height 25
click at [139, 208] on input "100" at bounding box center [177, 209] width 99 height 25
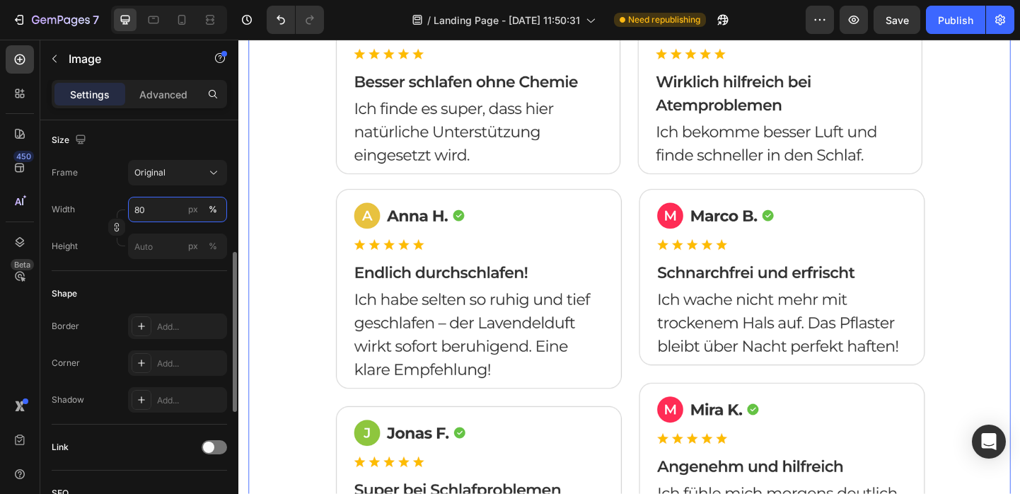
click at [150, 211] on input "80" at bounding box center [177, 209] width 99 height 25
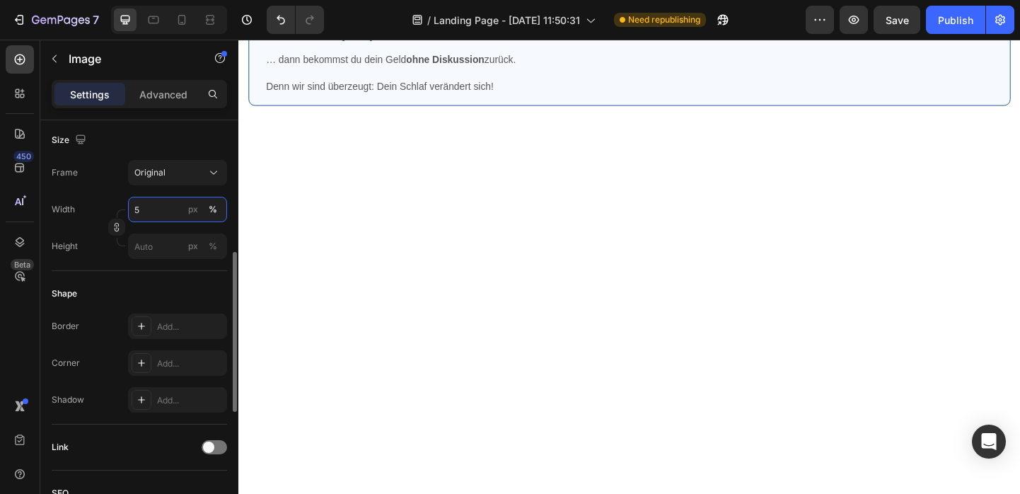
type input "50"
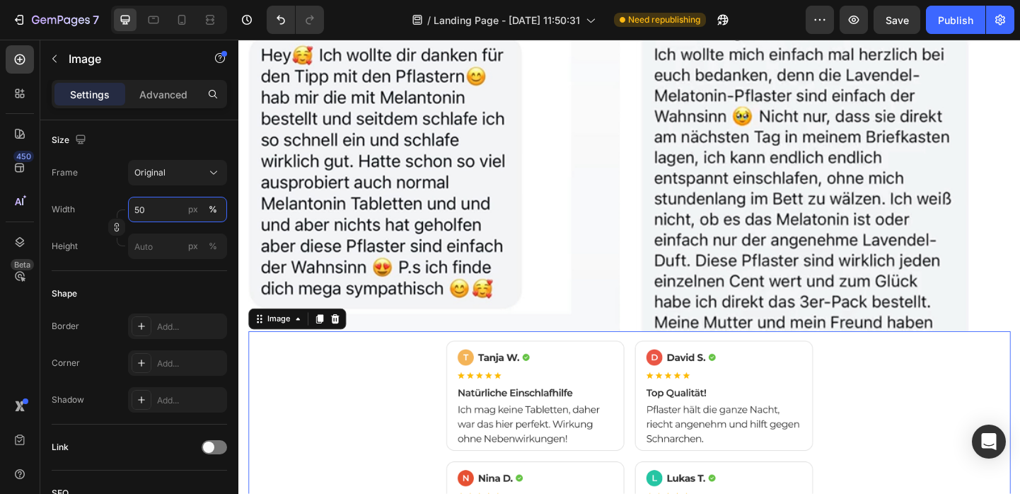
scroll to position [6068, 0]
click at [624, 241] on img at bounding box center [662, 25] width 827 height 666
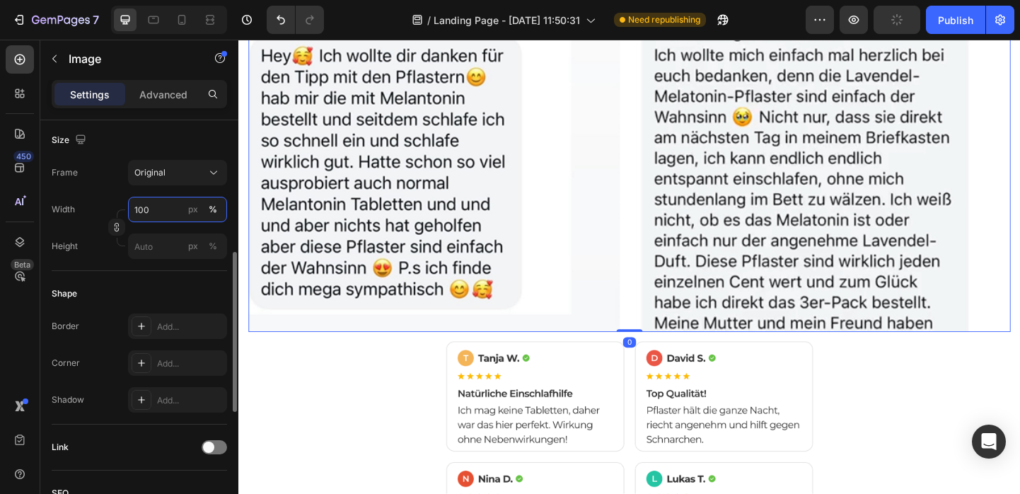
click at [133, 205] on input "100" at bounding box center [177, 209] width 99 height 25
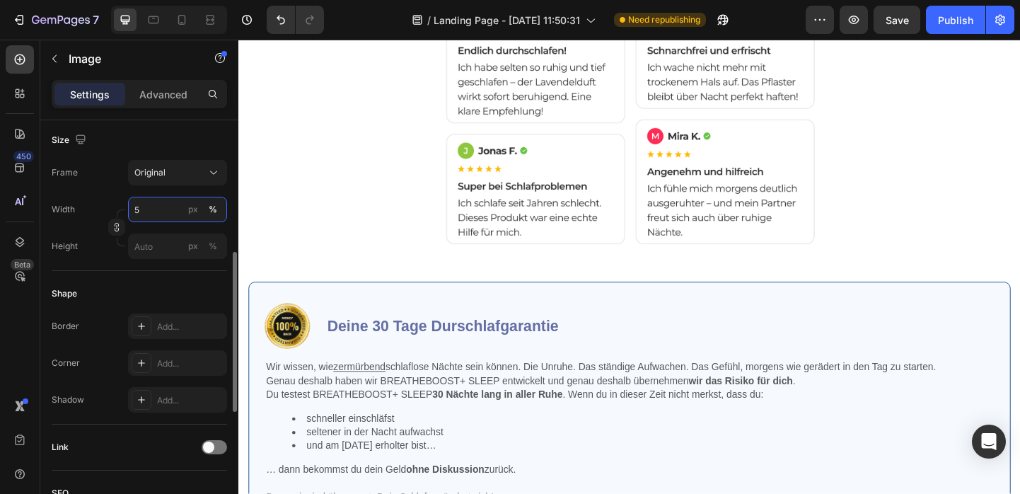
type input "50"
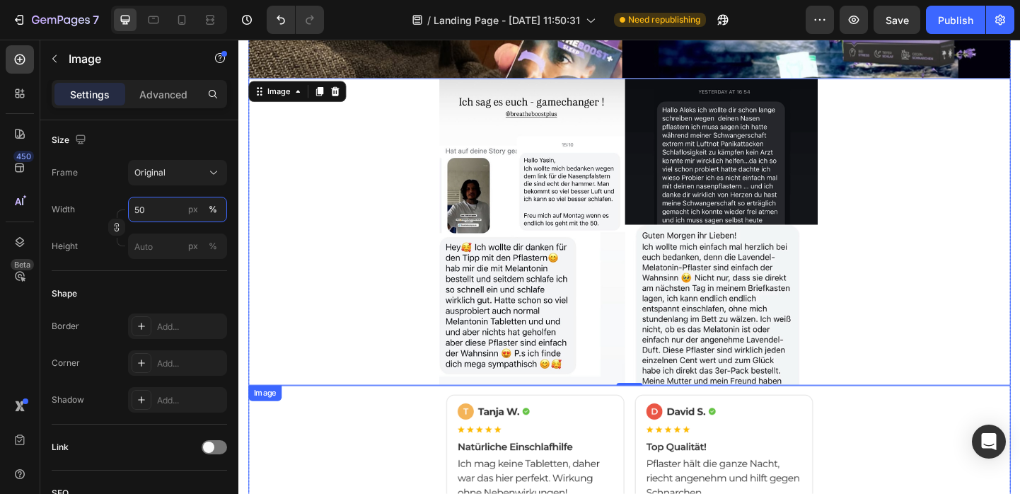
scroll to position [5547, 0]
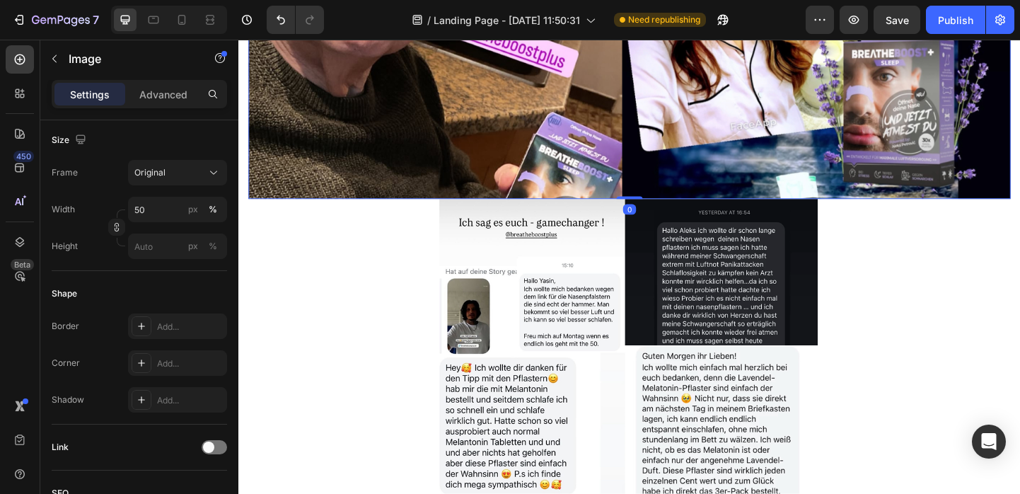
click at [153, 207] on input "100" at bounding box center [177, 209] width 99 height 25
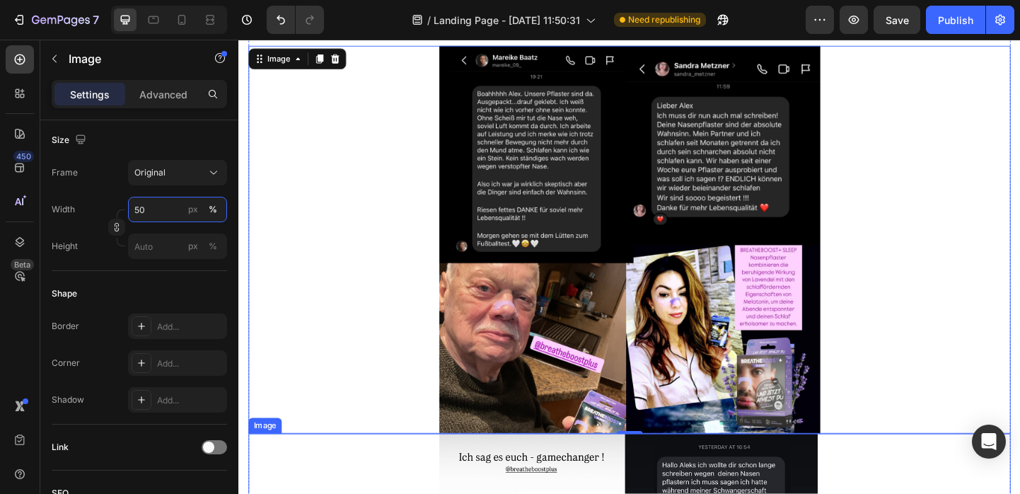
type input "50"
click at [637, 311] on img at bounding box center [663, 258] width 414 height 422
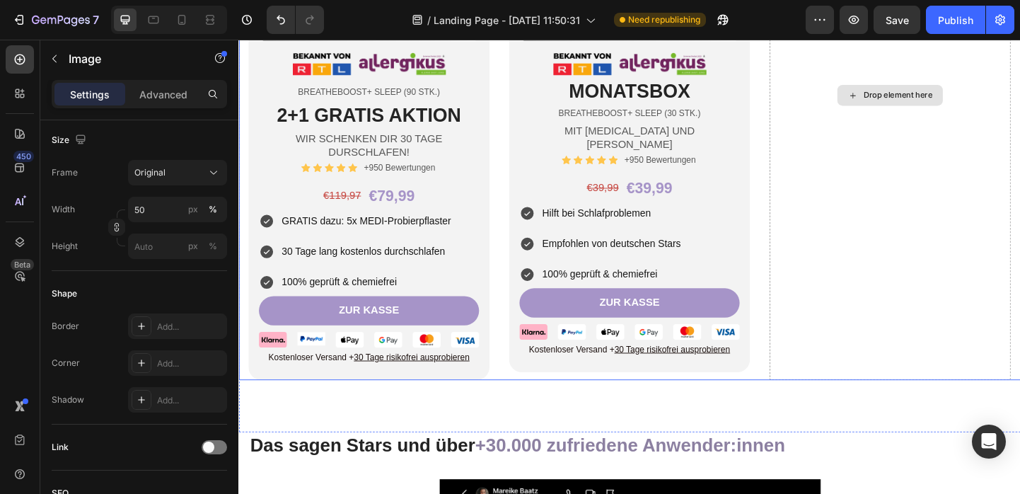
scroll to position [4603, 0]
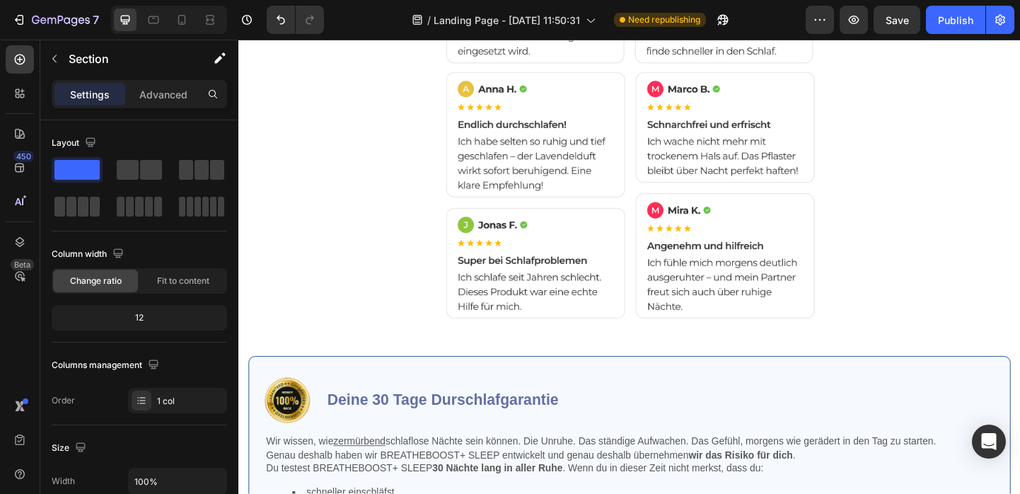
scroll to position [6495, 0]
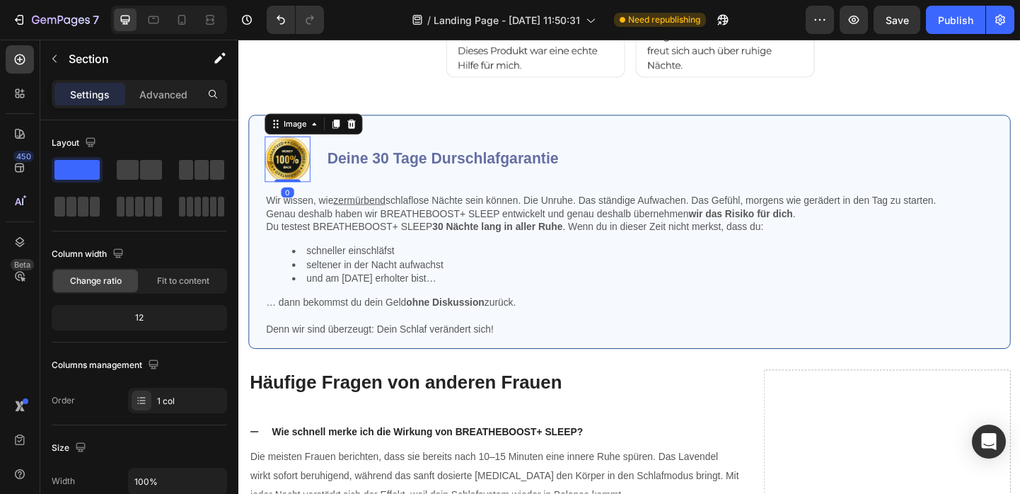
click at [286, 169] on img at bounding box center [292, 170] width 50 height 50
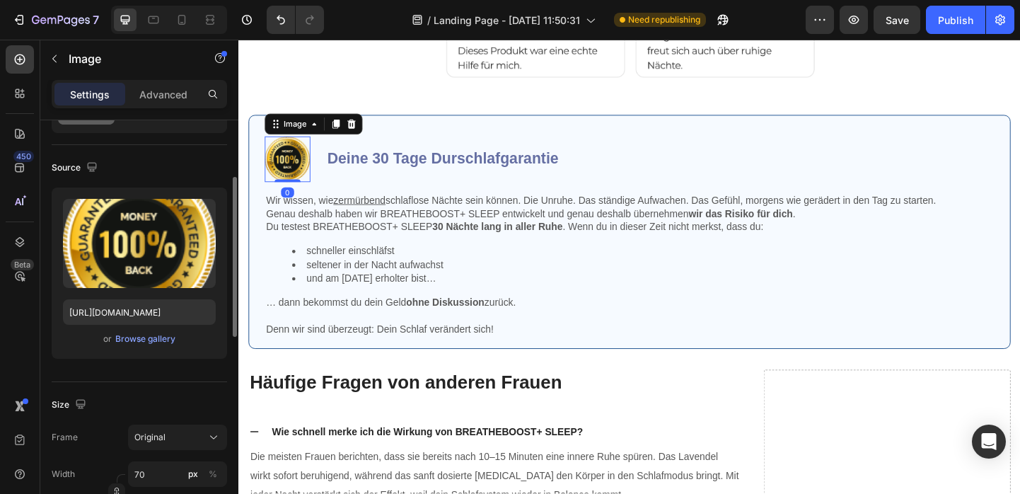
scroll to position [96, 0]
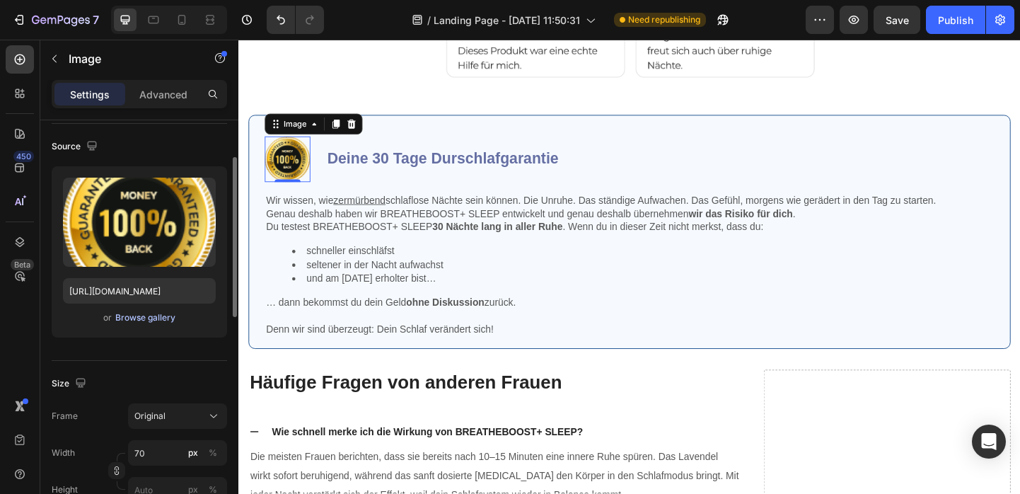
click at [148, 322] on div "Browse gallery" at bounding box center [145, 317] width 60 height 13
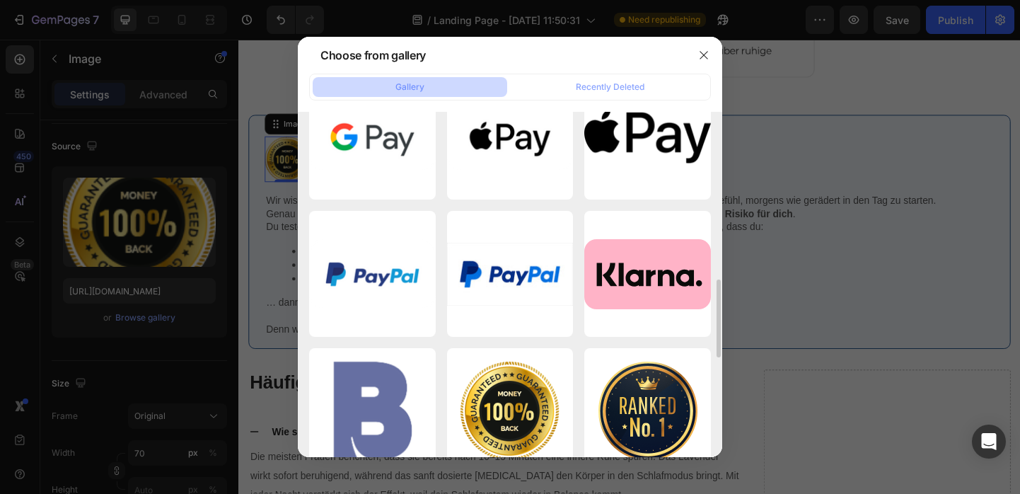
scroll to position [866, 0]
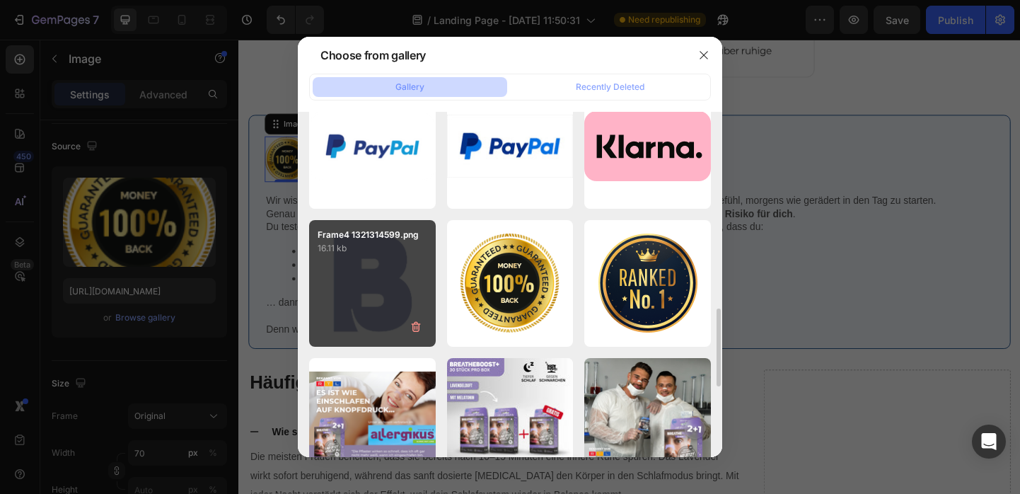
click at [402, 274] on div "Frame4 1321314599.png 16.11 kb" at bounding box center [372, 283] width 127 height 127
type input "[URL][DOMAIN_NAME]"
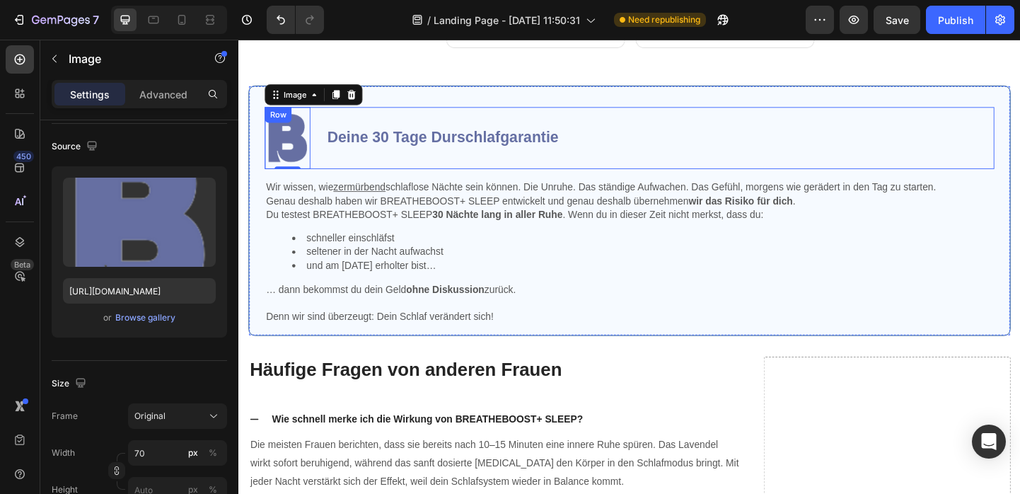
scroll to position [6479, 0]
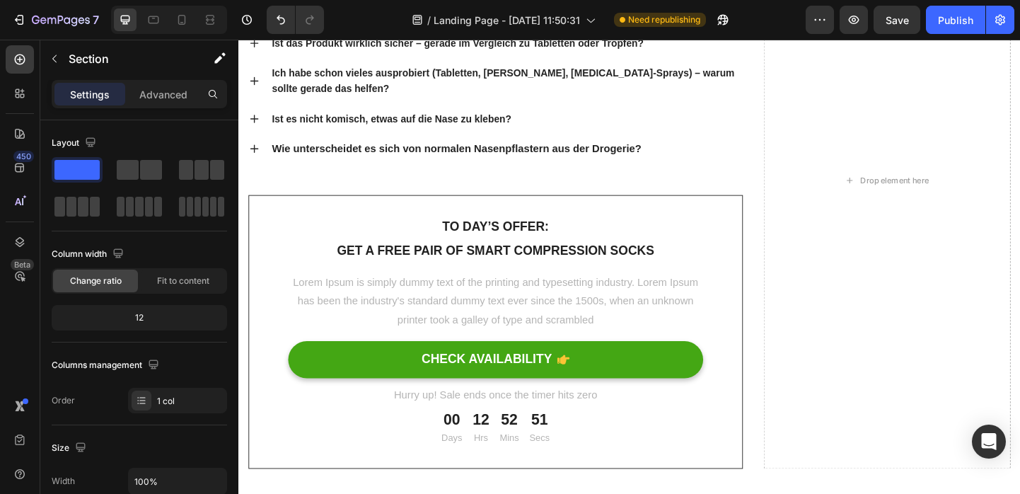
scroll to position [7051, 0]
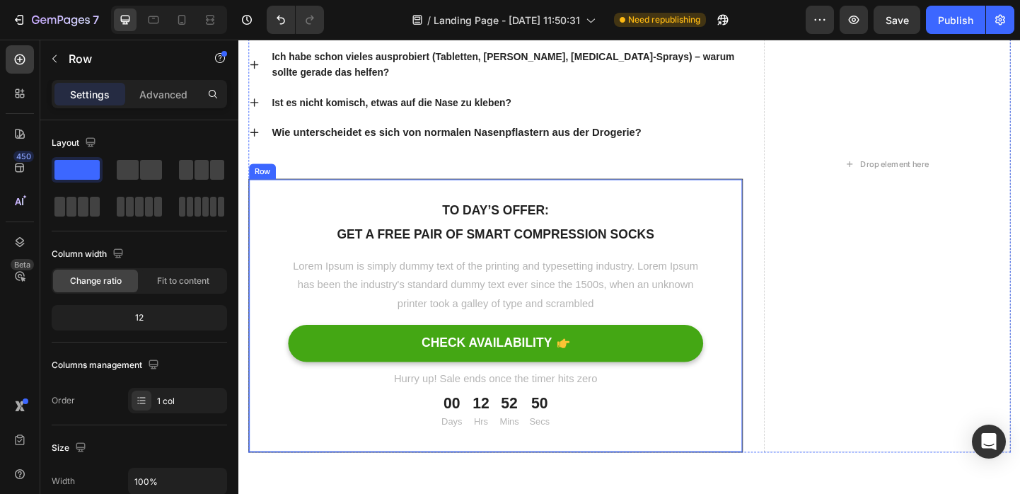
click at [764, 207] on div "To day’s offer: Text block Get a free pair of smart compression socks Text bloc…" at bounding box center [517, 339] width 537 height 297
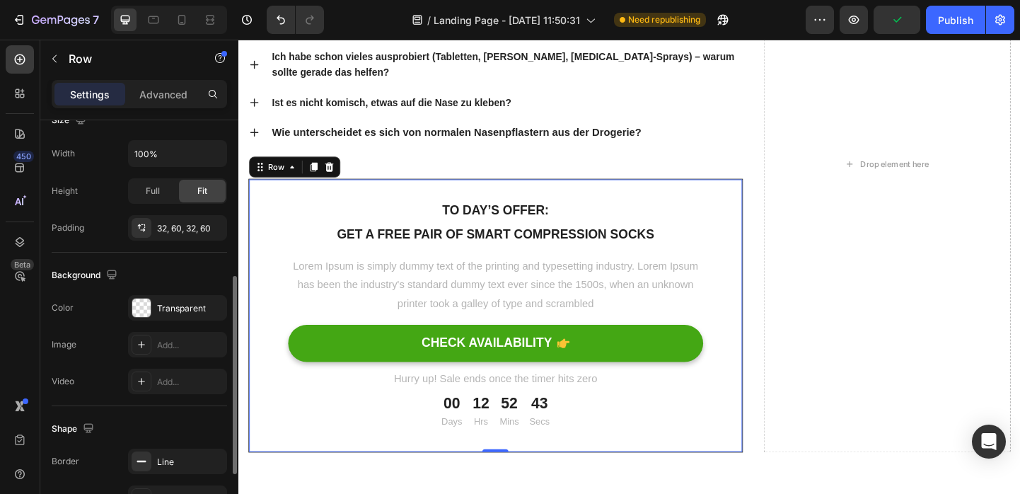
scroll to position [449, 0]
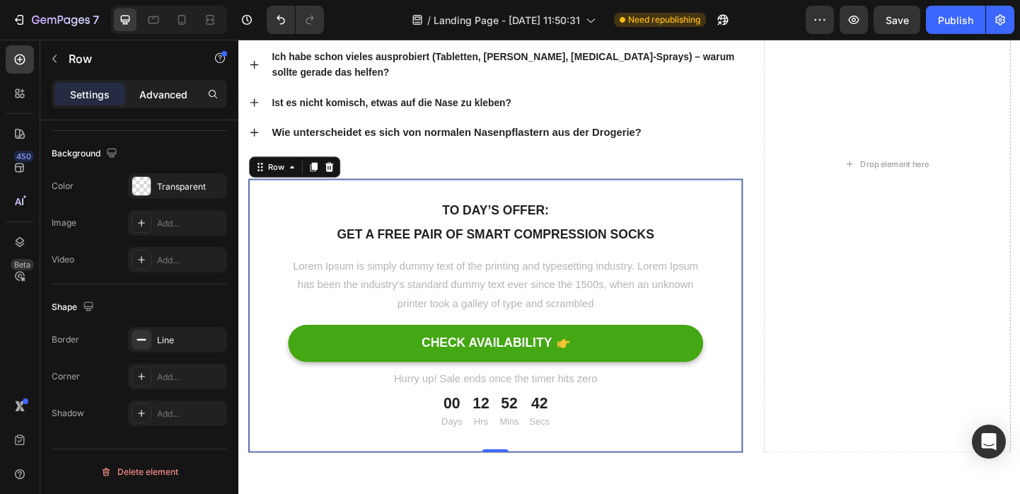
drag, startPoint x: 170, startPoint y: 87, endPoint x: 169, endPoint y: 115, distance: 28.3
click at [170, 87] on p "Advanced" at bounding box center [163, 94] width 48 height 15
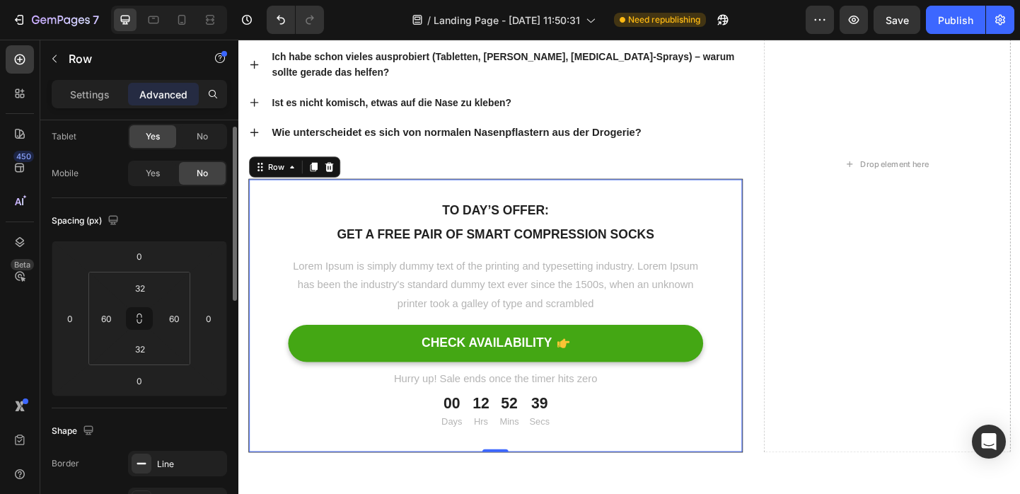
scroll to position [0, 0]
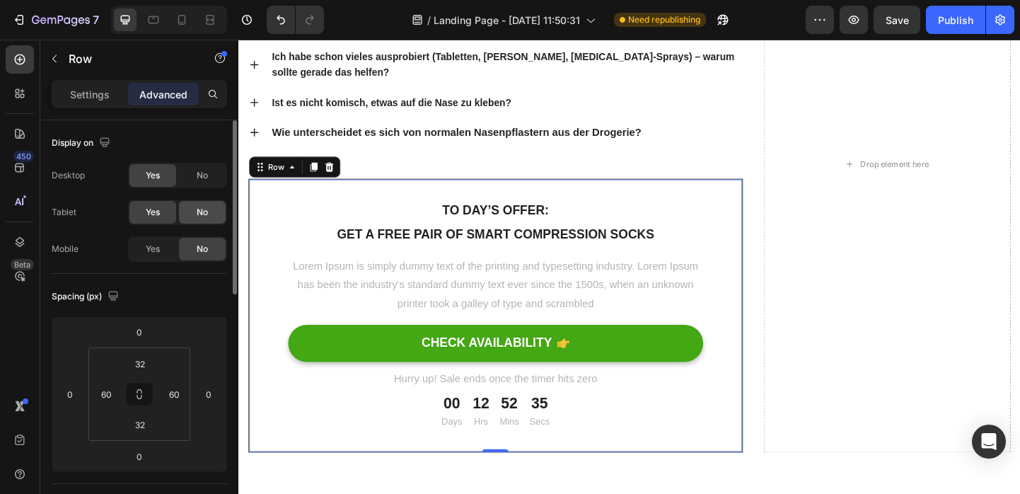
click at [194, 216] on div "No" at bounding box center [202, 212] width 47 height 23
click at [203, 184] on div "No" at bounding box center [202, 175] width 47 height 23
click at [337, 181] on icon at bounding box center [336, 178] width 9 height 10
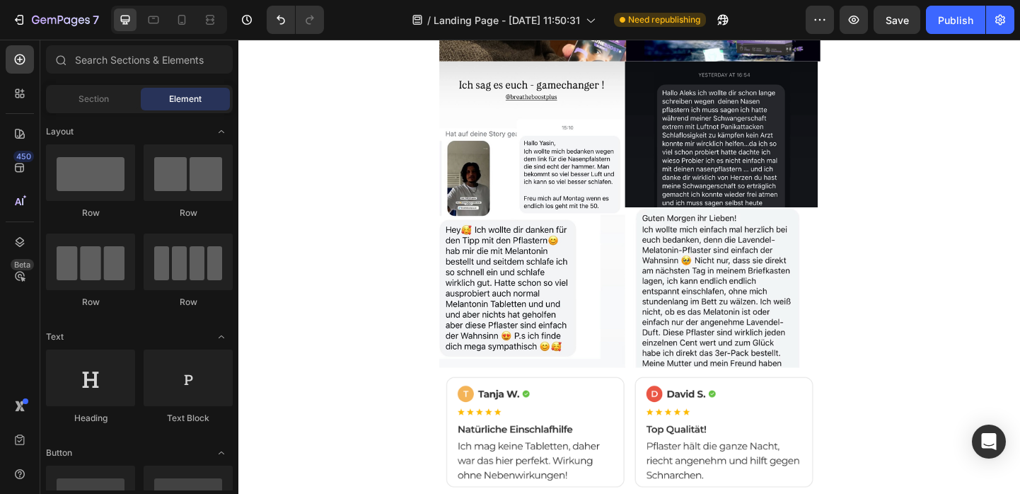
scroll to position [6842, 0]
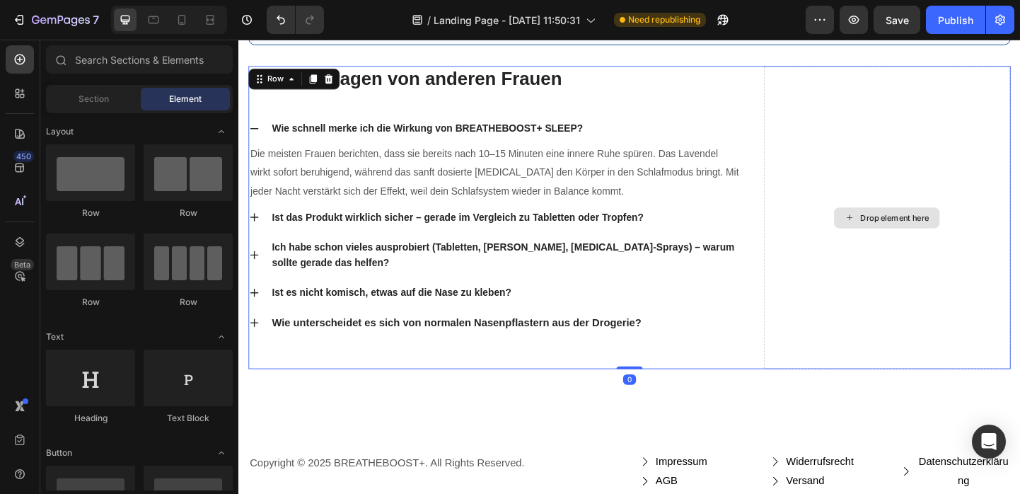
click at [1019, 205] on div "Drop element here" at bounding box center [942, 233] width 268 height 329
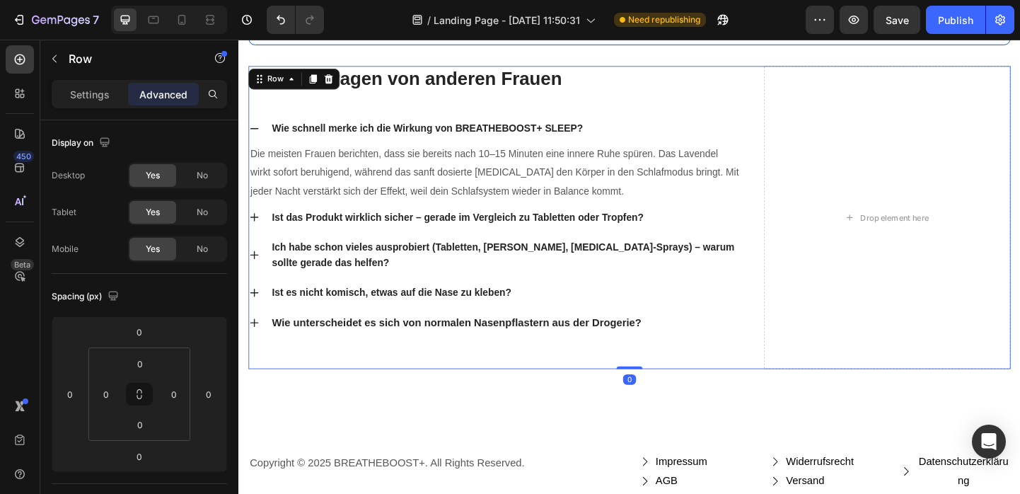
click at [806, 119] on div "Häufige Fragen von anderen Frauen Heading Wie schnell merke ich die Wirkung von…" at bounding box center [662, 233] width 827 height 329
click at [815, 118] on div "Drop element here" at bounding box center [942, 233] width 268 height 329
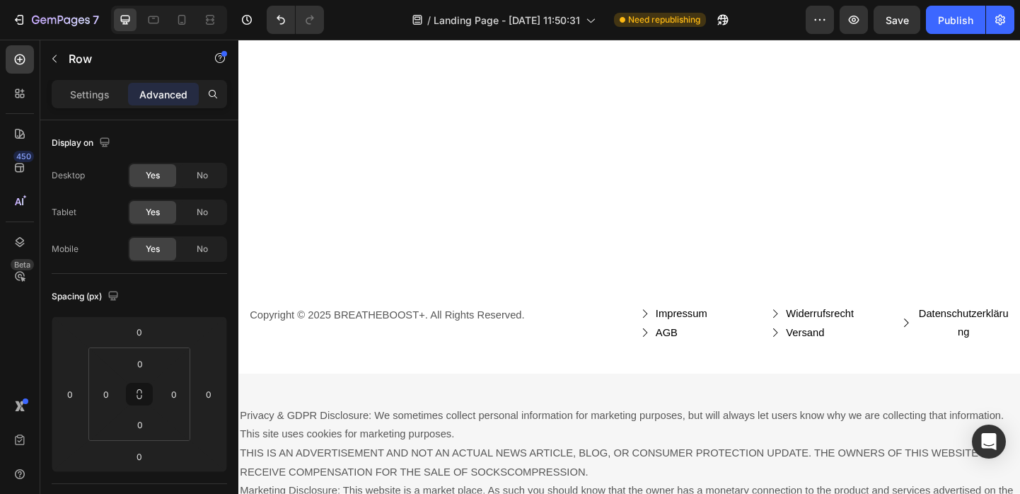
scroll to position [6521, 0]
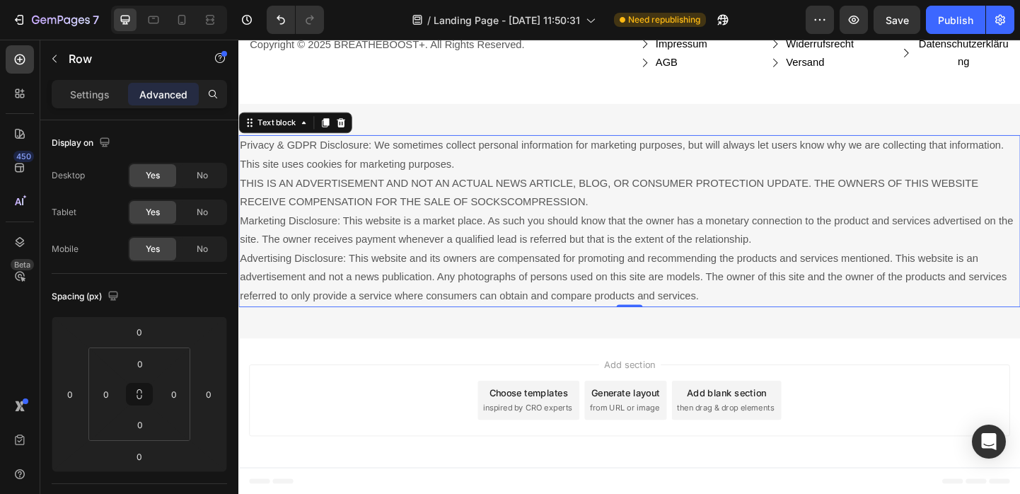
click at [784, 194] on p "Privacy & GDPR Disclosure: We sometimes collect personal information for market…" at bounding box center [663, 236] width 846 height 183
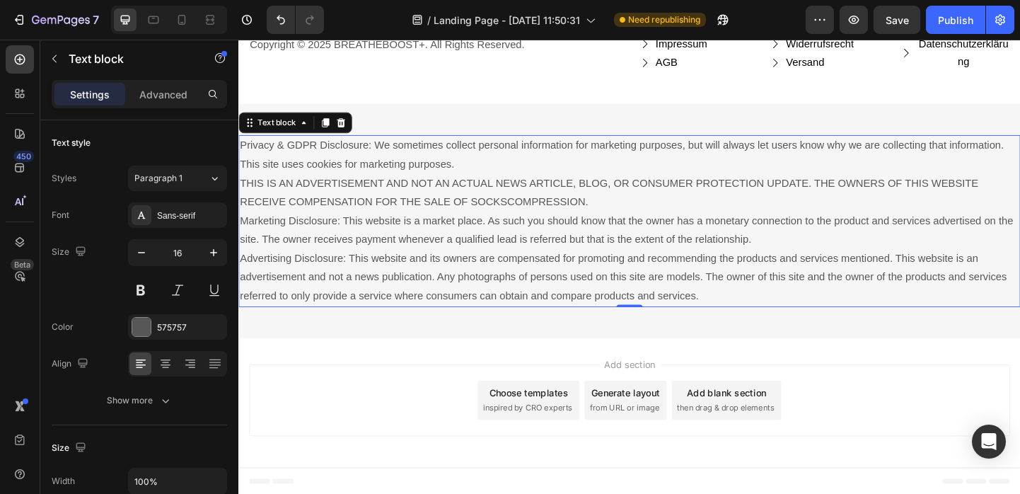
click at [900, 296] on p "Privacy & GDPR Disclosure: We sometimes collect personal information for market…" at bounding box center [663, 236] width 846 height 183
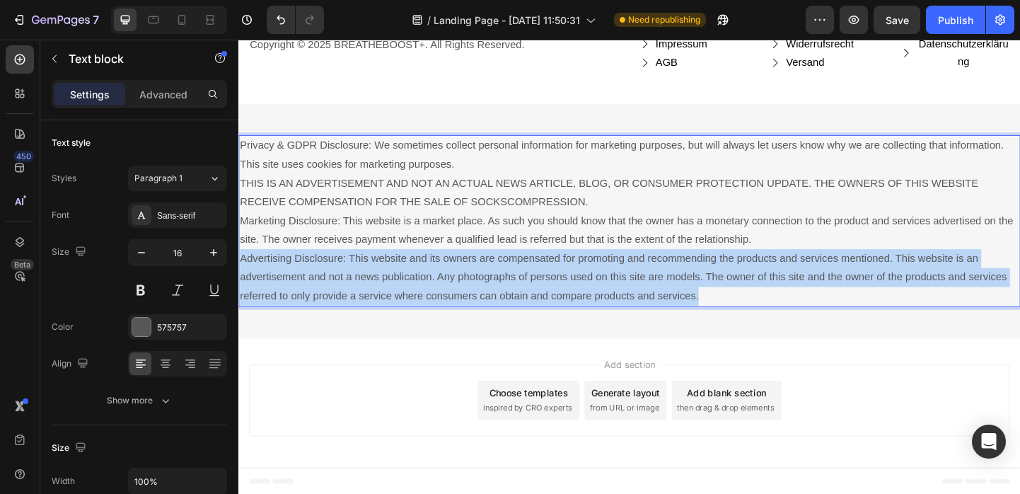
click at [900, 296] on p "Privacy & GDPR Disclosure: We sometimes collect personal information for market…" at bounding box center [663, 236] width 846 height 183
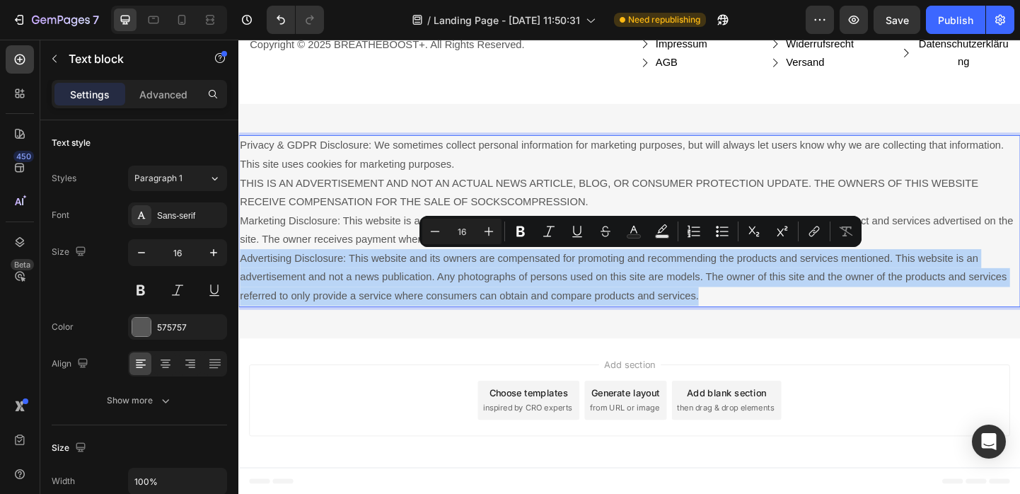
click at [900, 296] on p "Privacy & GDPR Disclosure: We sometimes collect personal information for market…" at bounding box center [663, 236] width 846 height 183
click at [868, 310] on p "Privacy & GDPR Disclosure: We sometimes collect personal information for market…" at bounding box center [663, 236] width 846 height 183
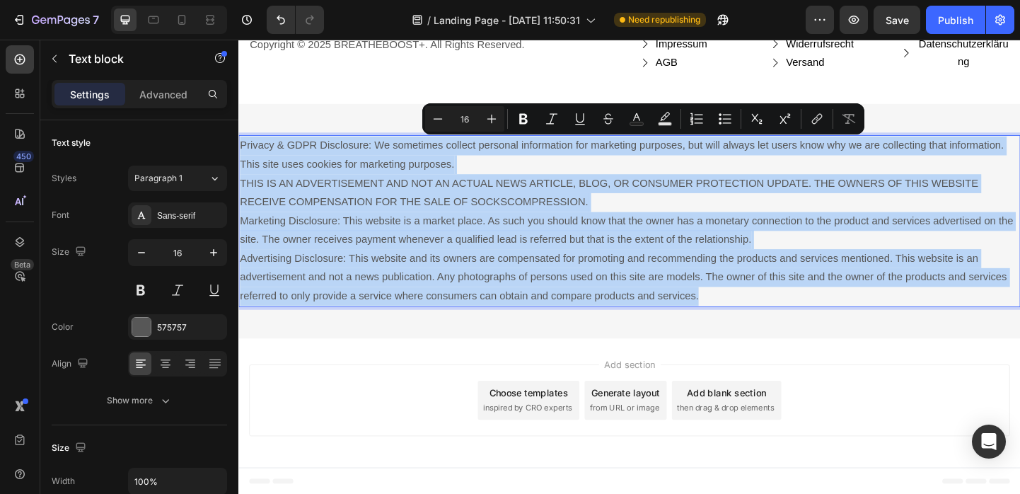
drag, startPoint x: 750, startPoint y: 308, endPoint x: 238, endPoint y: 150, distance: 536.0
click at [238, 150] on div "Privacy & GDPR Disclosure: We sometimes collect personal information for market…" at bounding box center [662, 237] width 849 height 186
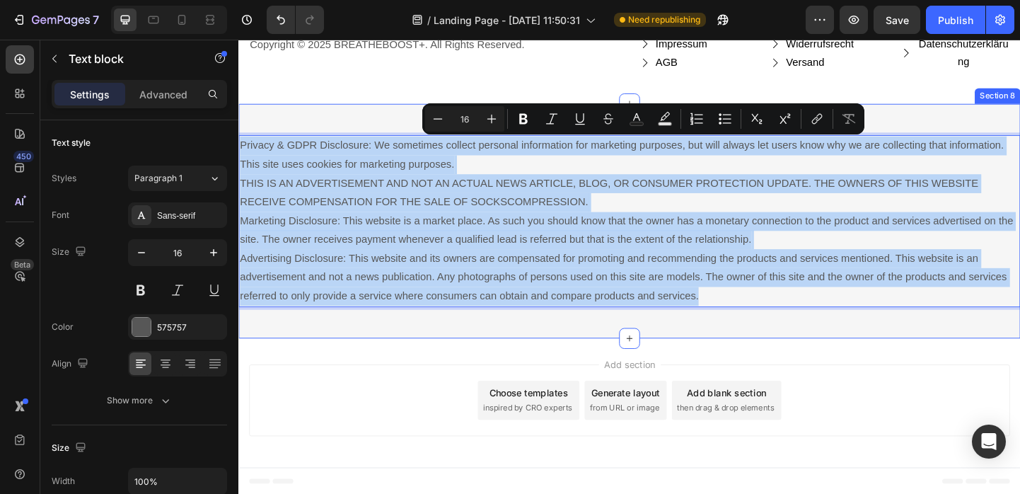
copy p "Privacy & GDPR Disclosure: We sometimes collect personal information for market…"
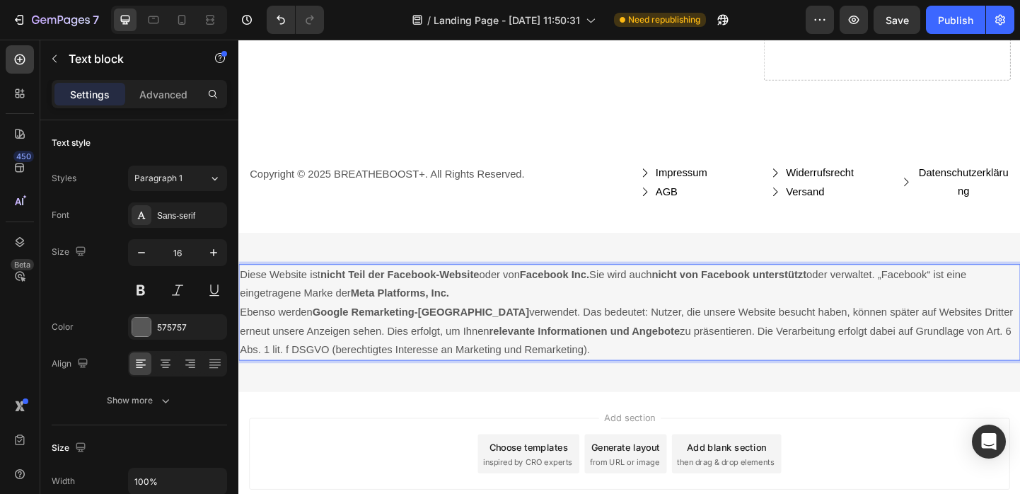
scroll to position [6367, 0]
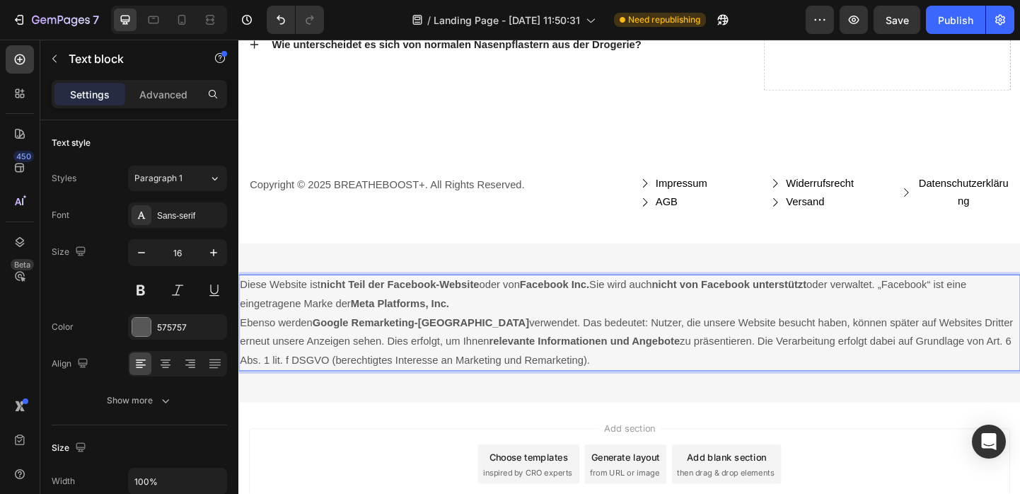
click at [681, 254] on div "Copyright © 2025 BREATHEBOOST+. All Rights Reserved. Text block Impressum Butto…" at bounding box center [662, 207] width 849 height 110
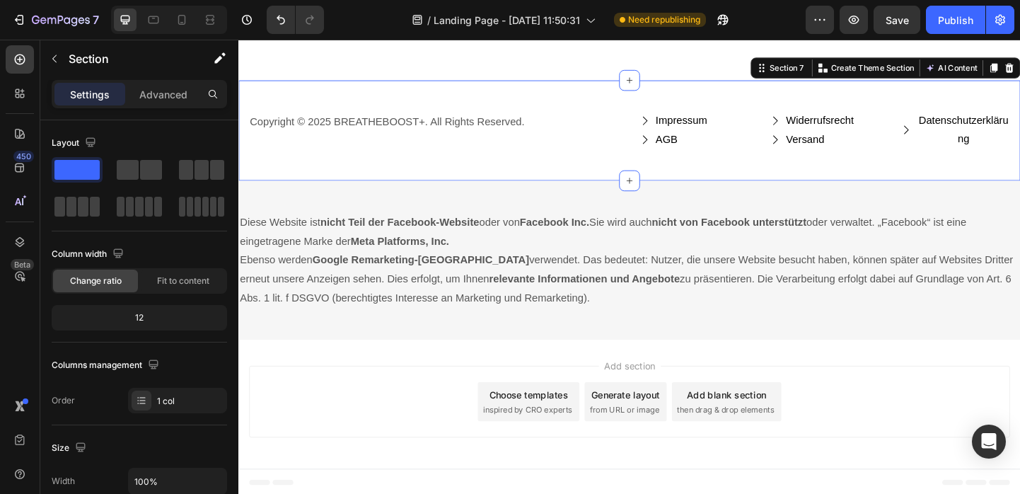
scroll to position [6439, 0]
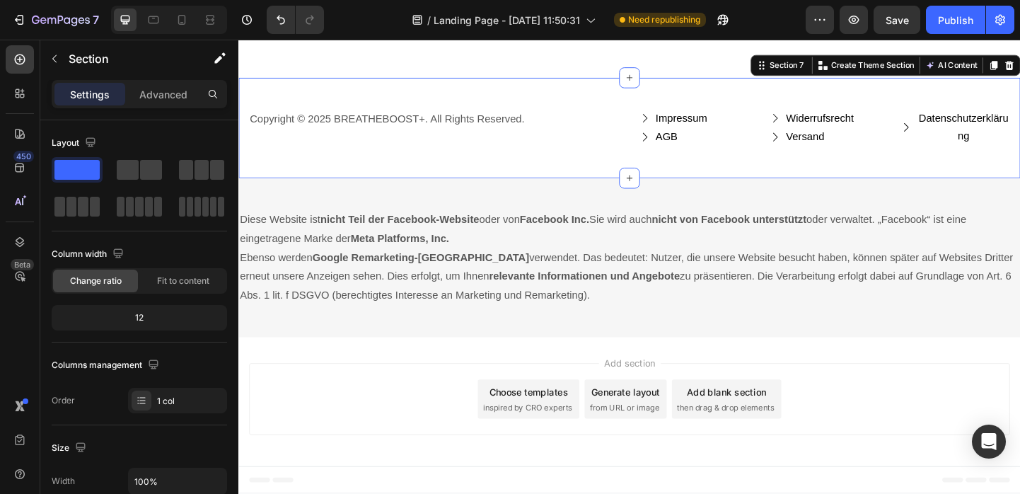
click at [888, 380] on div "Add section Choose templates inspired by CRO experts Generate layout from URL o…" at bounding box center [662, 433] width 849 height 140
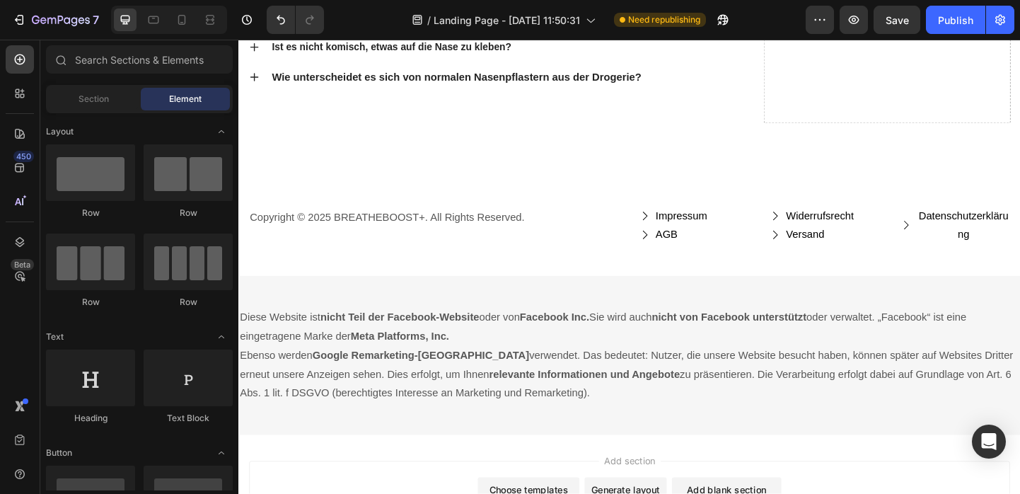
scroll to position [6227, 0]
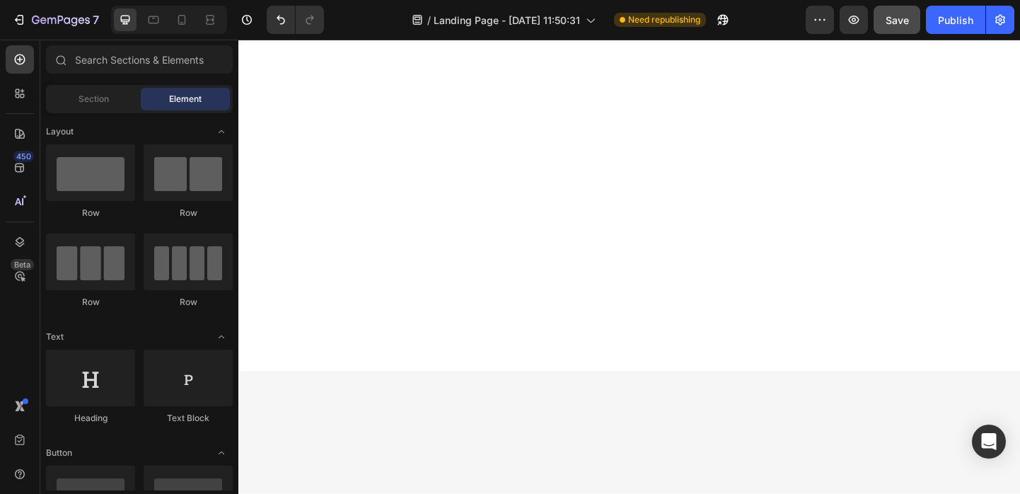
click at [896, 25] on span "Save" at bounding box center [896, 20] width 23 height 12
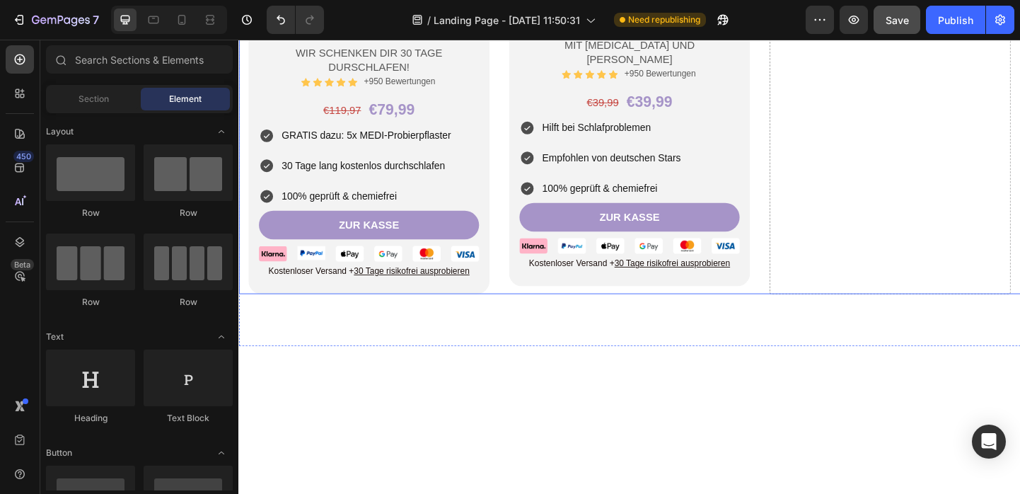
scroll to position [4059, 0]
click at [794, 199] on div "Product Images Image BREATHEBOOST+ SLEEP (90 Stk.) Text Block 2+1 GRATIS AKTION…" at bounding box center [662, 8] width 849 height 617
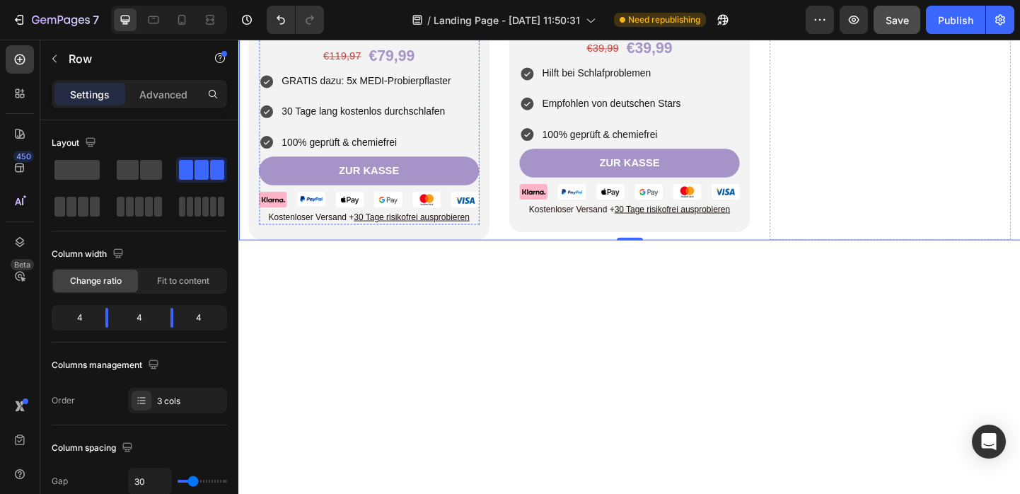
scroll to position [3888, 0]
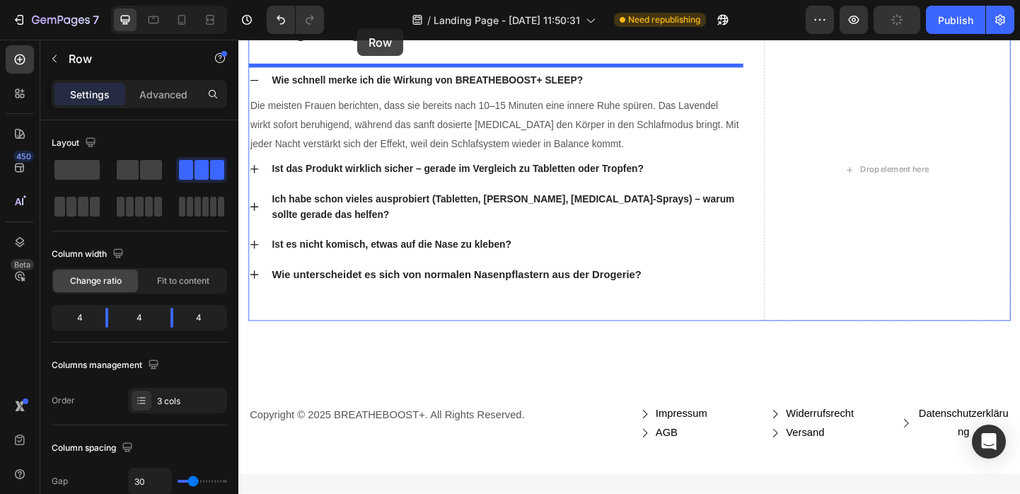
scroll to position [7138, 0]
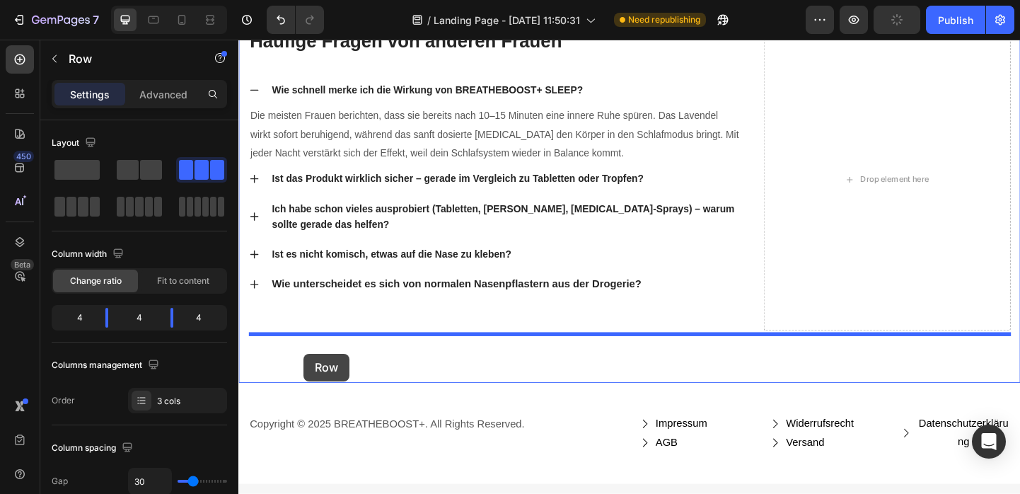
drag, startPoint x: 255, startPoint y: 82, endPoint x: 309, endPoint y: 381, distance: 304.0
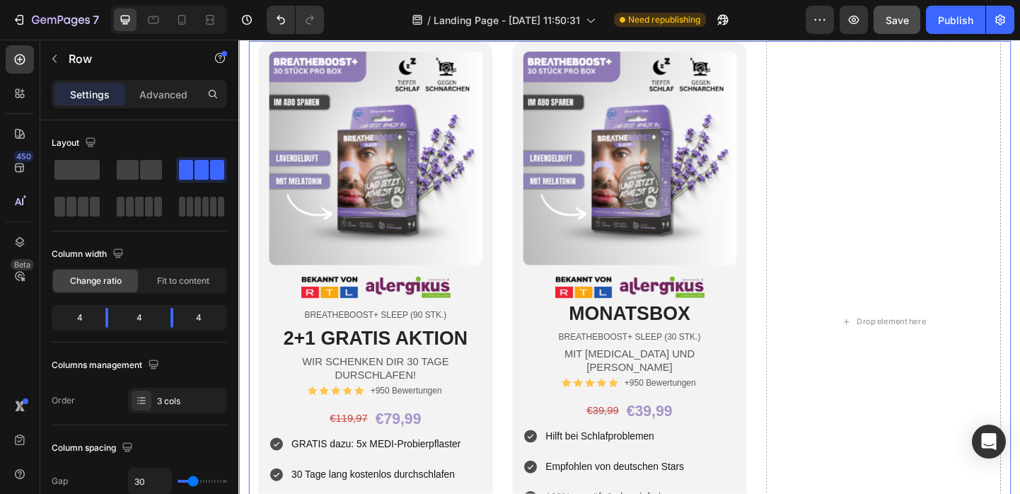
scroll to position [7533, 0]
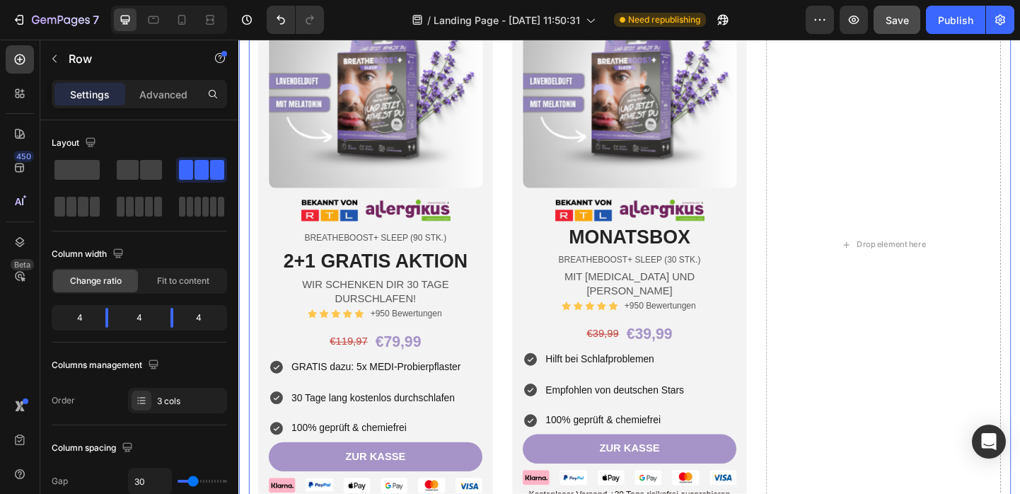
click at [893, 33] on button "Save" at bounding box center [896, 20] width 47 height 28
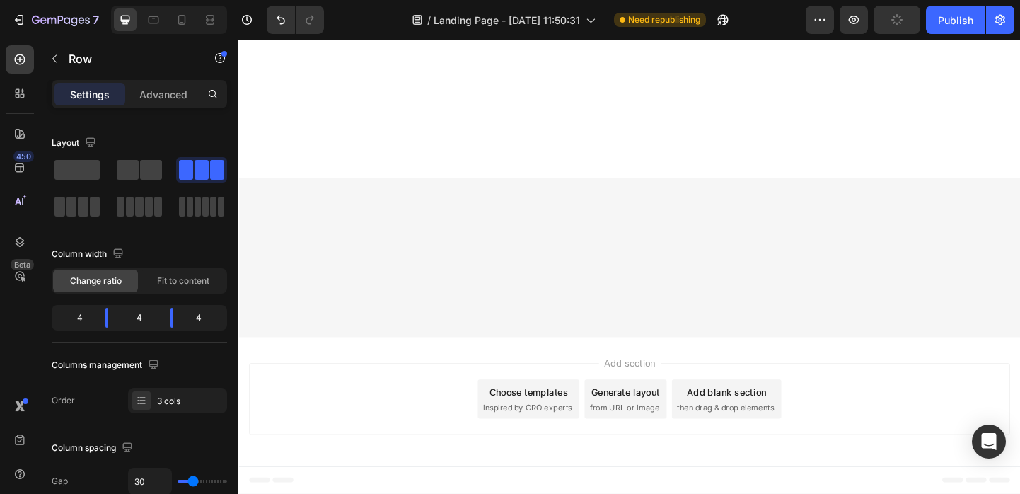
click at [900, 25] on button "button" at bounding box center [896, 20] width 47 height 28
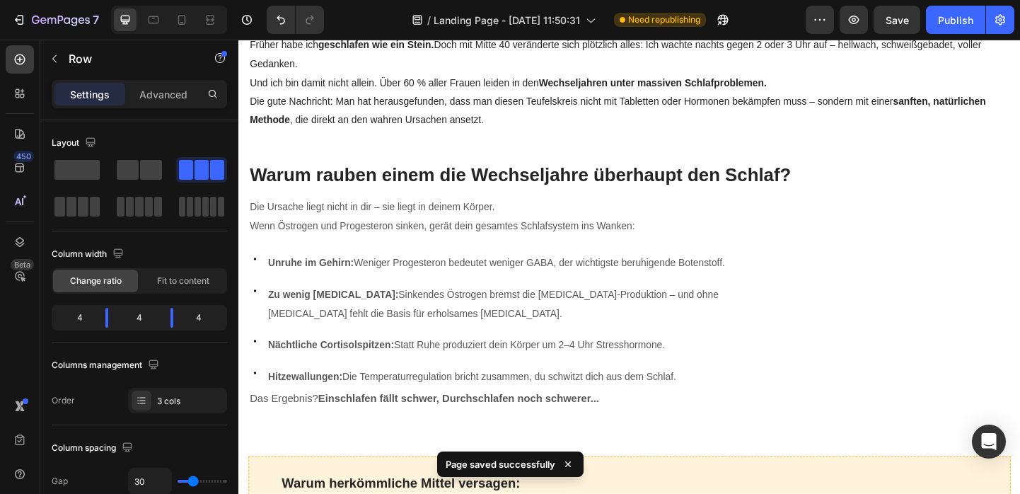
scroll to position [376, 0]
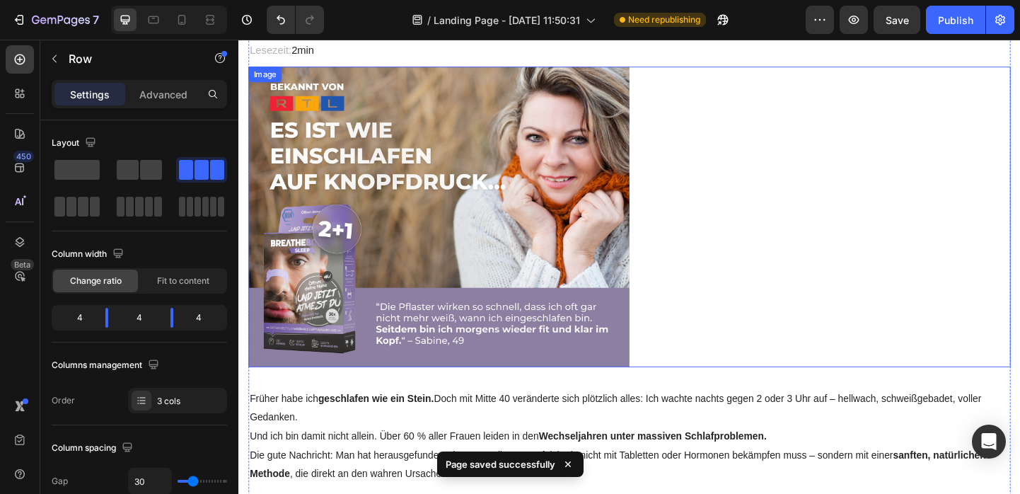
click at [425, 222] on img at bounding box center [456, 232] width 414 height 326
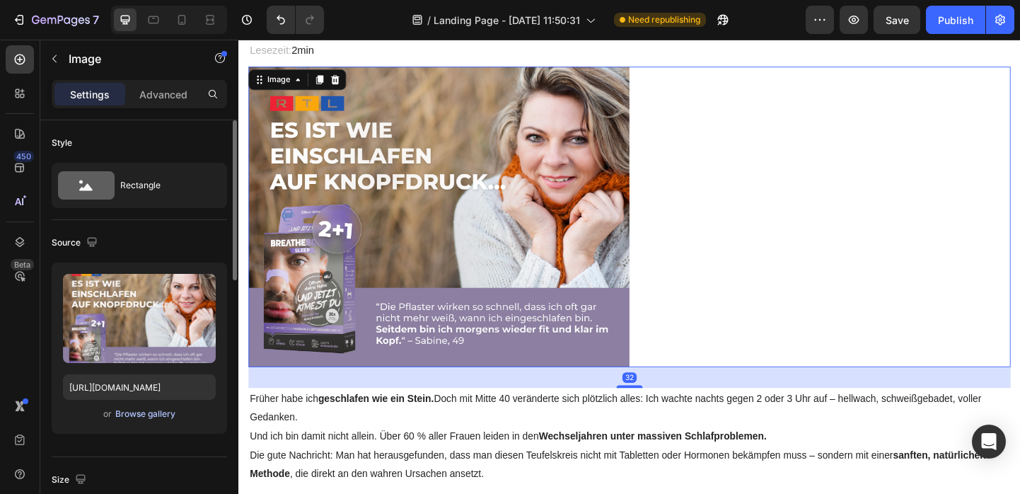
click at [143, 414] on div "Browse gallery" at bounding box center [145, 413] width 60 height 13
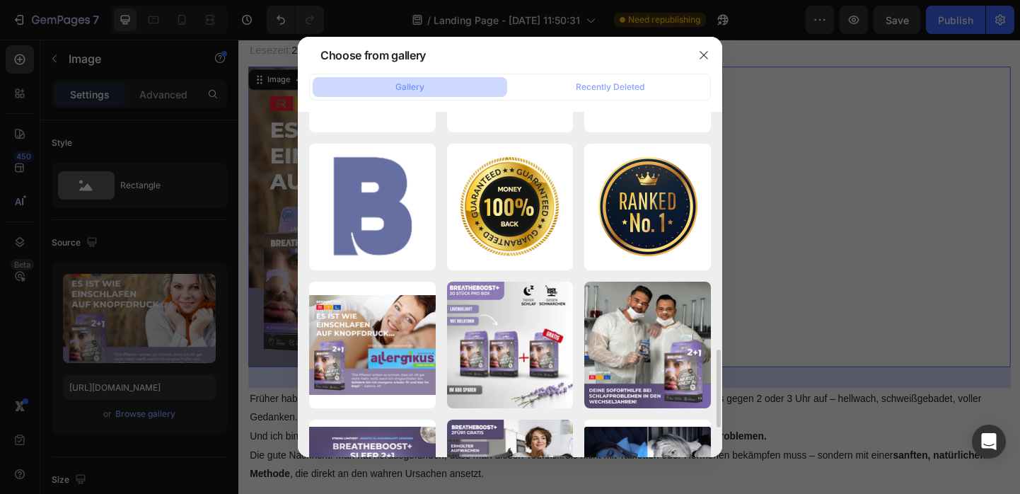
scroll to position [970, 0]
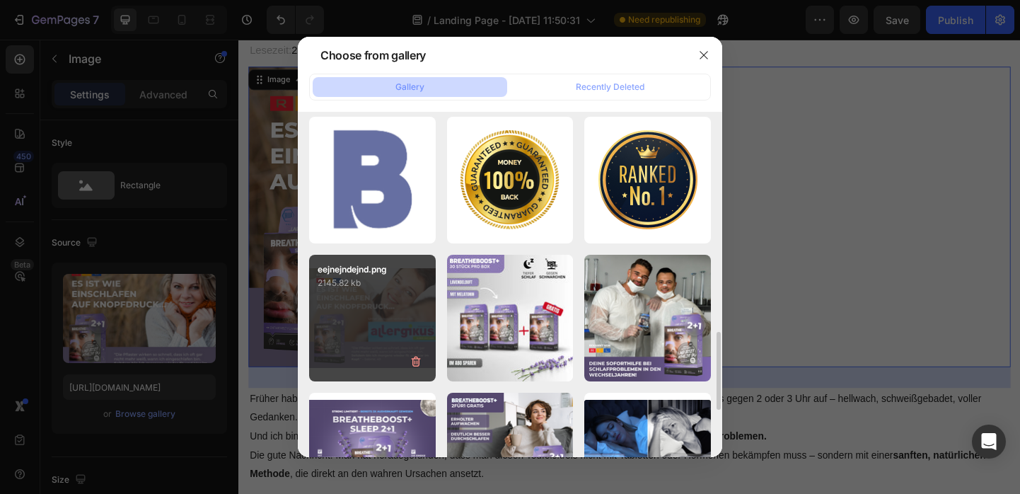
click at [378, 313] on div "eejnejndejnd.png 2145.82 kb" at bounding box center [372, 318] width 127 height 127
type input "[URL][DOMAIN_NAME]"
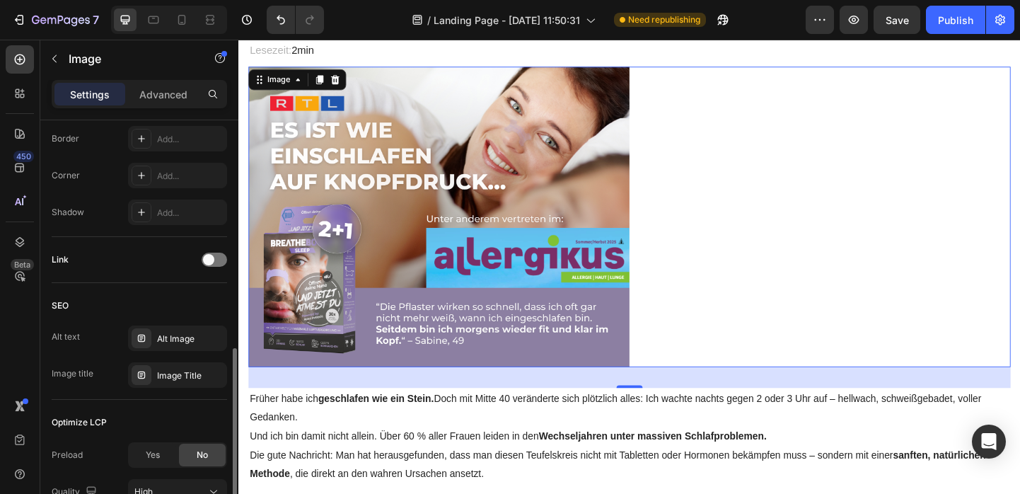
scroll to position [517, 0]
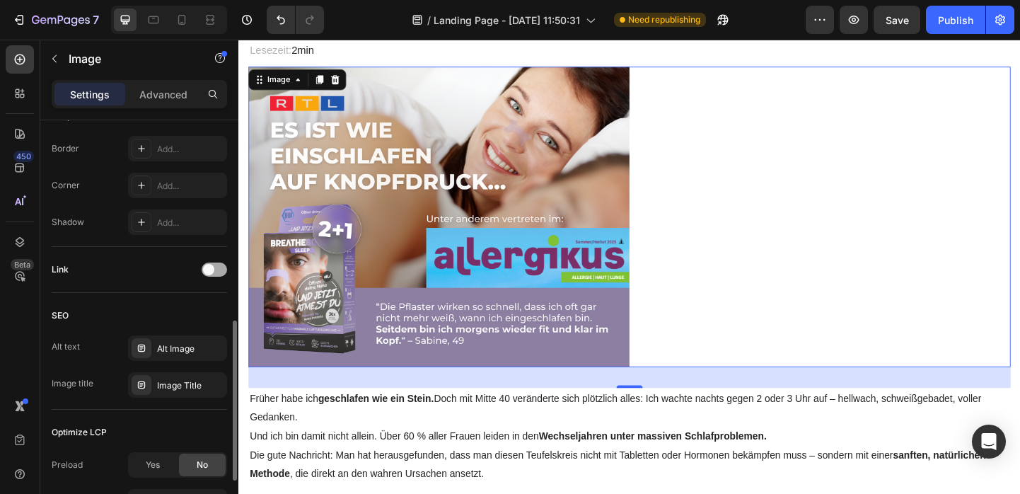
click at [211, 274] on div at bounding box center [214, 269] width 25 height 14
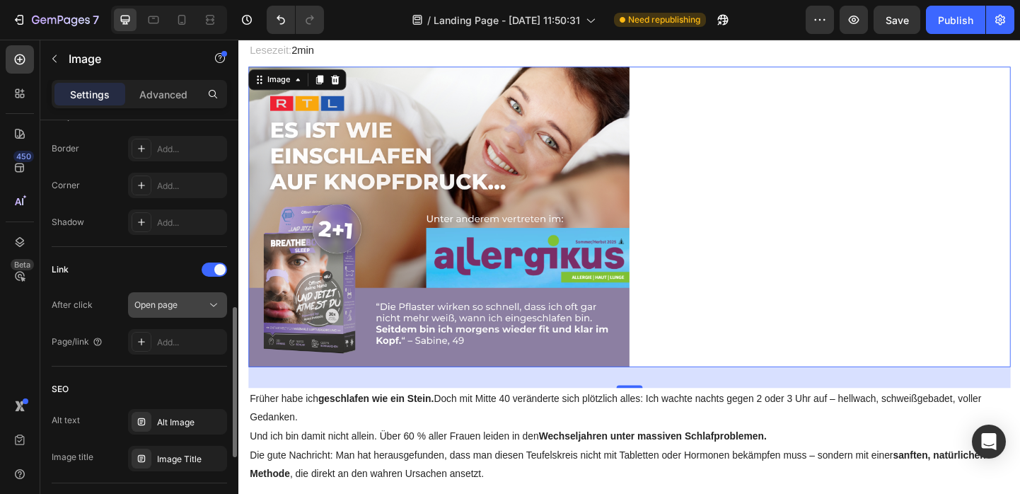
click at [177, 309] on span "Open page" at bounding box center [155, 304] width 43 height 11
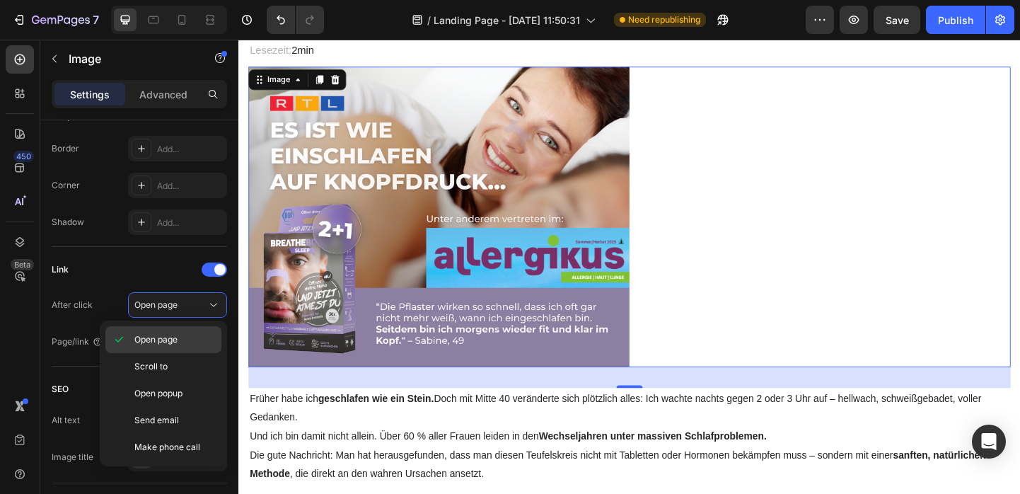
click at [172, 353] on div "Open page" at bounding box center [163, 366] width 116 height 27
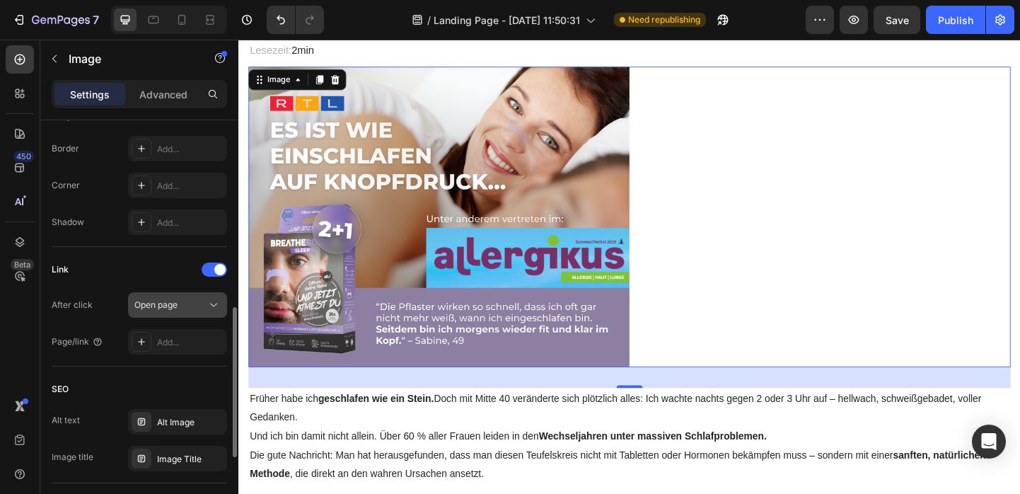
click at [188, 306] on div "Open page" at bounding box center [170, 304] width 72 height 13
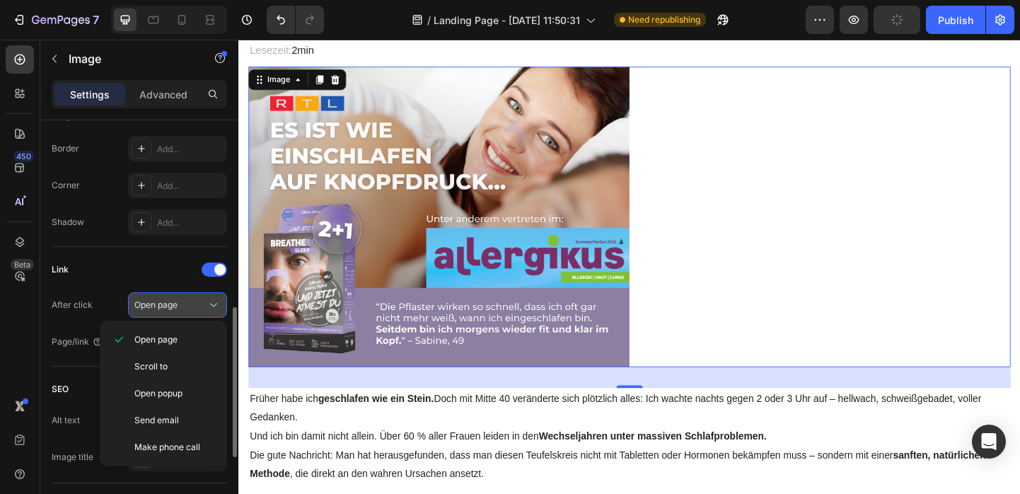
click at [188, 306] on div "Open page" at bounding box center [170, 304] width 72 height 13
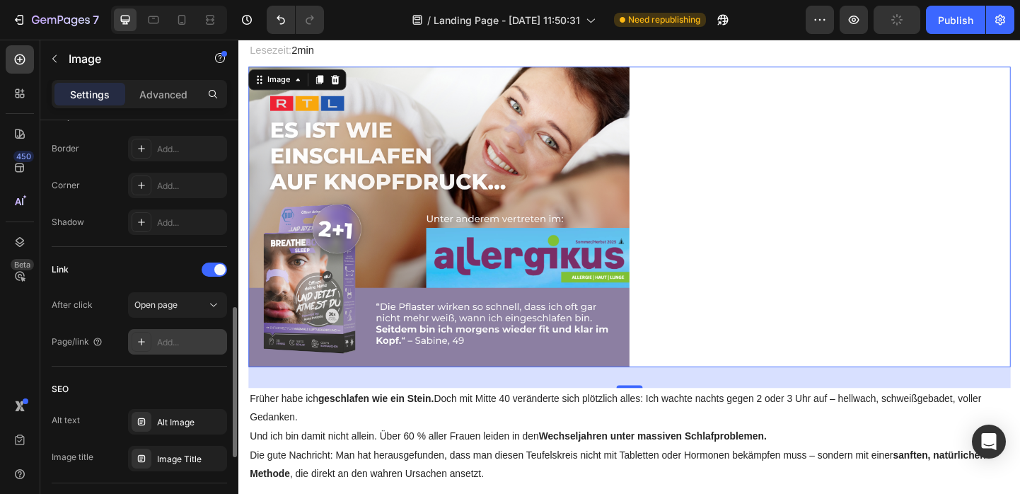
click at [162, 336] on div "Add..." at bounding box center [190, 342] width 66 height 13
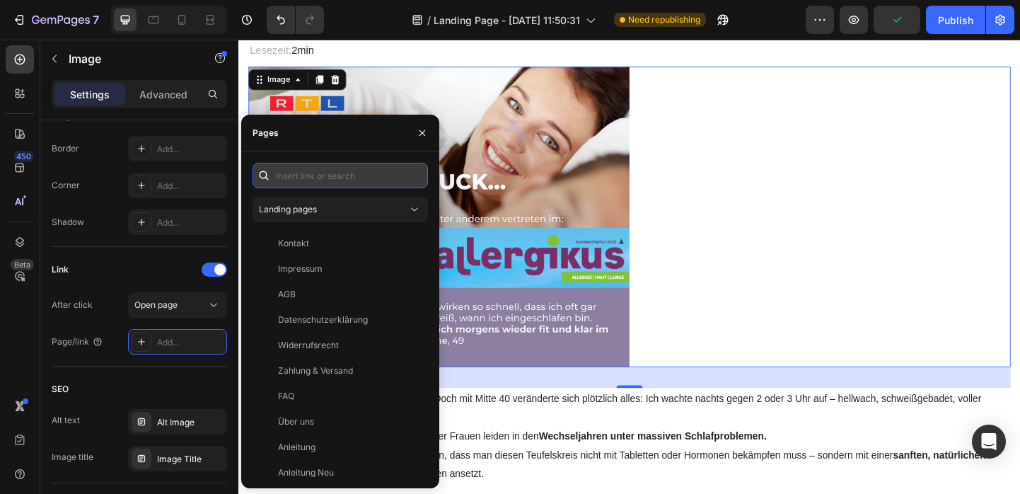
click at [320, 176] on input "text" at bounding box center [339, 175] width 175 height 25
paste input "Diese Website ist nicht Teil der Facebook-Website oder von Facebook Inc. Sie wi…"
type input "Diese Website ist nicht Teil der Facebook-Website oder von Facebook Inc. Sie wi…"
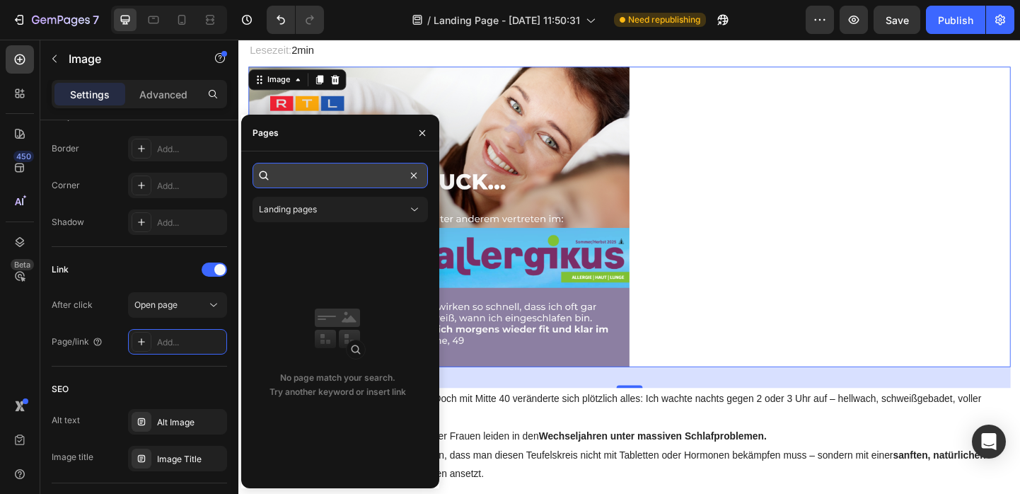
click at [346, 180] on input "Diese Website ist nicht Teil der Facebook-Website oder von Facebook Inc. Sie wi…" at bounding box center [339, 175] width 175 height 25
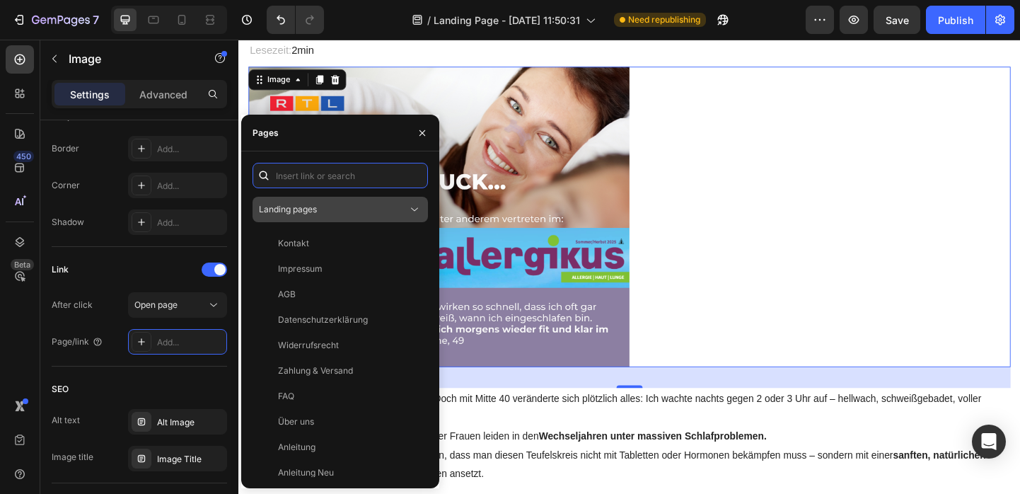
paste input "[URL][DOMAIN_NAME]"
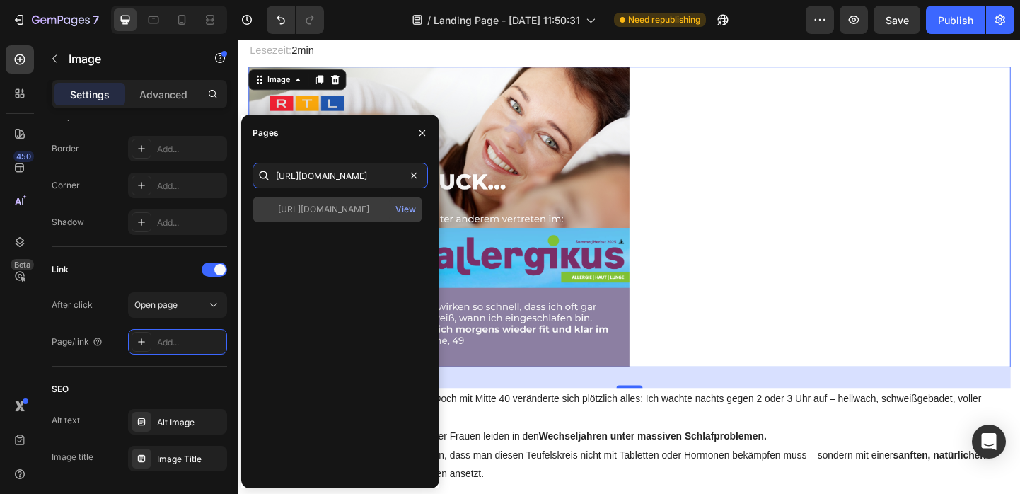
type input "[URL][DOMAIN_NAME]"
click at [335, 215] on div "[URL][DOMAIN_NAME]" at bounding box center [323, 209] width 91 height 13
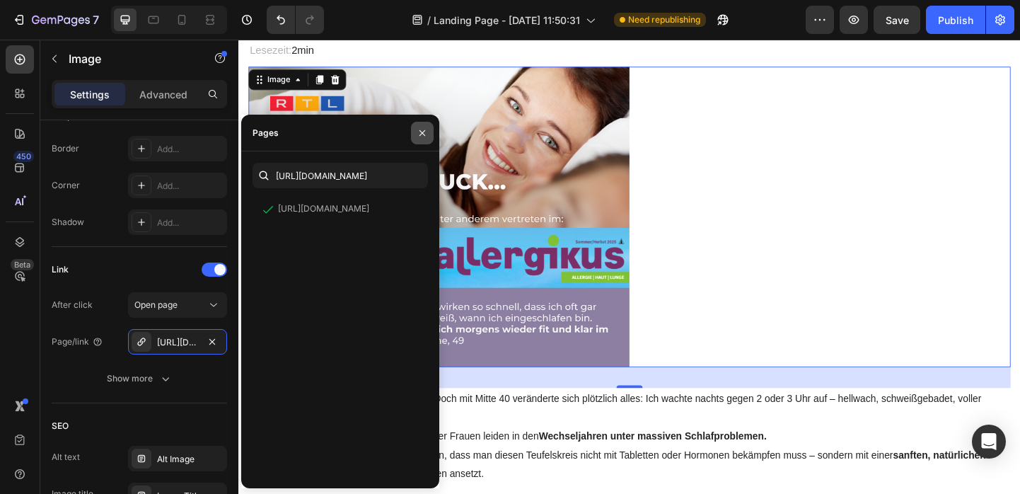
click at [417, 130] on icon "button" at bounding box center [422, 132] width 11 height 11
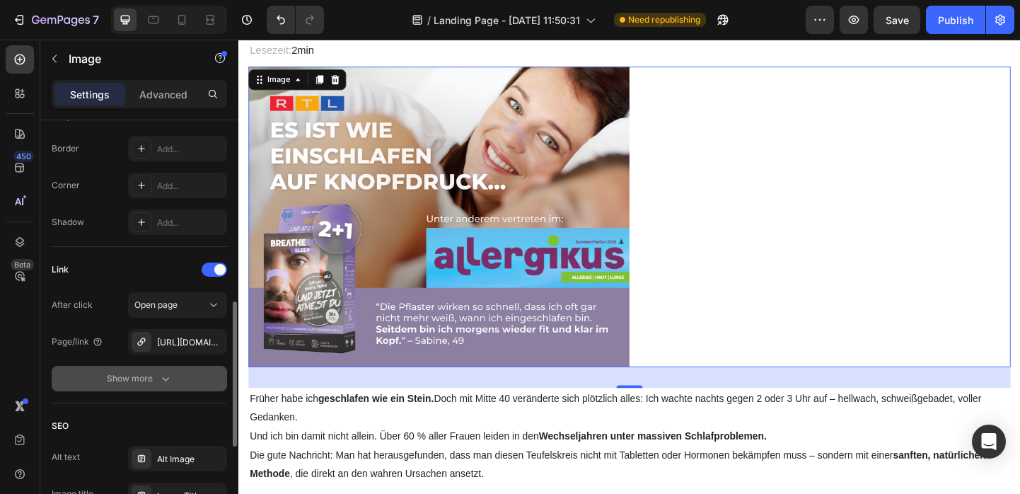
click at [145, 385] on div "Show more" at bounding box center [140, 378] width 66 height 14
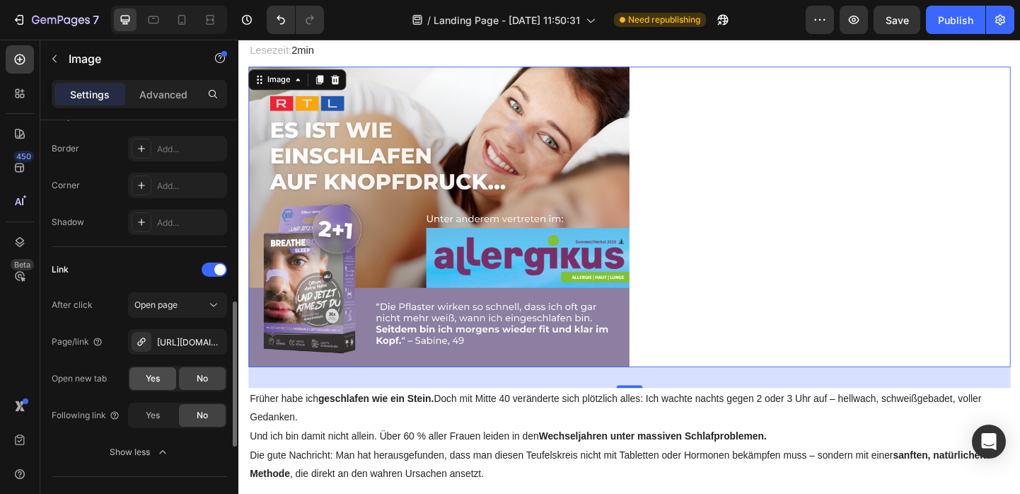
click at [153, 386] on div "Yes" at bounding box center [152, 378] width 47 height 23
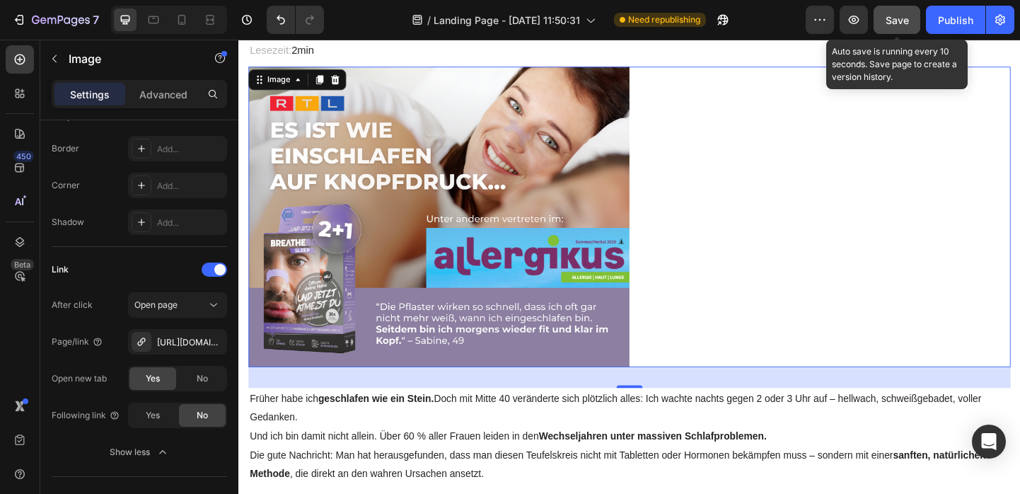
click at [915, 33] on button "Save" at bounding box center [896, 20] width 47 height 28
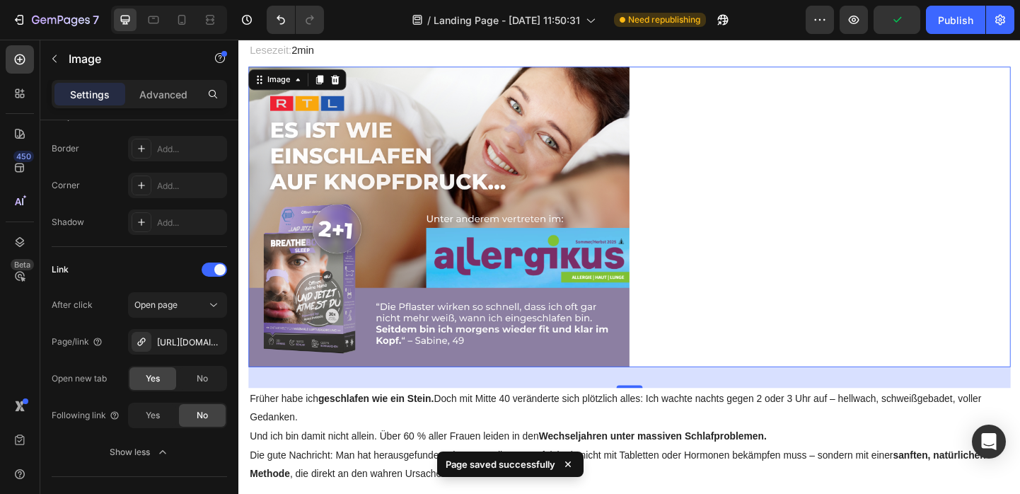
click at [918, 183] on link at bounding box center [662, 232] width 827 height 326
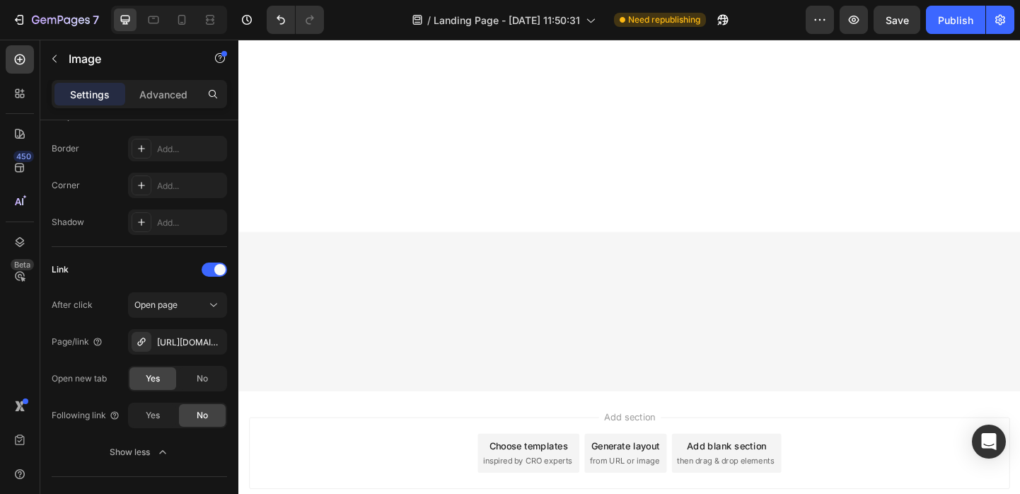
scroll to position [6779, 0]
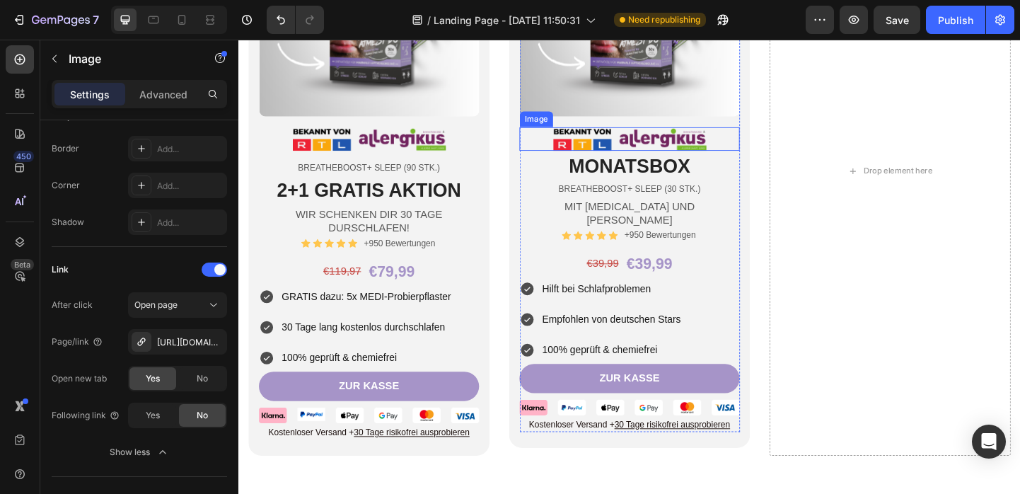
click at [711, 155] on img at bounding box center [663, 147] width 168 height 25
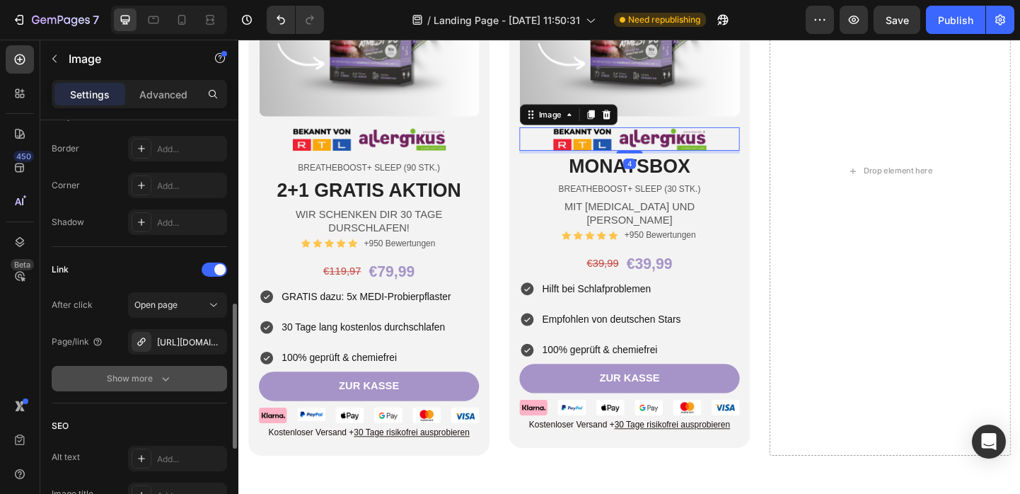
click at [155, 386] on button "Show more" at bounding box center [139, 378] width 175 height 25
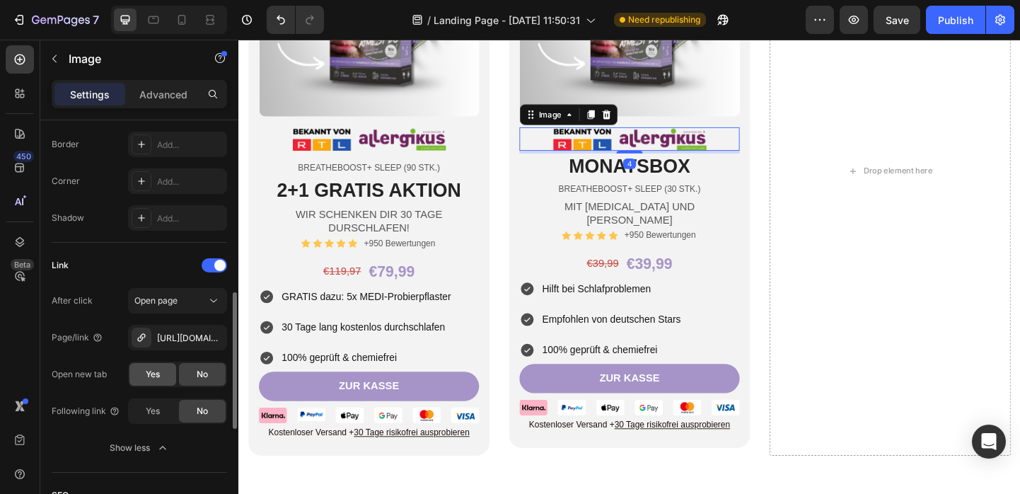
click at [154, 378] on span "Yes" at bounding box center [153, 374] width 14 height 13
click at [397, 135] on img at bounding box center [380, 147] width 168 height 25
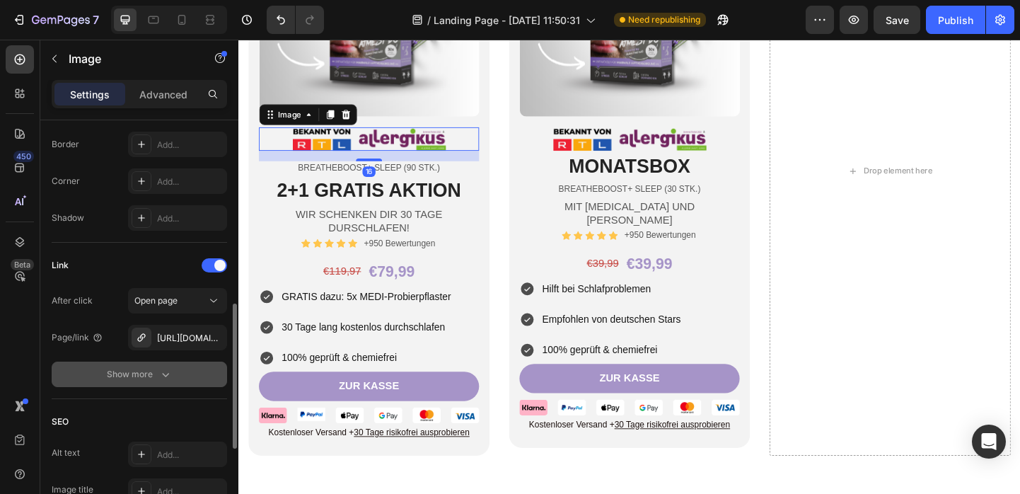
drag, startPoint x: 153, startPoint y: 378, endPoint x: 146, endPoint y: 393, distance: 15.8
click at [153, 378] on div "Show more" at bounding box center [140, 374] width 66 height 14
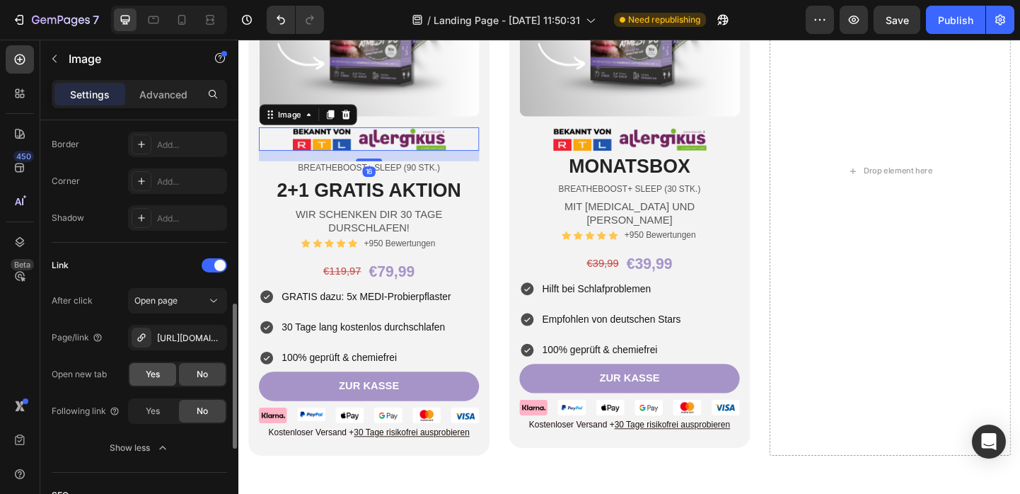
click at [149, 380] on div "Yes" at bounding box center [152, 374] width 47 height 23
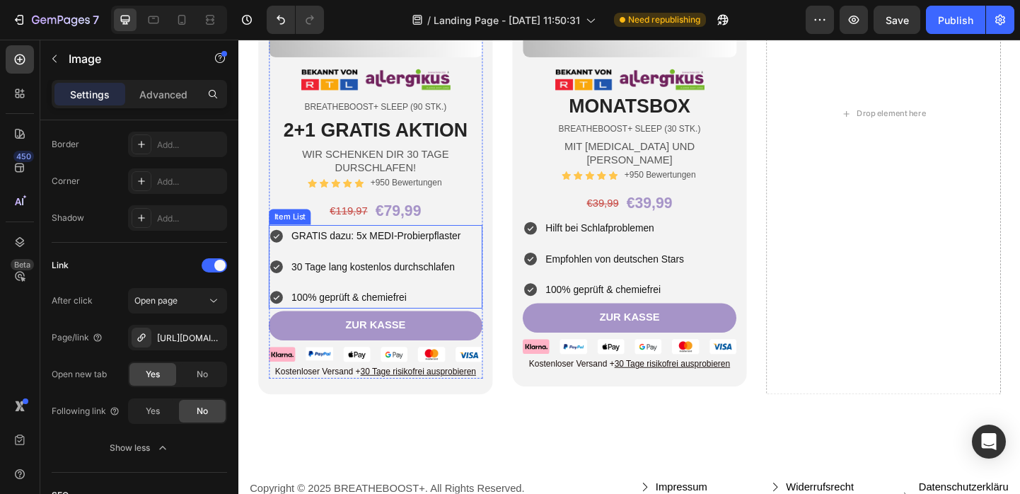
scroll to position [9521, 0]
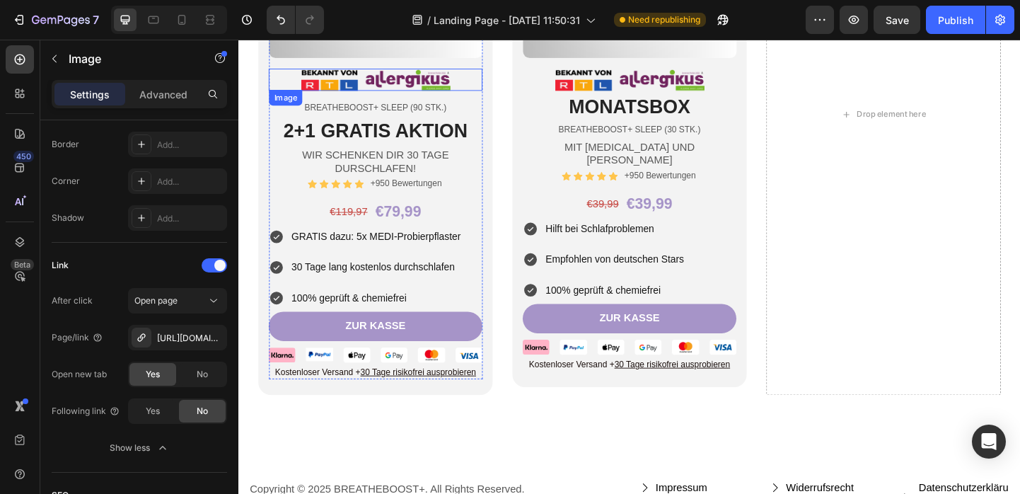
click at [429, 88] on img at bounding box center [387, 83] width 163 height 24
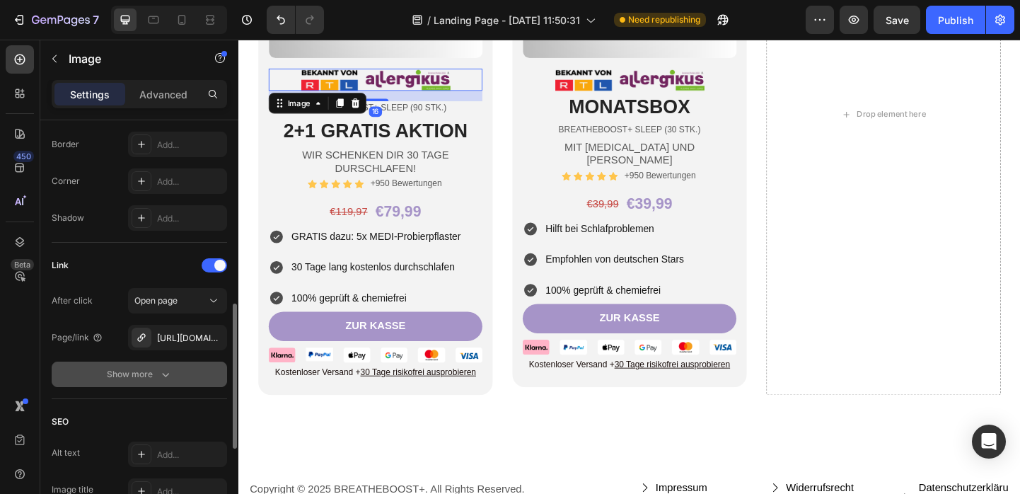
click at [149, 374] on div "Show more" at bounding box center [140, 374] width 66 height 14
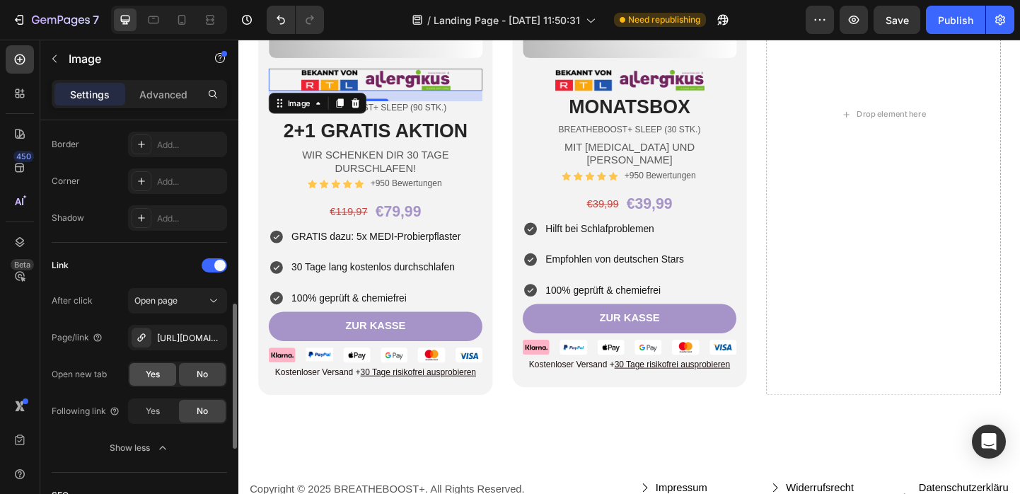
click at [161, 377] on div "Yes" at bounding box center [152, 374] width 47 height 23
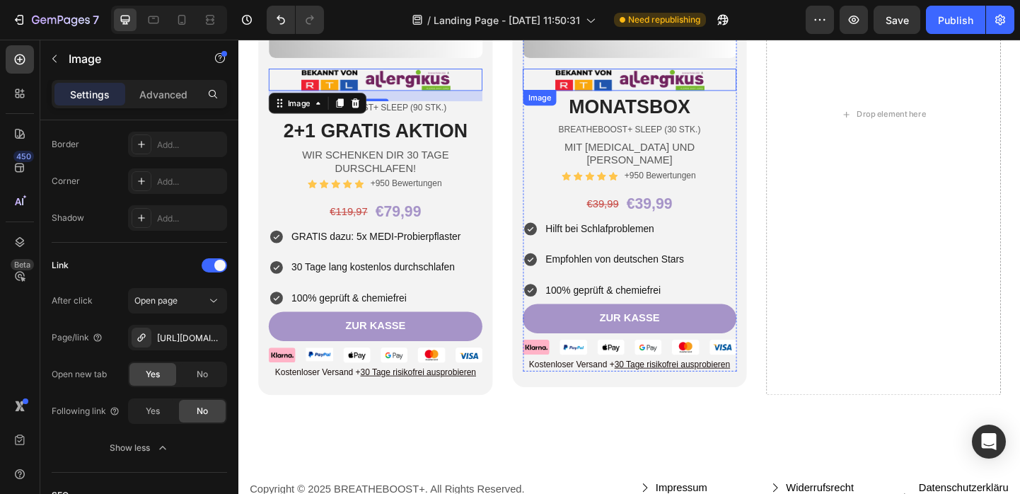
click at [658, 90] on img at bounding box center [662, 83] width 163 height 24
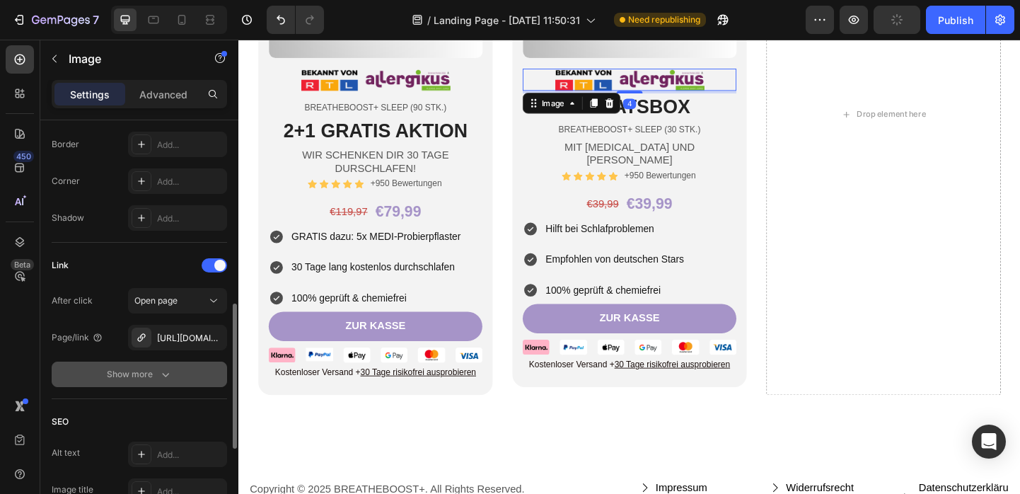
click at [147, 367] on div "Show more" at bounding box center [140, 374] width 66 height 14
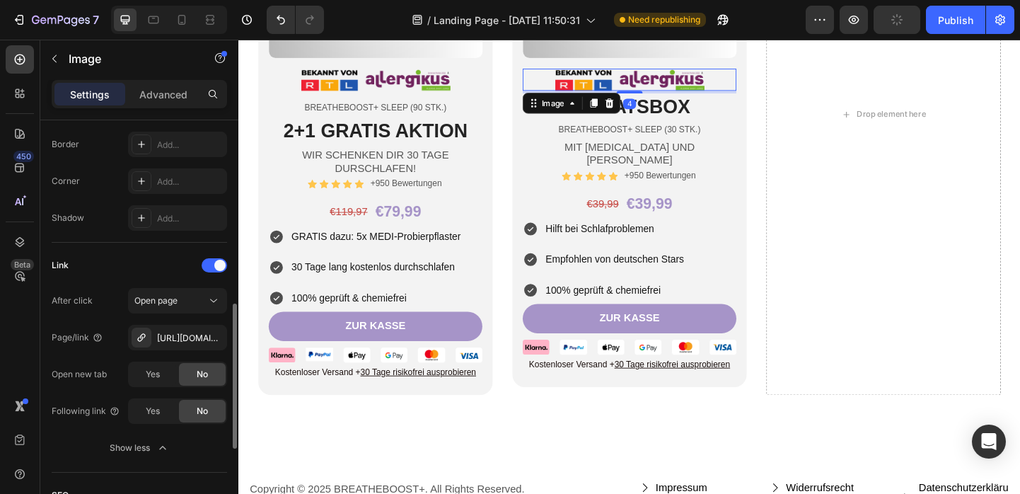
drag, startPoint x: 149, startPoint y: 382, endPoint x: 188, endPoint y: 365, distance: 43.1
click at [149, 382] on div "Yes" at bounding box center [152, 374] width 47 height 23
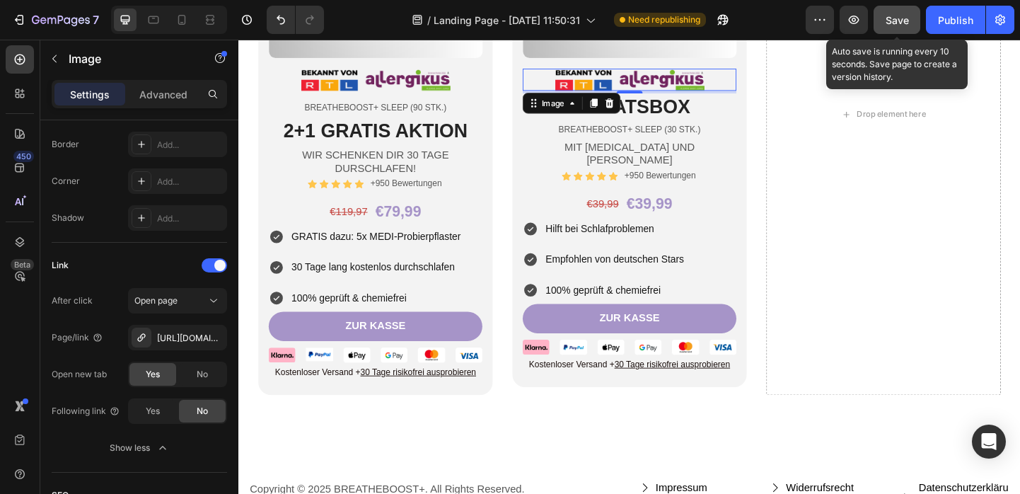
click at [887, 28] on button "Save" at bounding box center [896, 20] width 47 height 28
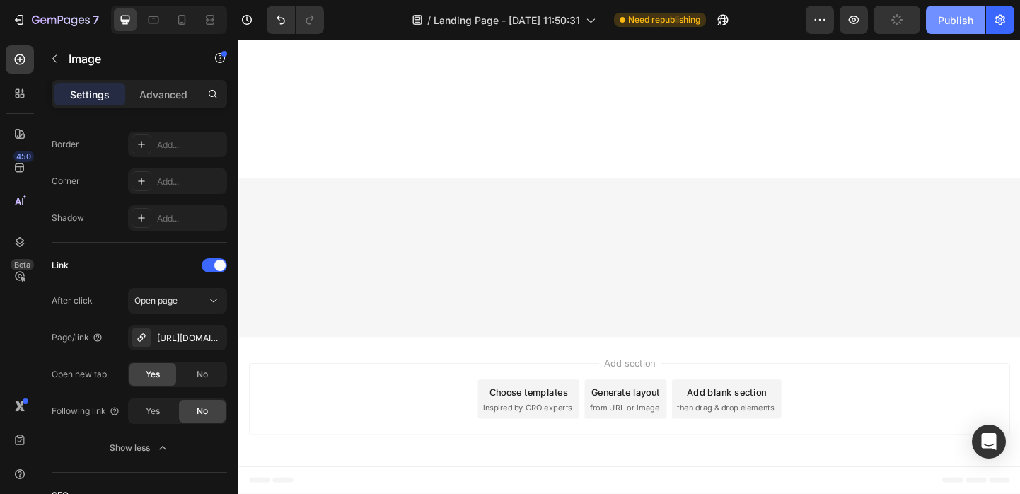
scroll to position [0, 0]
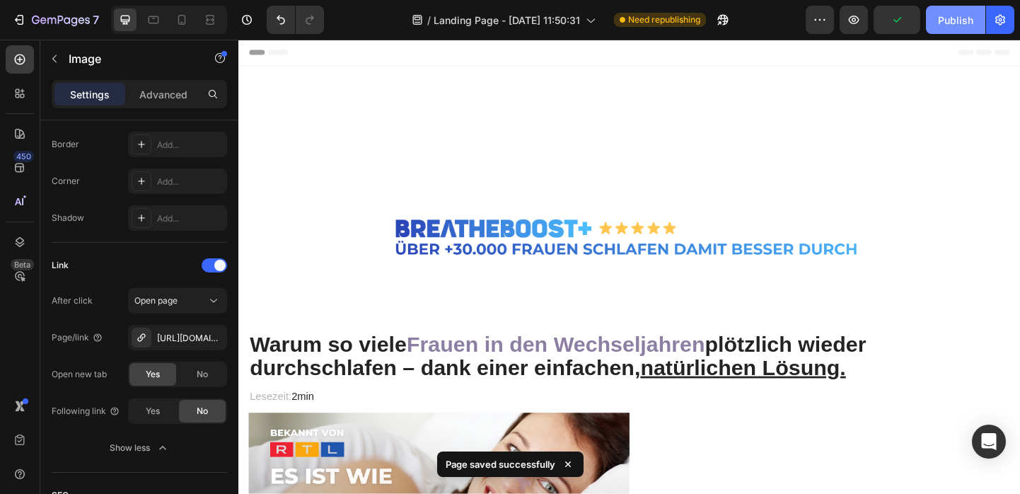
click at [958, 19] on div "Publish" at bounding box center [955, 20] width 35 height 15
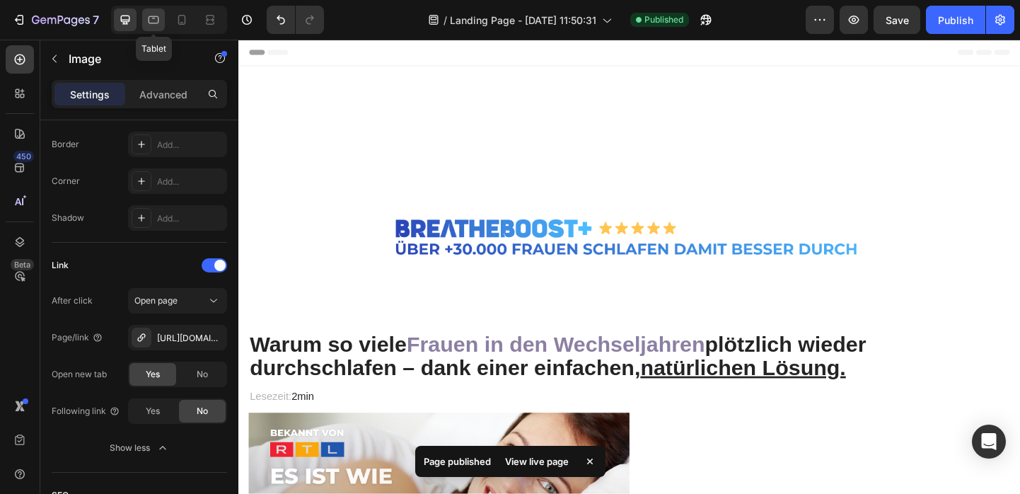
click at [152, 27] on div at bounding box center [153, 19] width 23 height 23
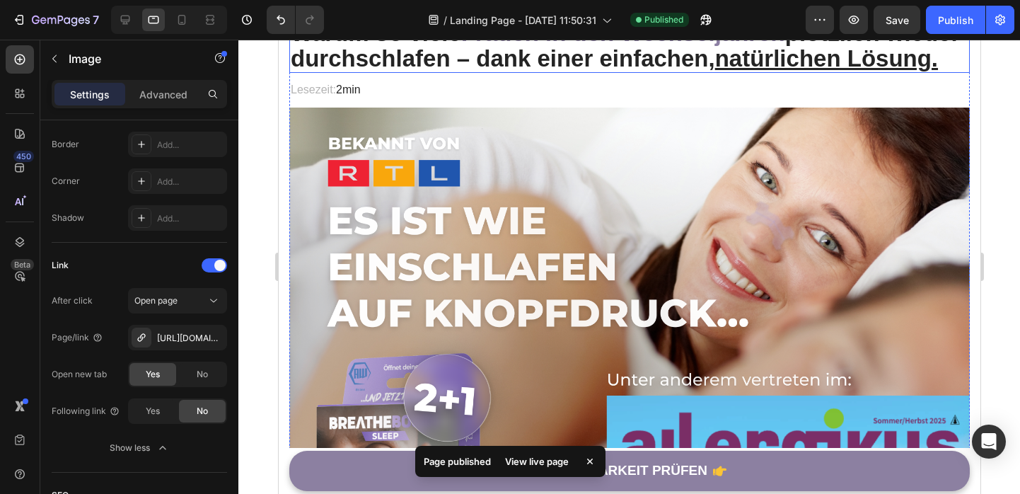
scroll to position [457, 0]
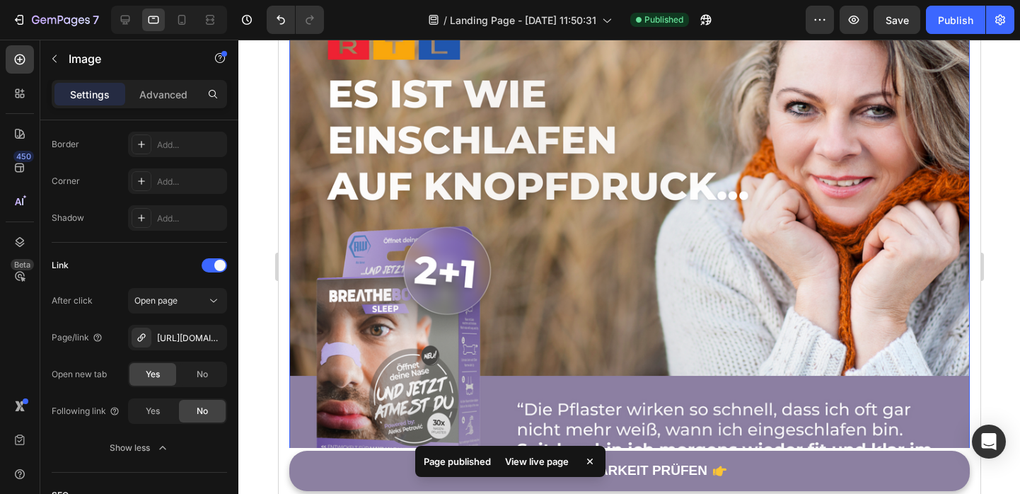
click at [622, 271] on img at bounding box center [629, 249] width 680 height 536
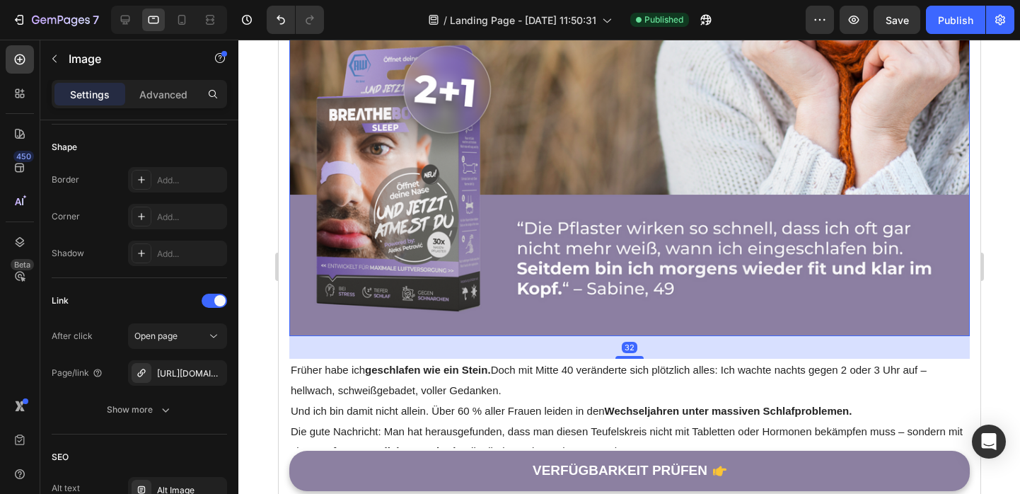
scroll to position [649, 0]
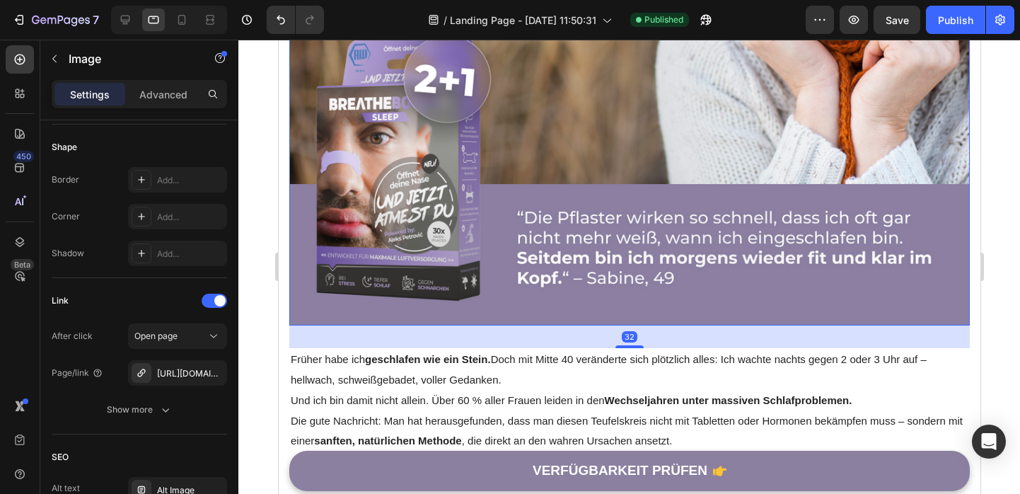
click at [669, 212] on img at bounding box center [629, 57] width 680 height 536
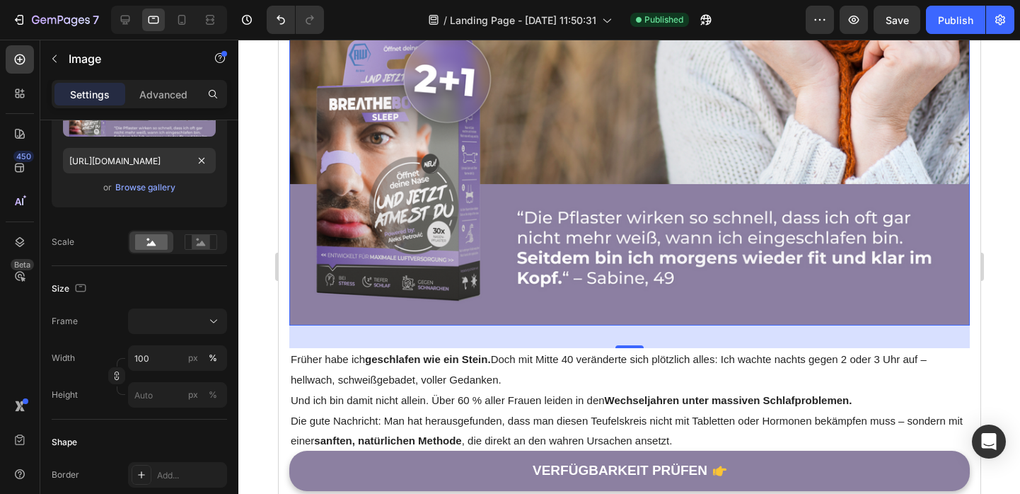
scroll to position [0, 0]
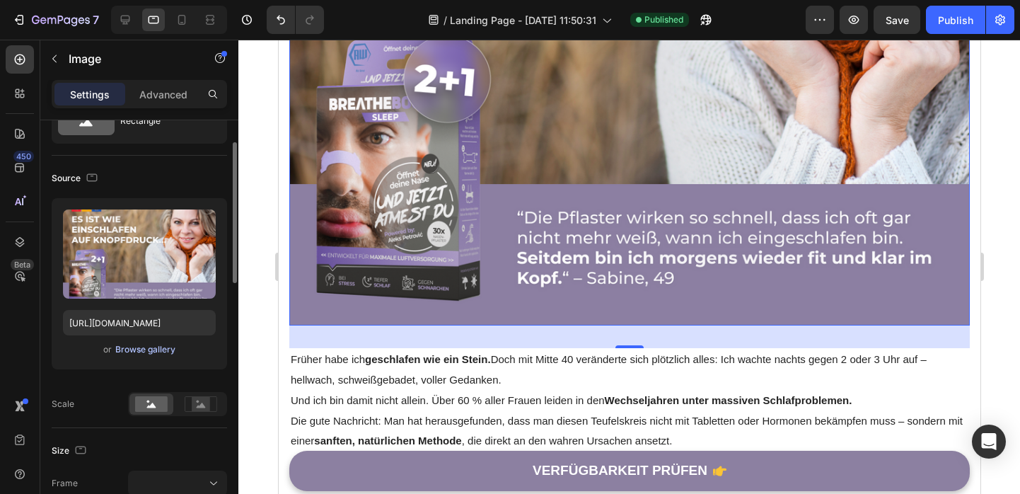
click at [152, 347] on div "Browse gallery" at bounding box center [145, 349] width 60 height 13
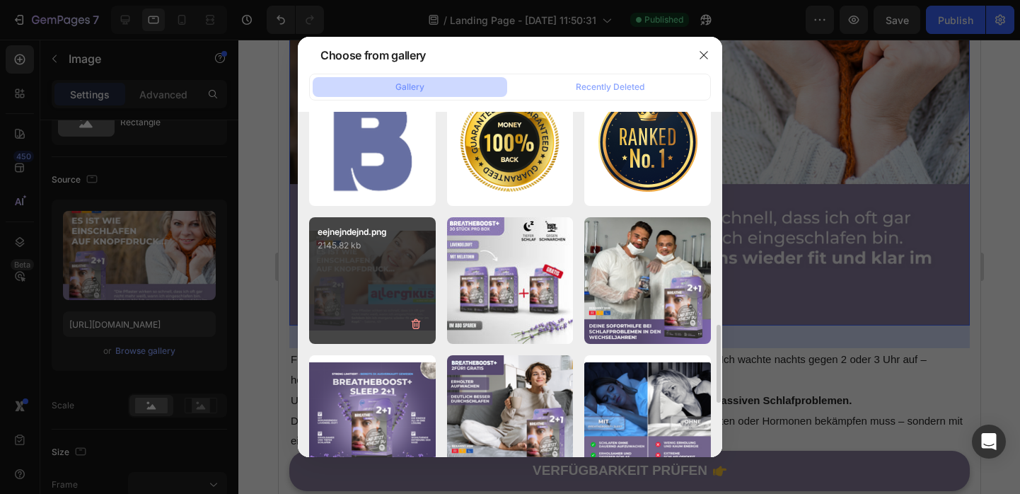
scroll to position [1026, 0]
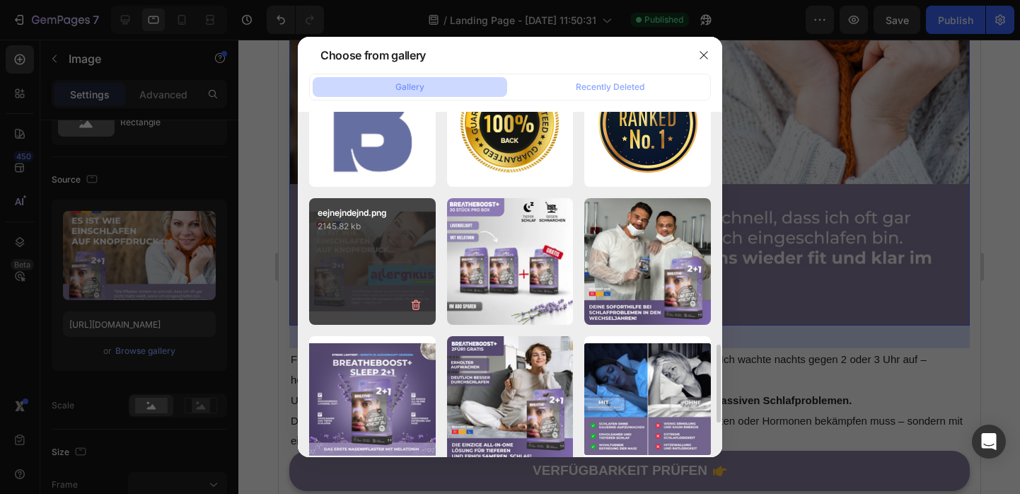
click at [402, 259] on div "eejnejndejnd.png 2145.82 kb" at bounding box center [372, 261] width 127 height 127
type input "[URL][DOMAIN_NAME]"
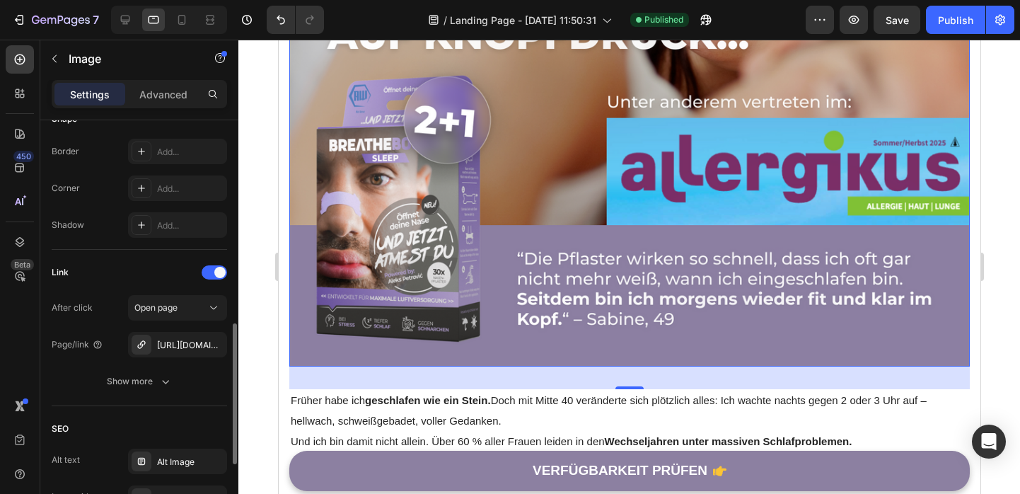
scroll to position [562, 0]
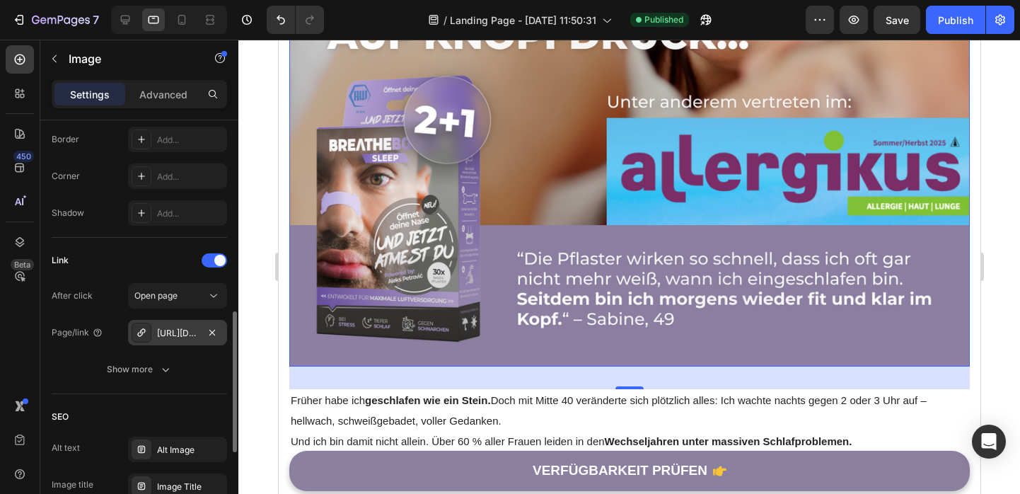
click at [182, 335] on div "[URL][DOMAIN_NAME]" at bounding box center [177, 333] width 41 height 13
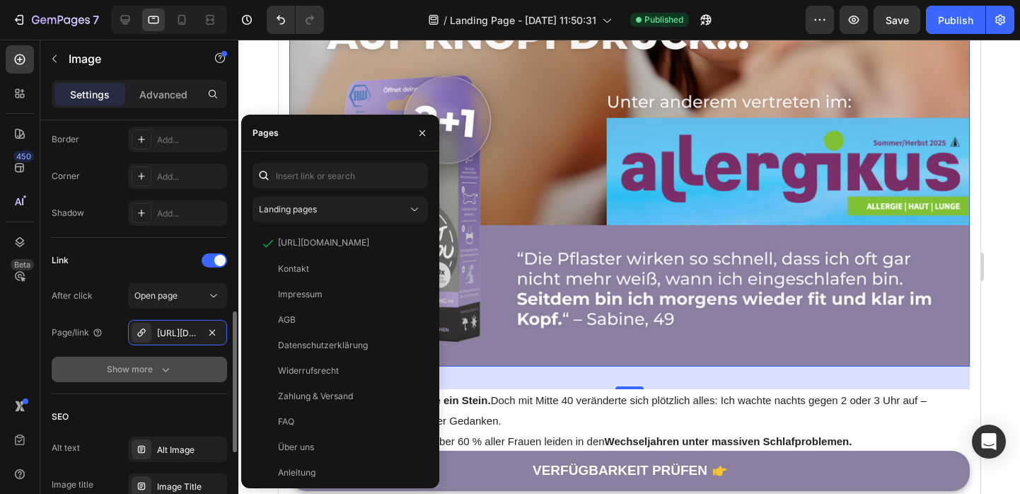
click at [151, 373] on div "Show more" at bounding box center [140, 369] width 66 height 14
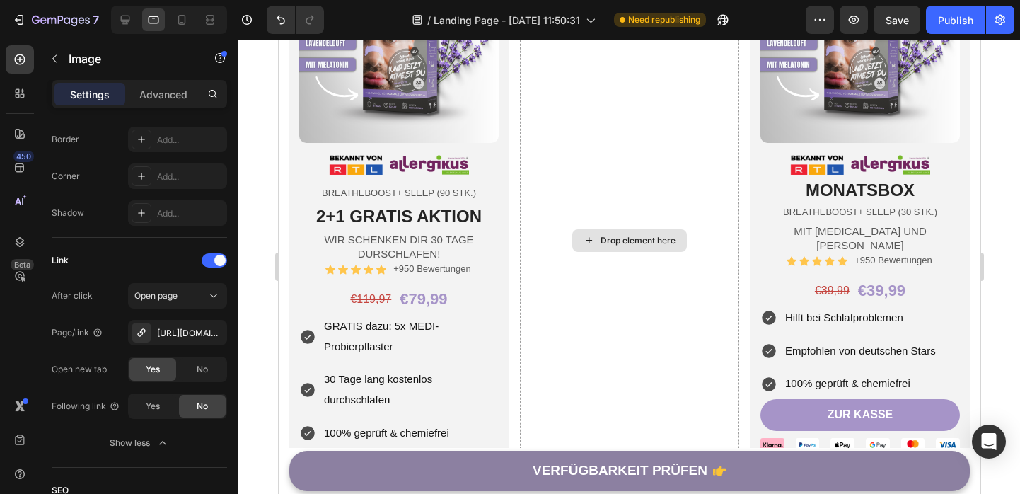
scroll to position [6795, 0]
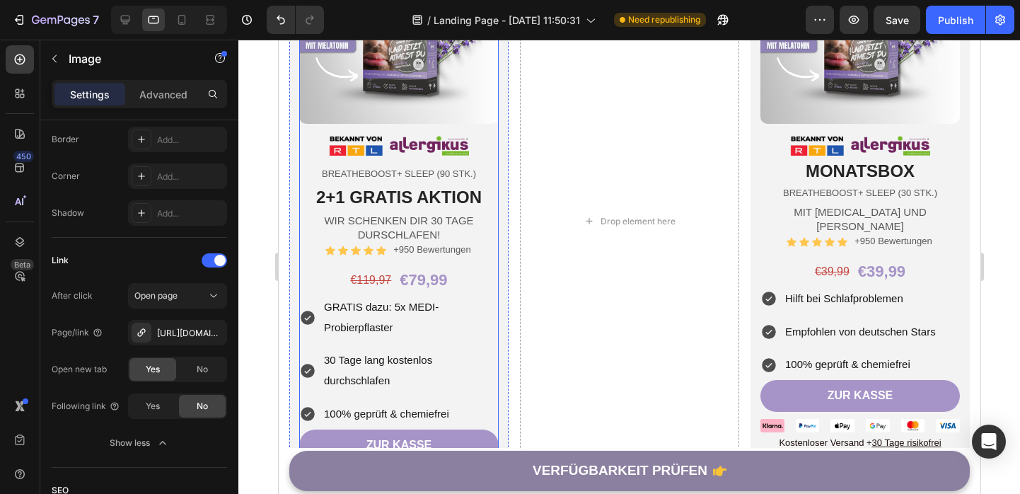
click at [384, 150] on img at bounding box center [397, 145] width 139 height 21
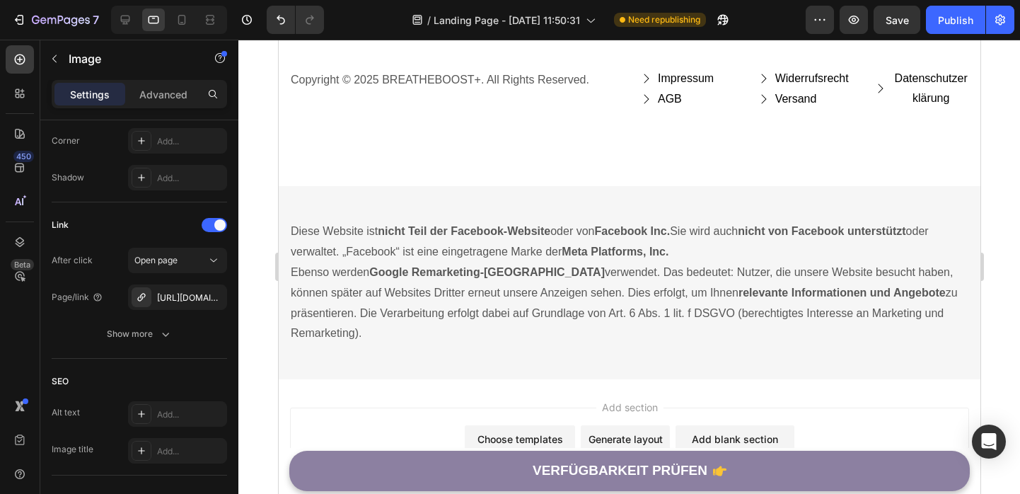
scroll to position [9833, 0]
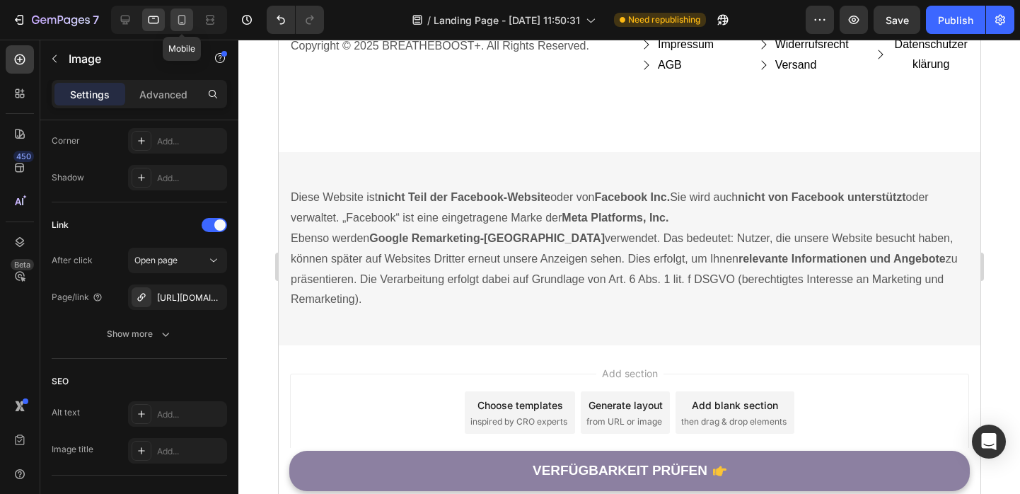
click at [176, 30] on div at bounding box center [181, 19] width 23 height 23
type input "50"
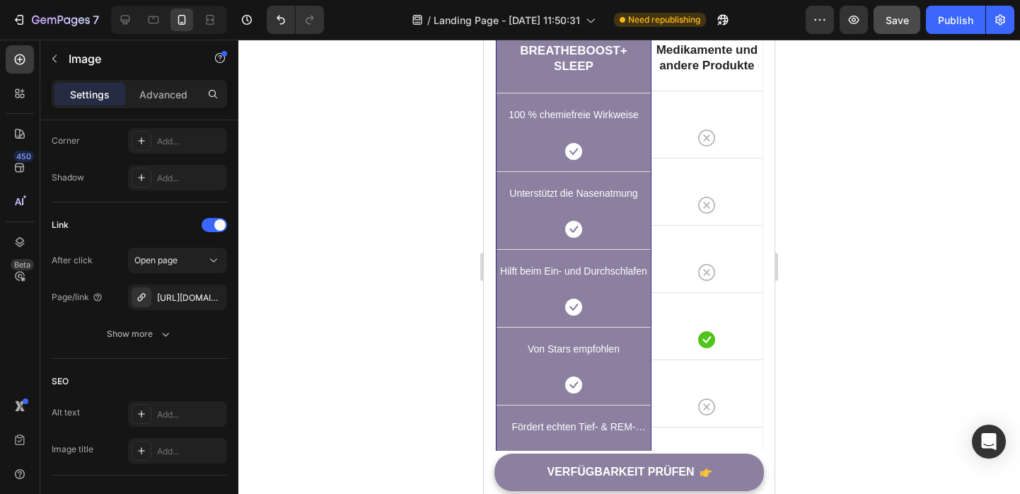
scroll to position [6554, 0]
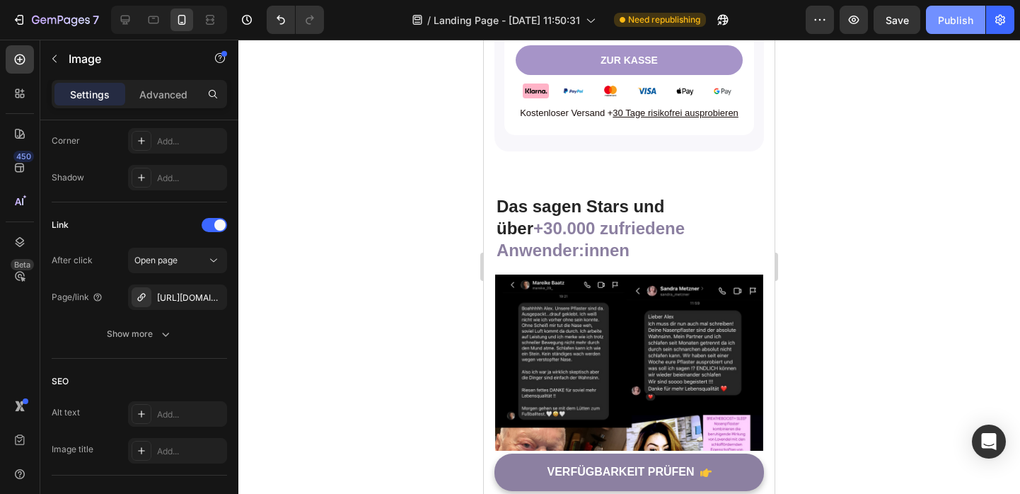
click at [953, 15] on div "Publish" at bounding box center [955, 20] width 35 height 15
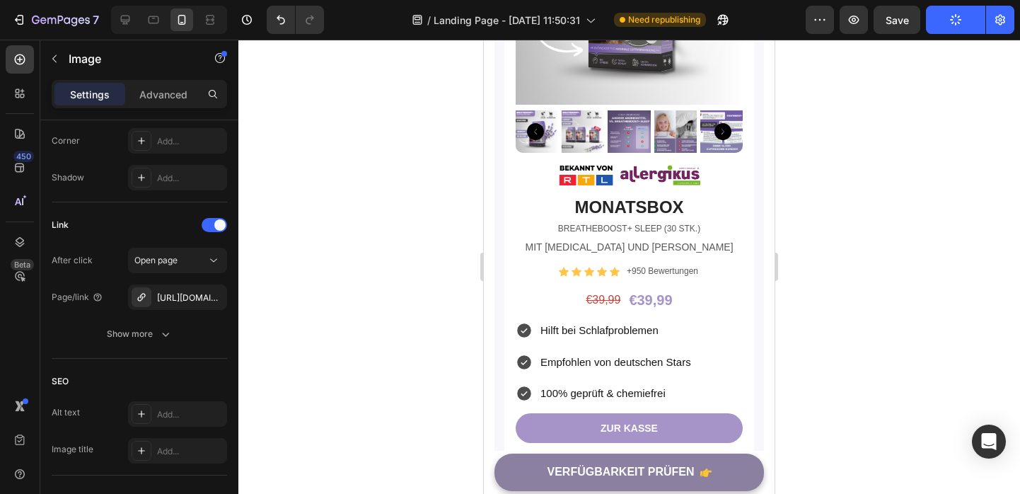
scroll to position [5026, 0]
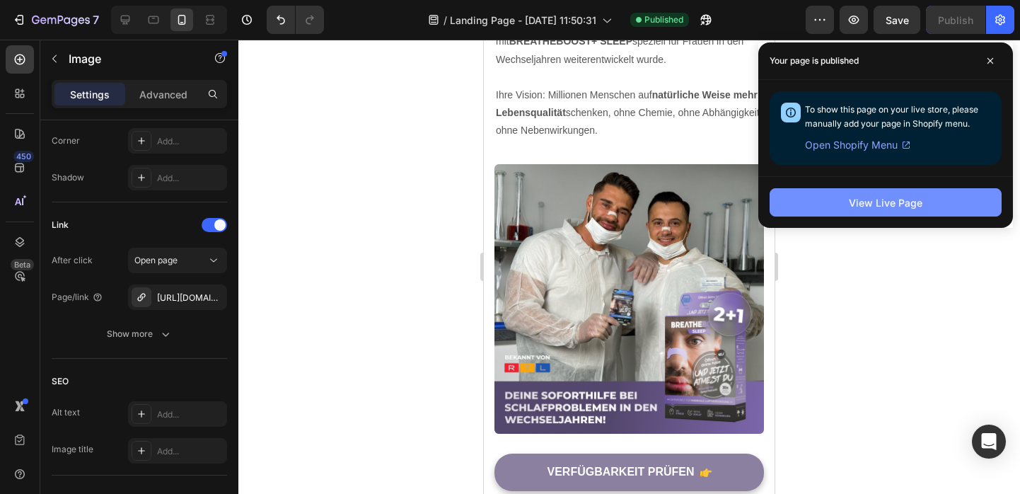
click at [902, 211] on button "View Live Page" at bounding box center [885, 202] width 232 height 28
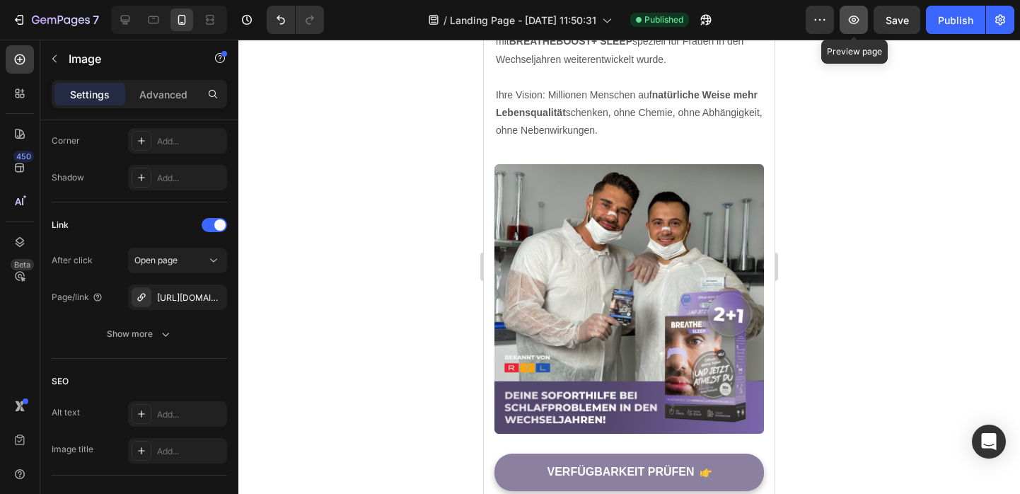
click at [862, 27] on button "button" at bounding box center [853, 20] width 28 height 28
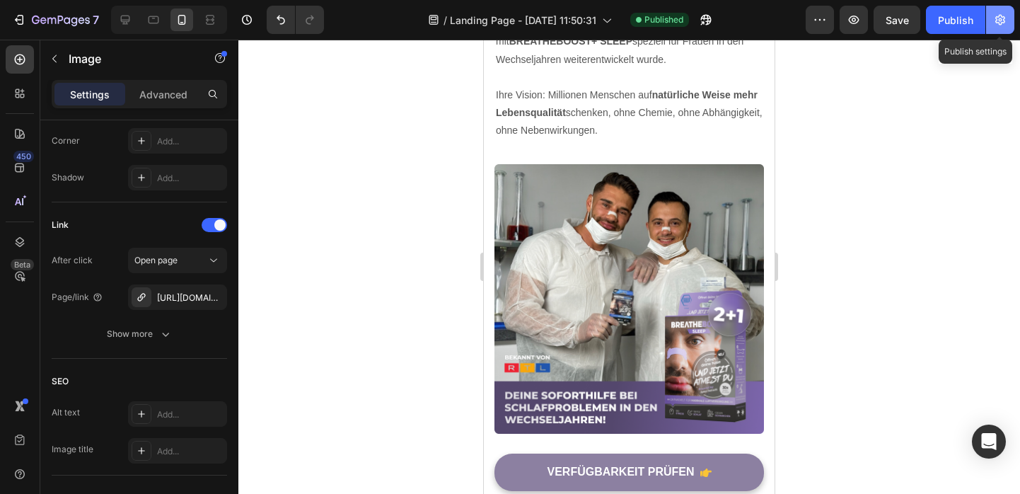
click at [1008, 18] on button "button" at bounding box center [1000, 20] width 28 height 28
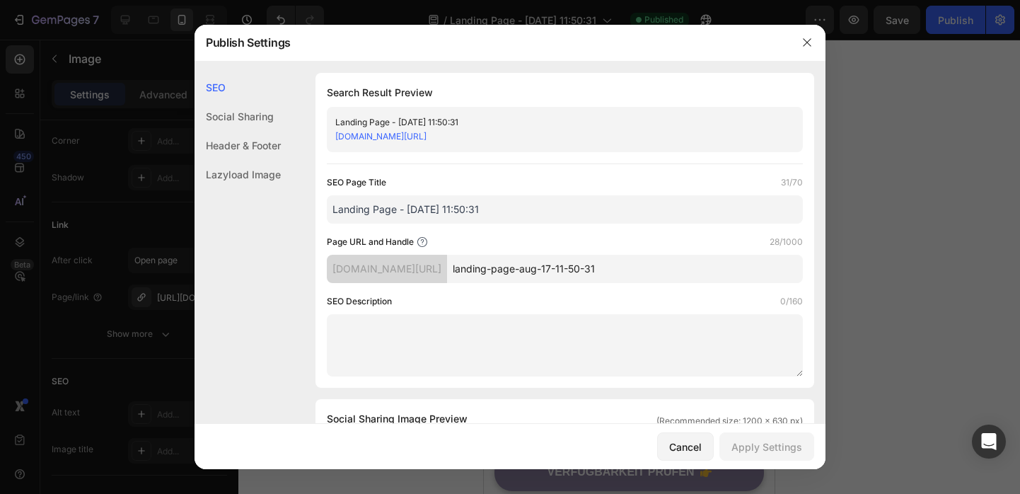
click at [426, 139] on link "[DOMAIN_NAME][URL]" at bounding box center [380, 136] width 91 height 11
click at [810, 42] on icon "button" at bounding box center [806, 42] width 11 height 11
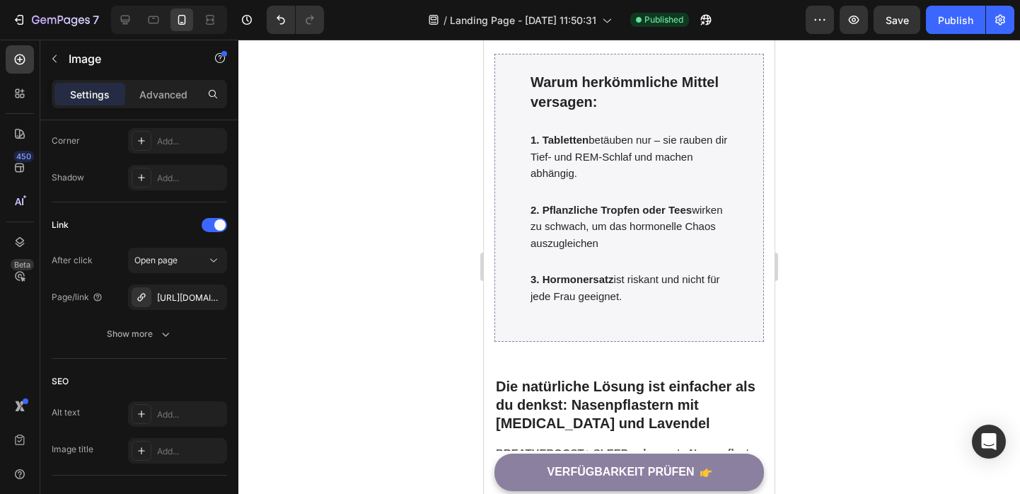
scroll to position [0, 0]
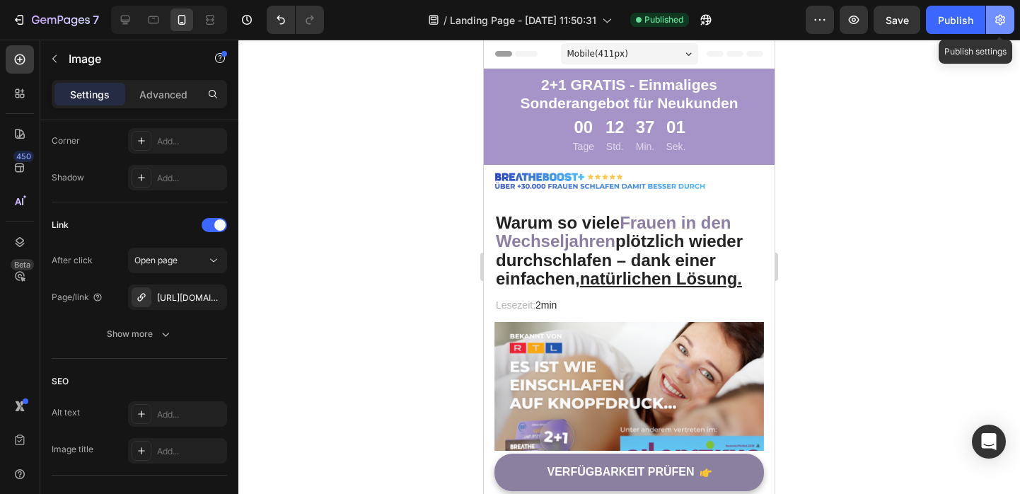
click at [1002, 19] on icon "button" at bounding box center [1000, 20] width 14 height 14
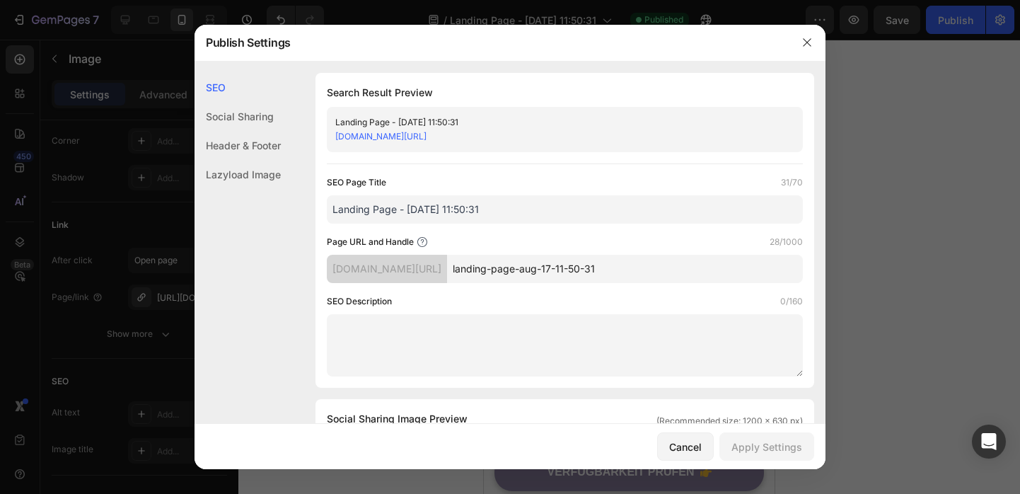
click at [426, 137] on link "[DOMAIN_NAME][URL]" at bounding box center [380, 136] width 91 height 11
